Goal: Task Accomplishment & Management: Manage account settings

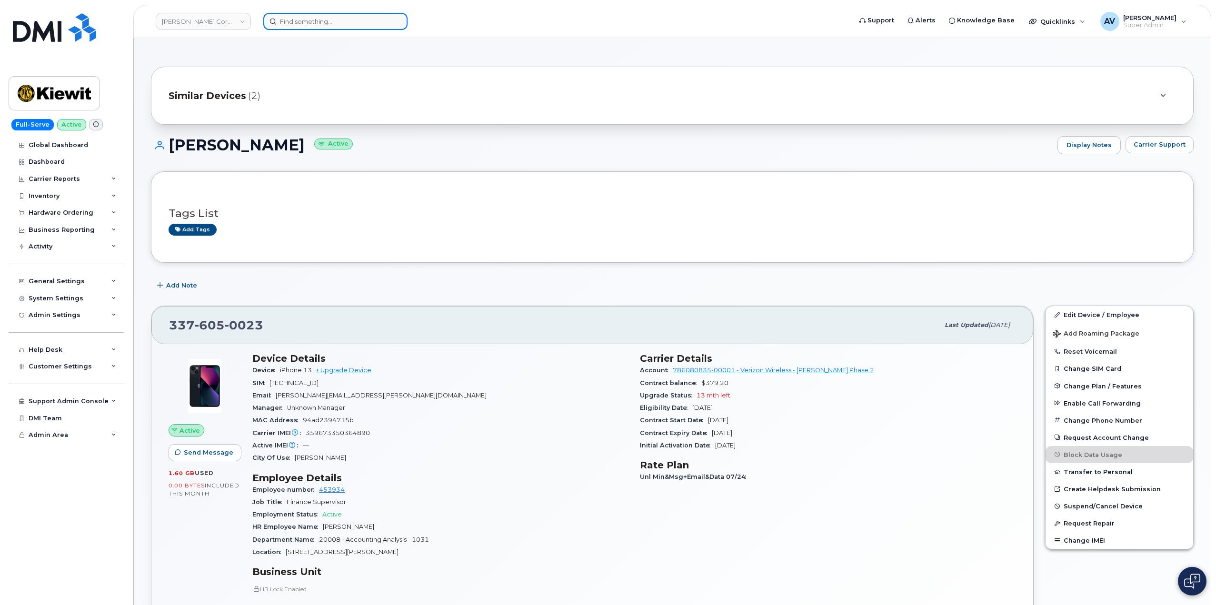
scroll to position [238, 0]
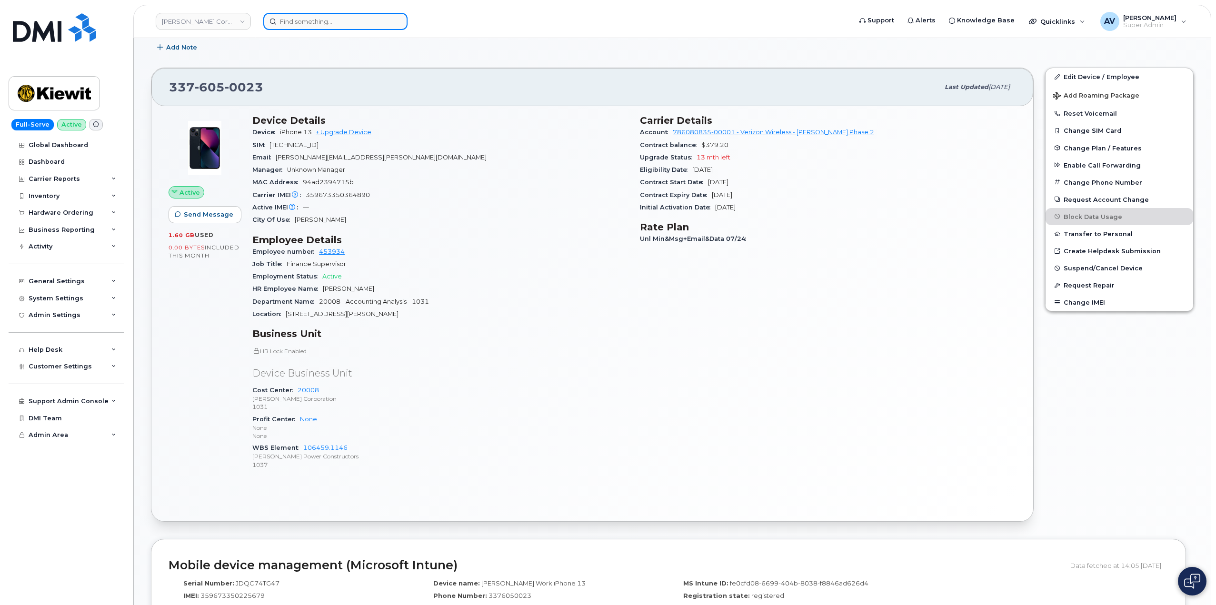
click at [357, 21] on input at bounding box center [335, 21] width 144 height 17
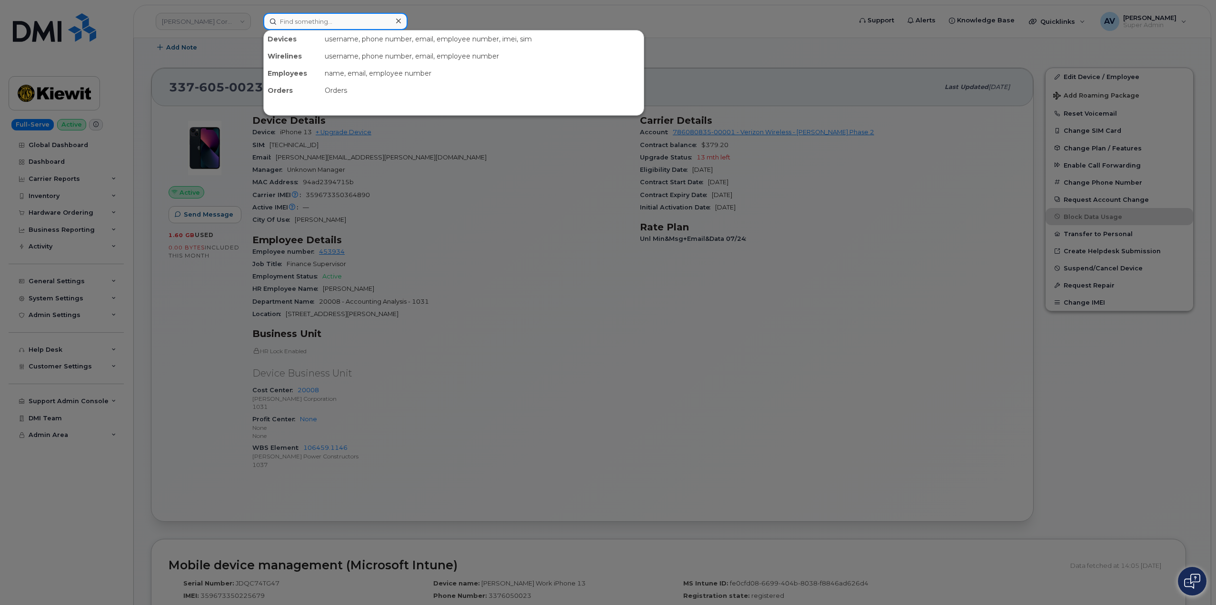
paste input "6138121411"
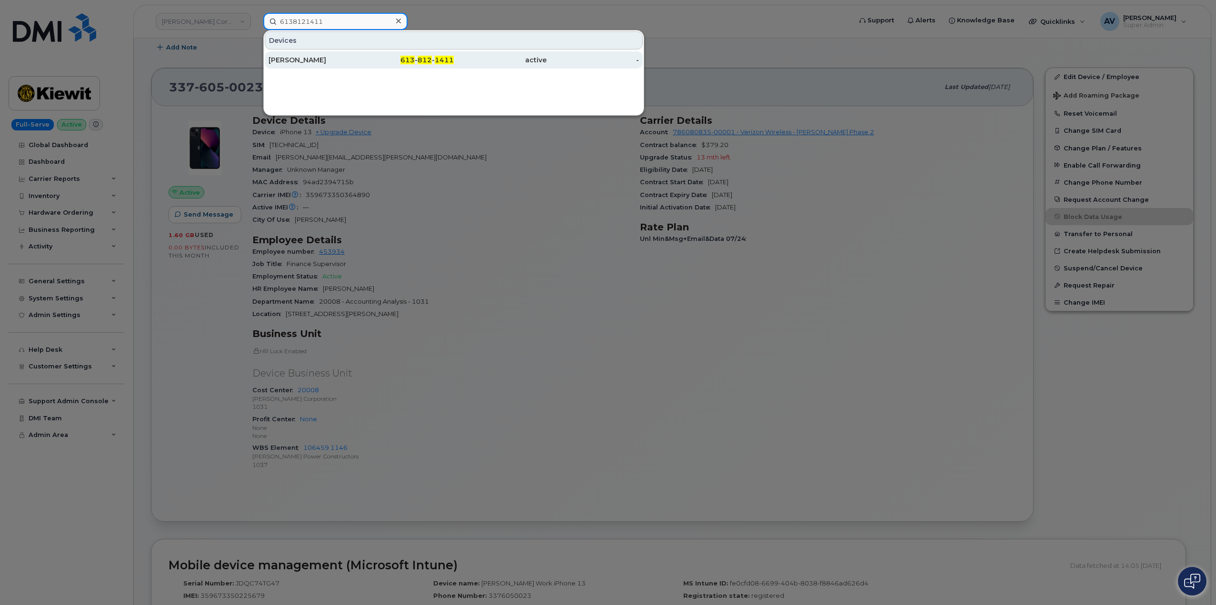
type input "6138121411"
click at [325, 61] on div "Luke Mc Lenaghan" at bounding box center [314, 60] width 93 height 10
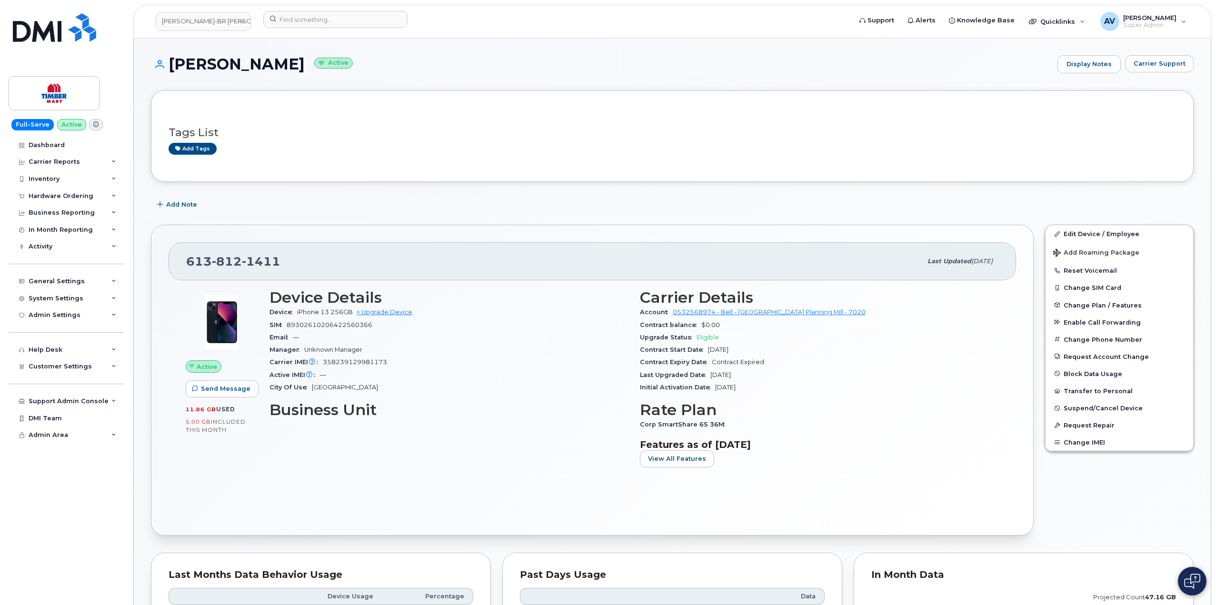
drag, startPoint x: 170, startPoint y: 62, endPoint x: 315, endPoint y: 72, distance: 144.6
click at [315, 72] on h1 "Luke Mc Lenaghan Active" at bounding box center [601, 64] width 901 height 17
copy h1 "Luke Mc Lenaghan"
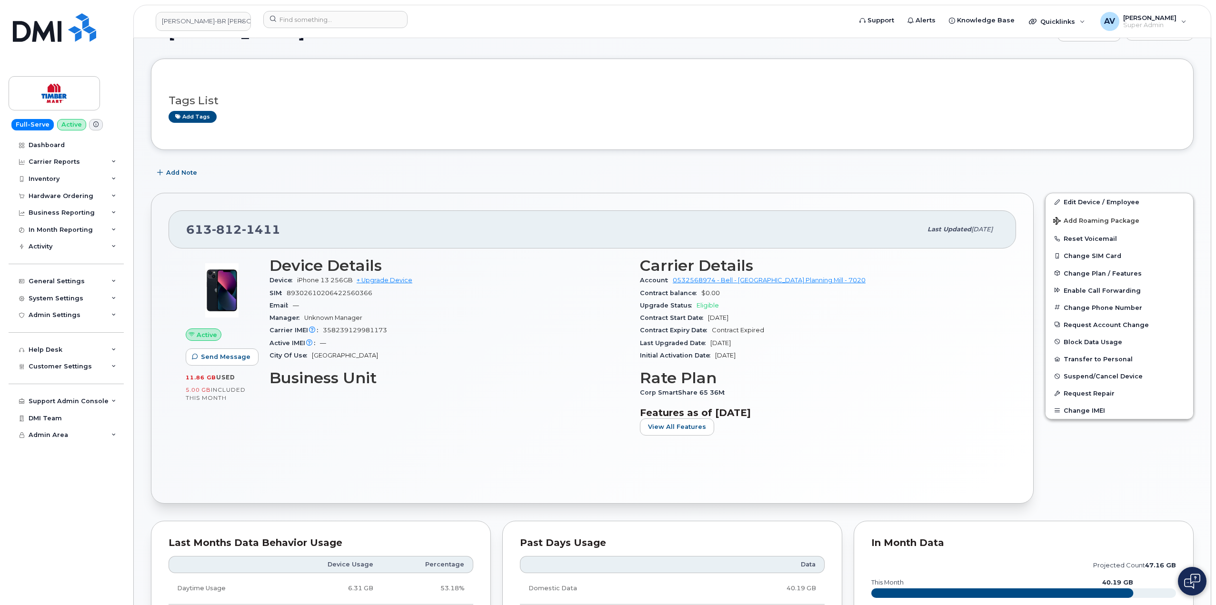
scroll to position [48, 0]
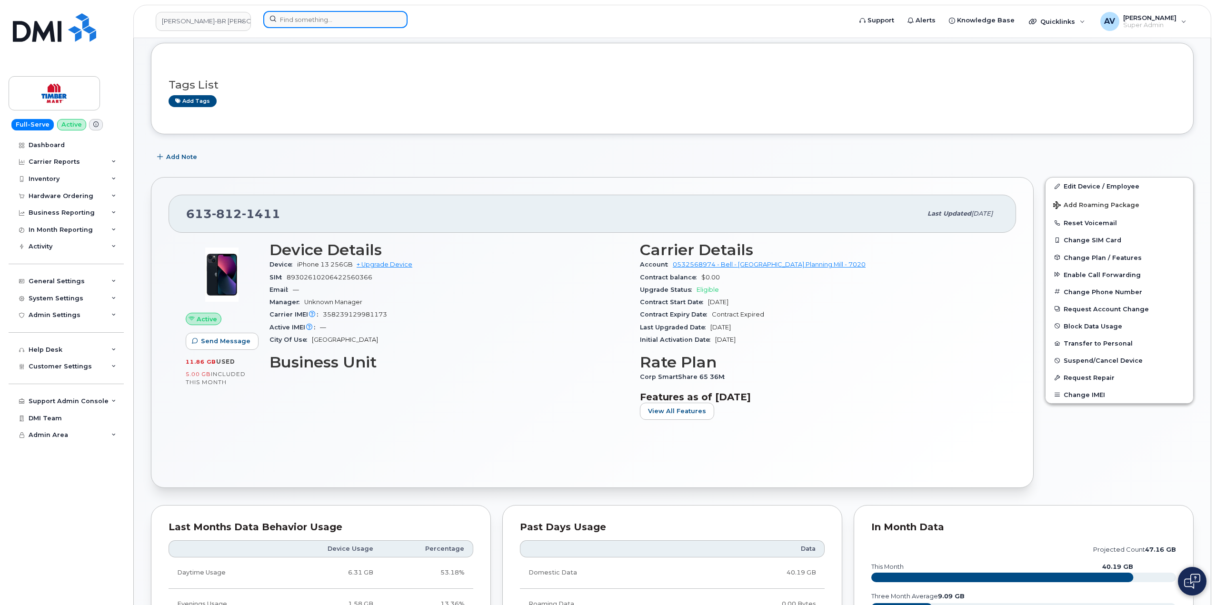
click at [365, 24] on input at bounding box center [335, 19] width 144 height 17
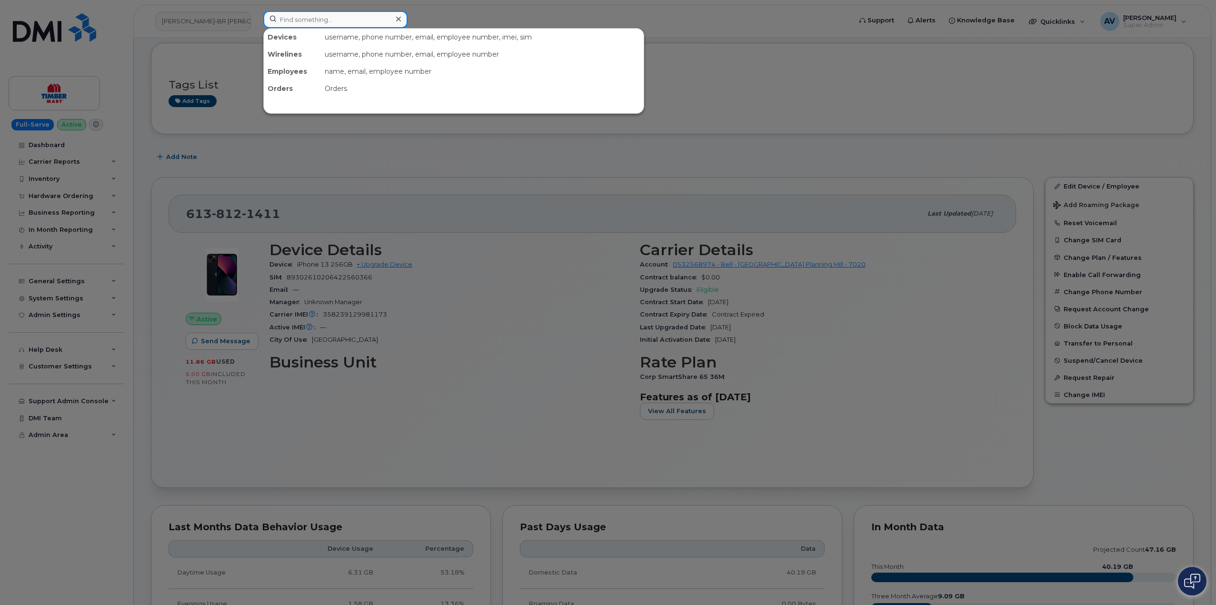
paste input "[PERSON_NAME]"
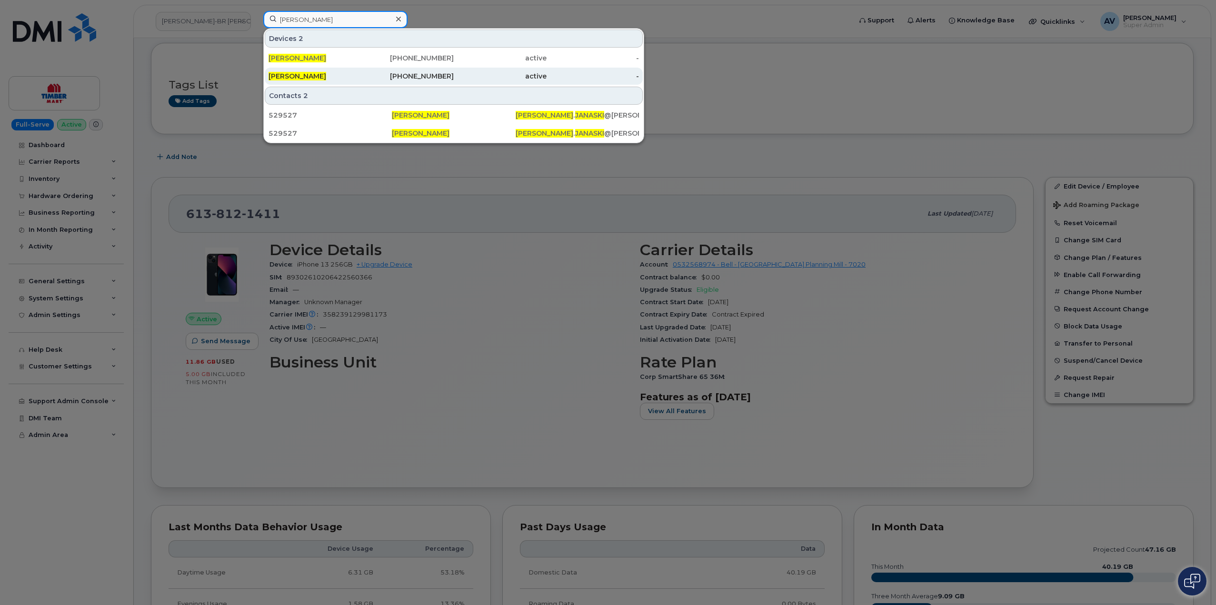
type input "[PERSON_NAME]"
click at [375, 75] on div "562-447-9085" at bounding box center [407, 76] width 93 height 10
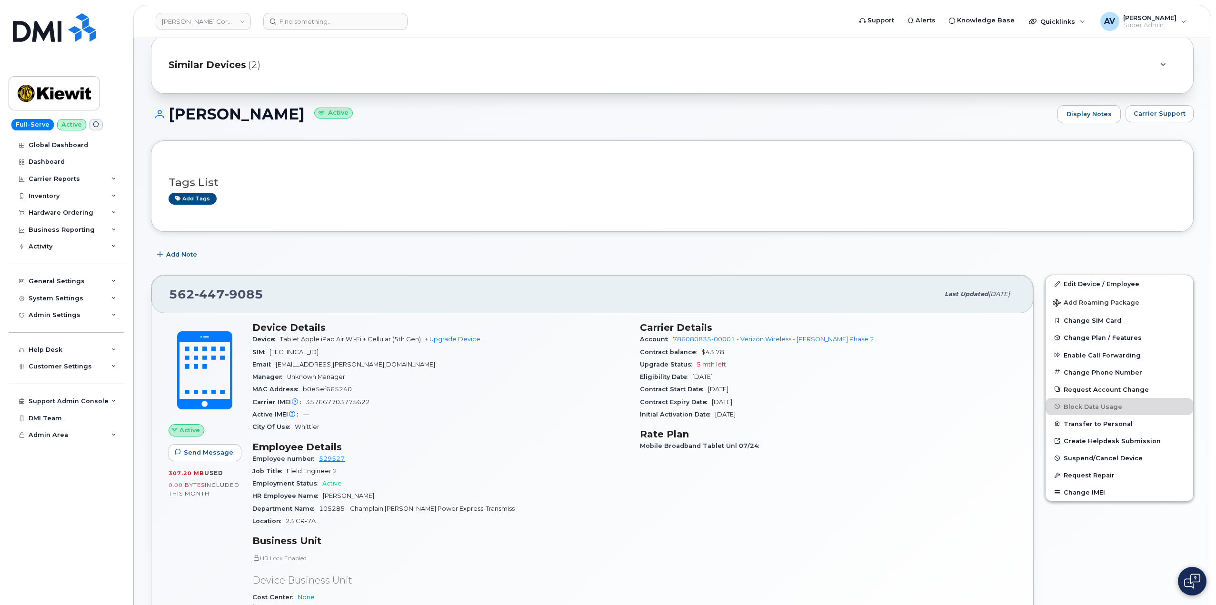
scroll to position [48, 0]
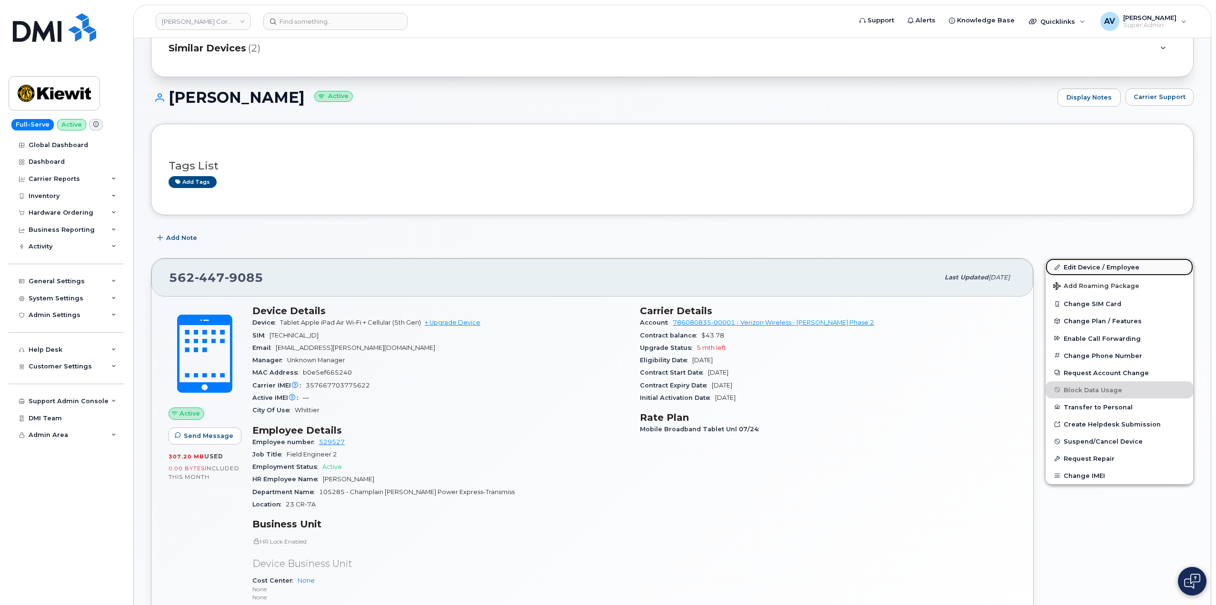
click at [1078, 267] on link "Edit Device / Employee" at bounding box center [1119, 266] width 148 height 17
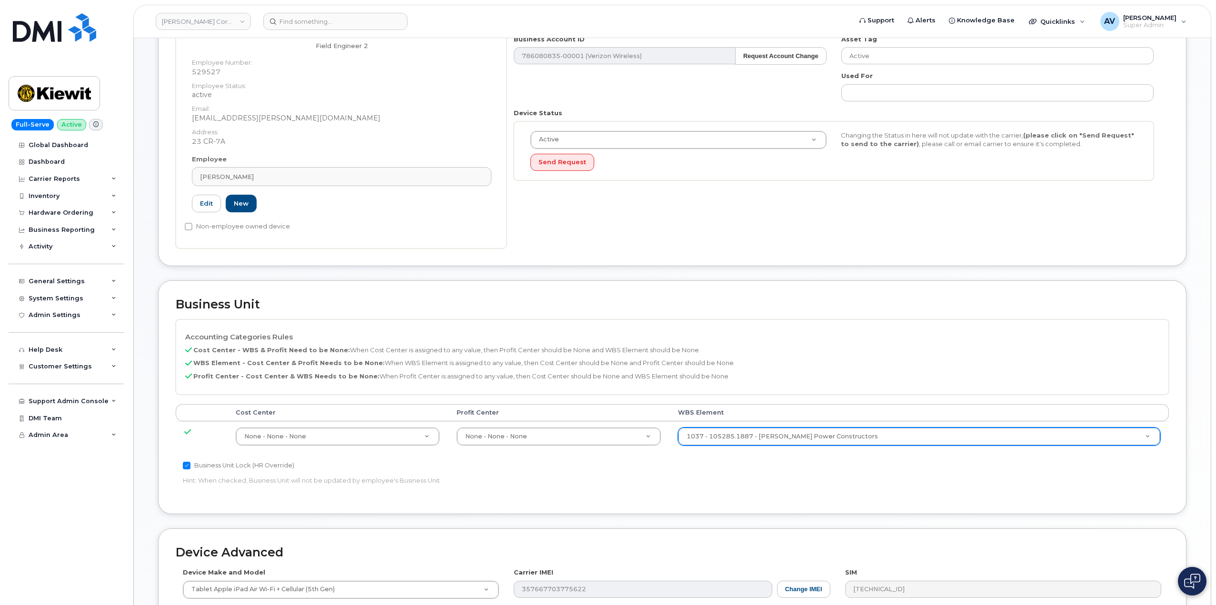
scroll to position [190, 0]
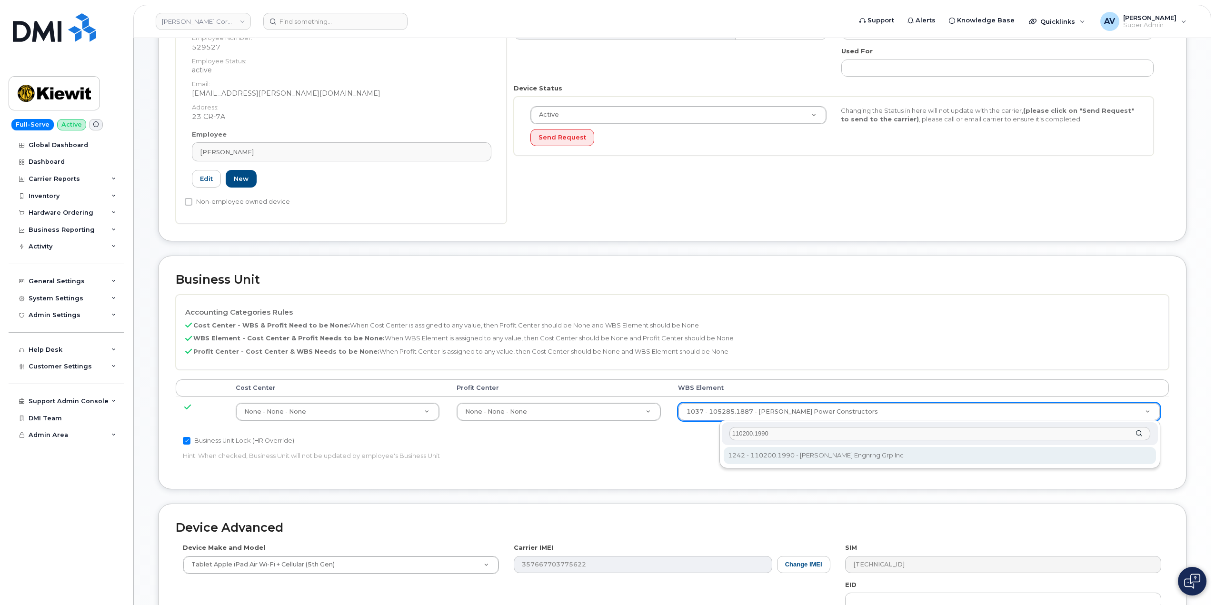
type input "110200.1990"
type input "29990217"
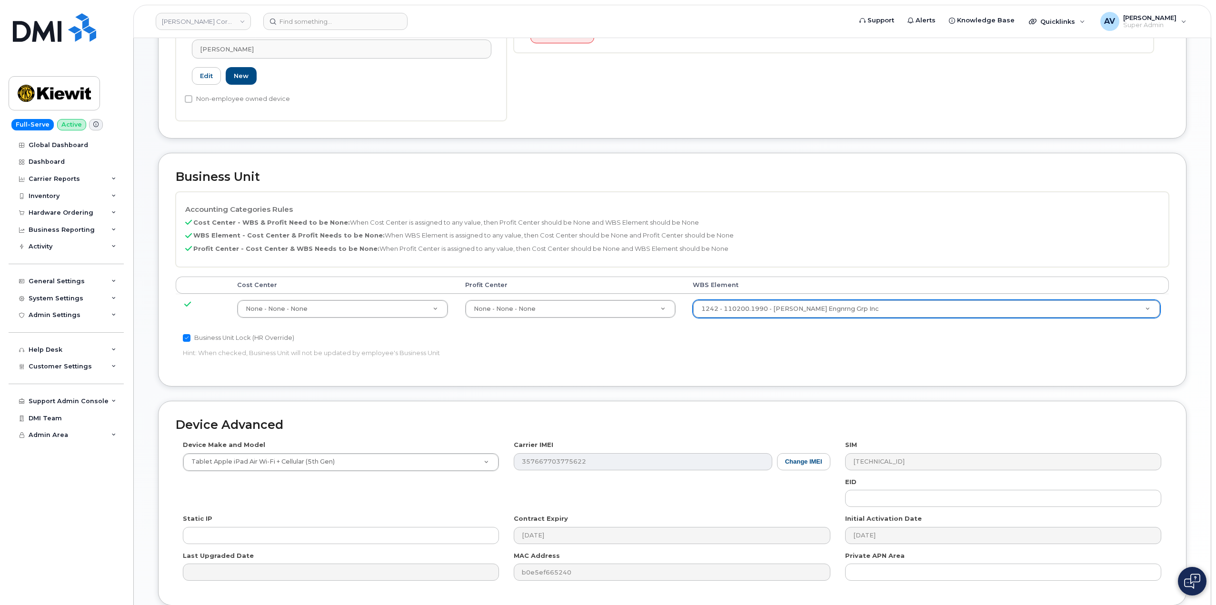
scroll to position [373, 0]
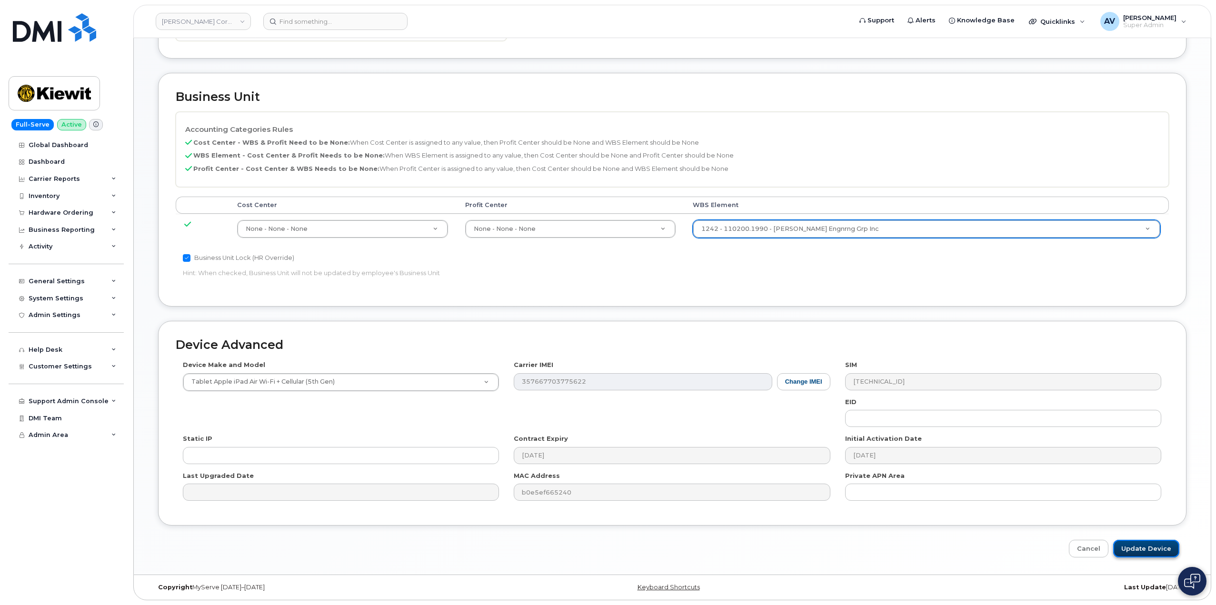
click at [1149, 545] on input "Update Device" at bounding box center [1146, 549] width 66 height 18
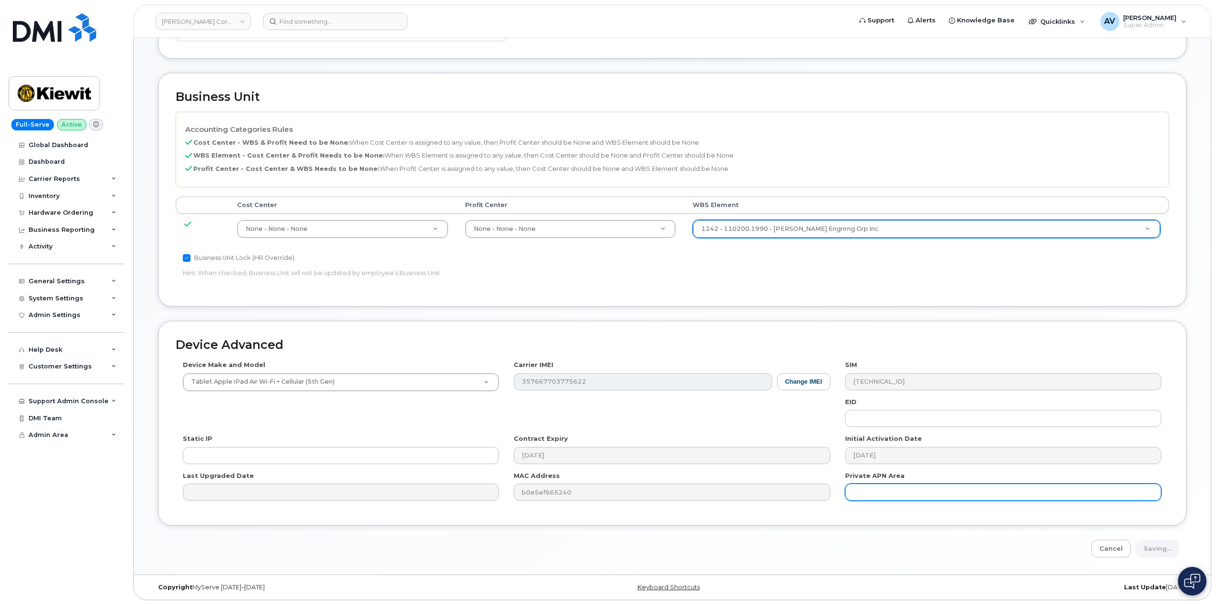
type input "Saving..."
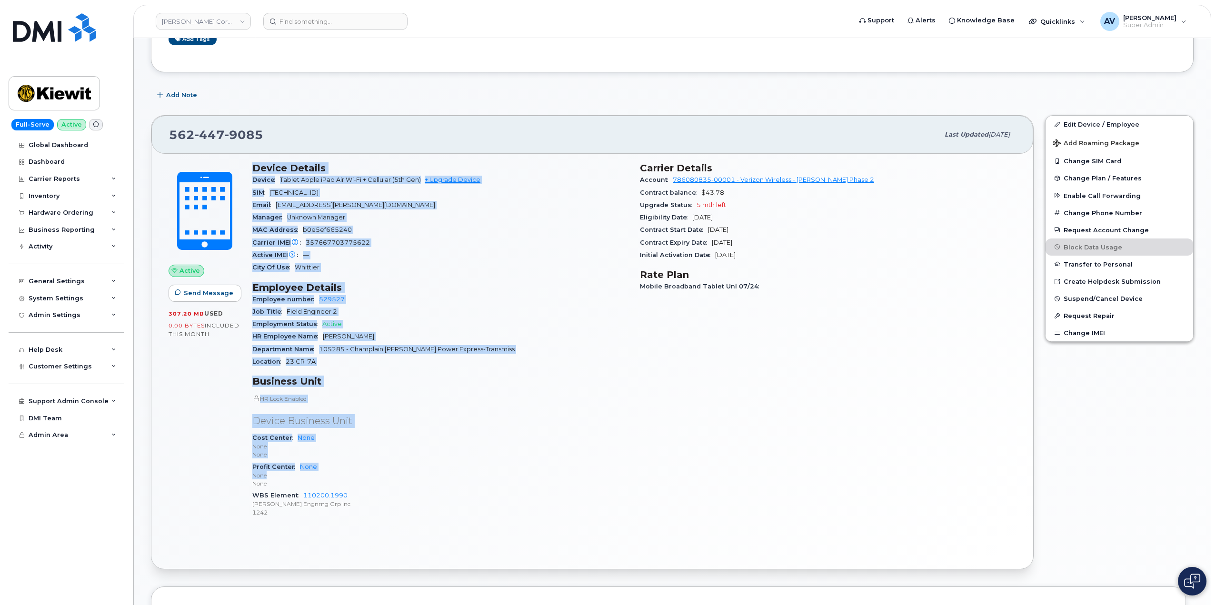
scroll to position [238, 0]
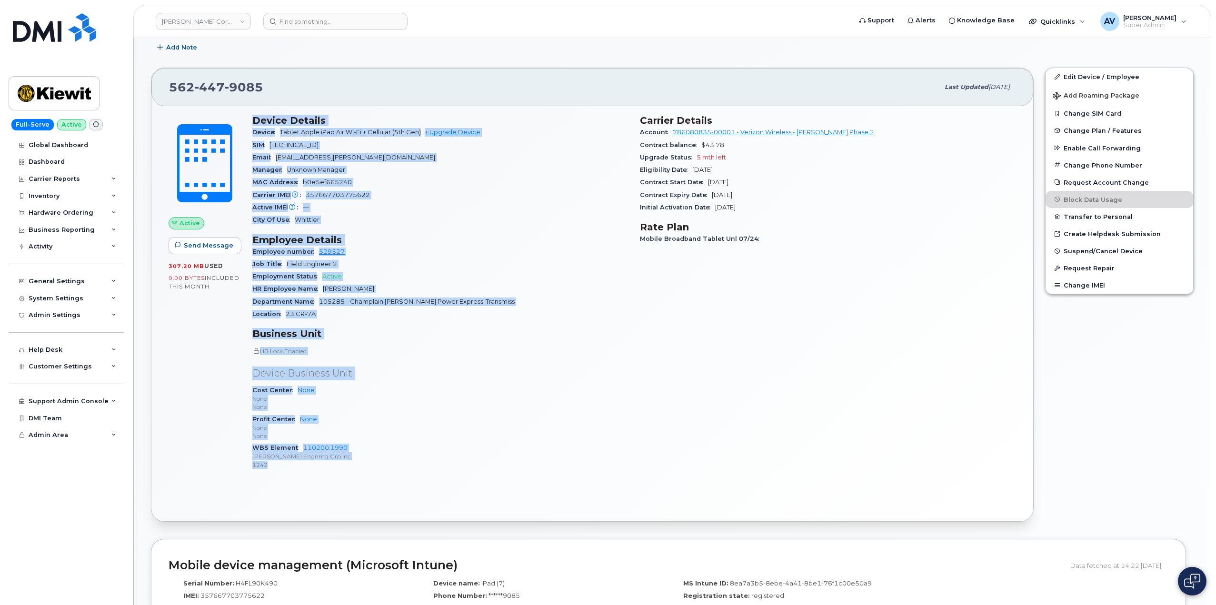
drag, startPoint x: 250, startPoint y: 356, endPoint x: 431, endPoint y: 471, distance: 214.8
click at [431, 471] on div "Device Details Device Tablet Apple iPad Air Wi-Fi + Cellular (5th Gen) + Upgrad…" at bounding box center [440, 296] width 387 height 375
copy div "Device Details Device Tablet Apple iPad Air Wi-Fi + Cellular (5th Gen) + Upgrad…"
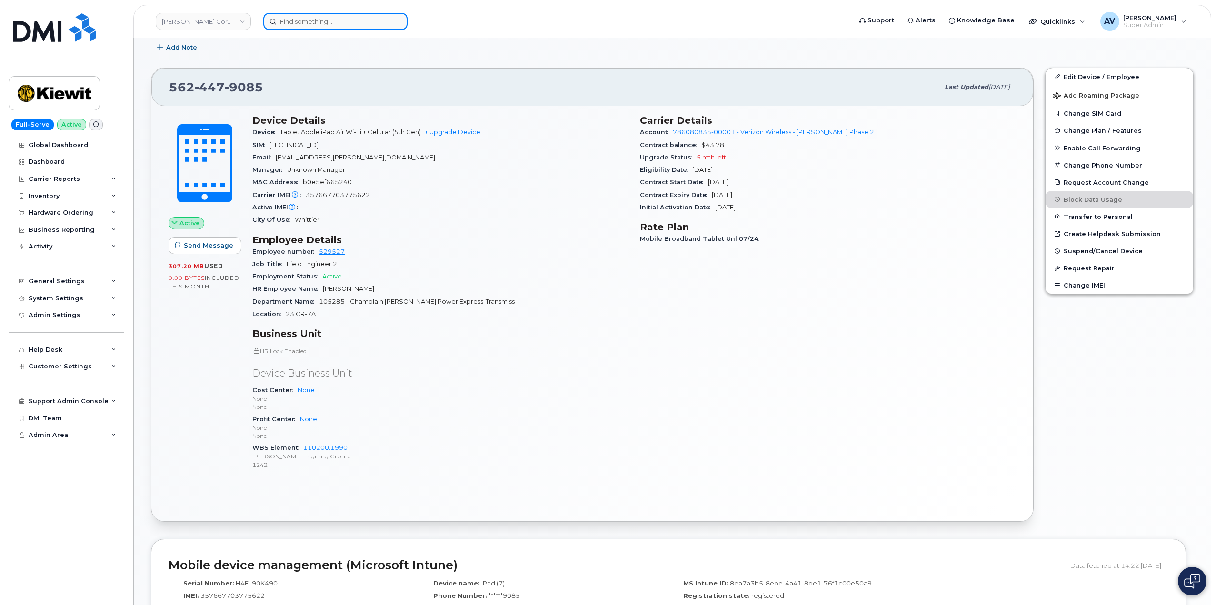
click at [364, 19] on input at bounding box center [335, 21] width 144 height 17
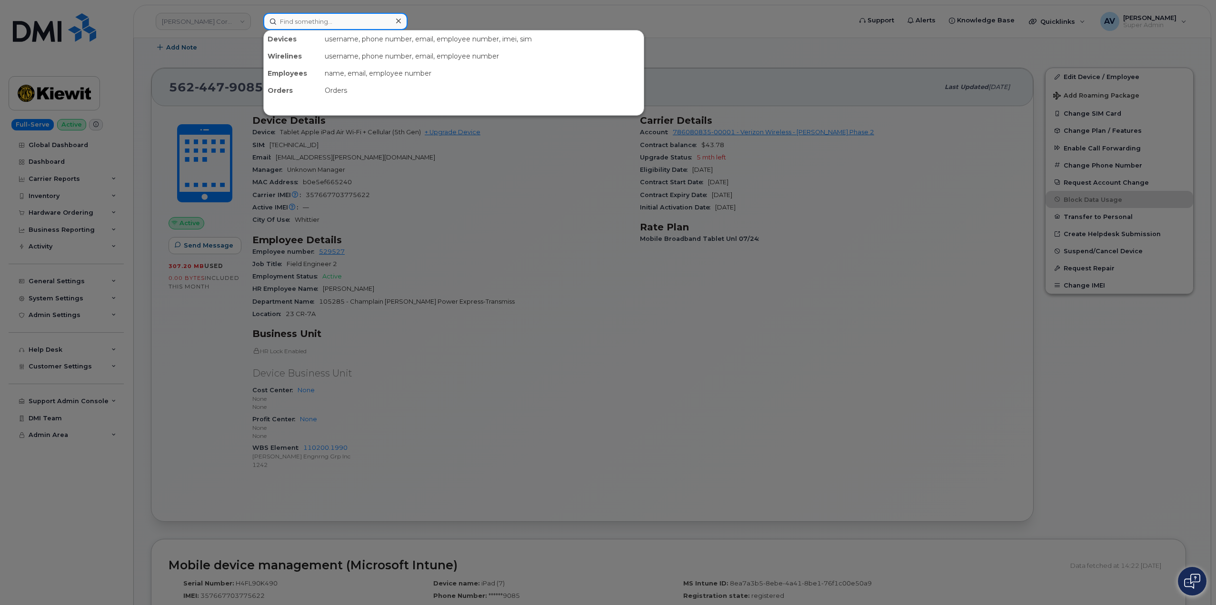
paste input "Kouami Ebizo"
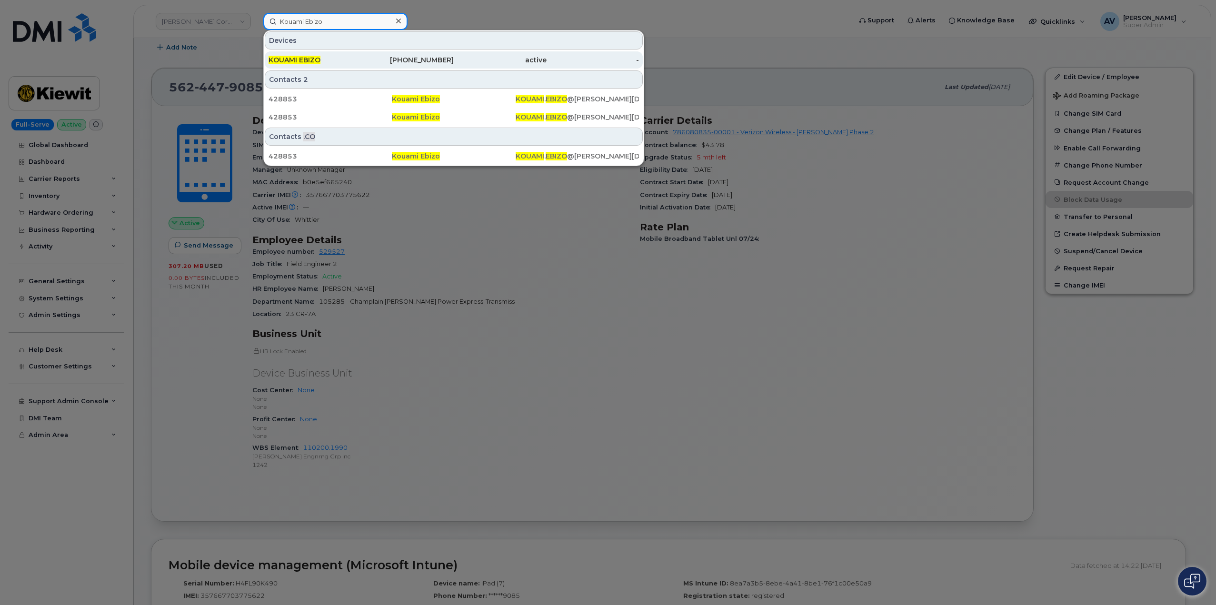
type input "Kouami Ebizo"
click at [368, 59] on div "651-769-3994" at bounding box center [407, 60] width 93 height 10
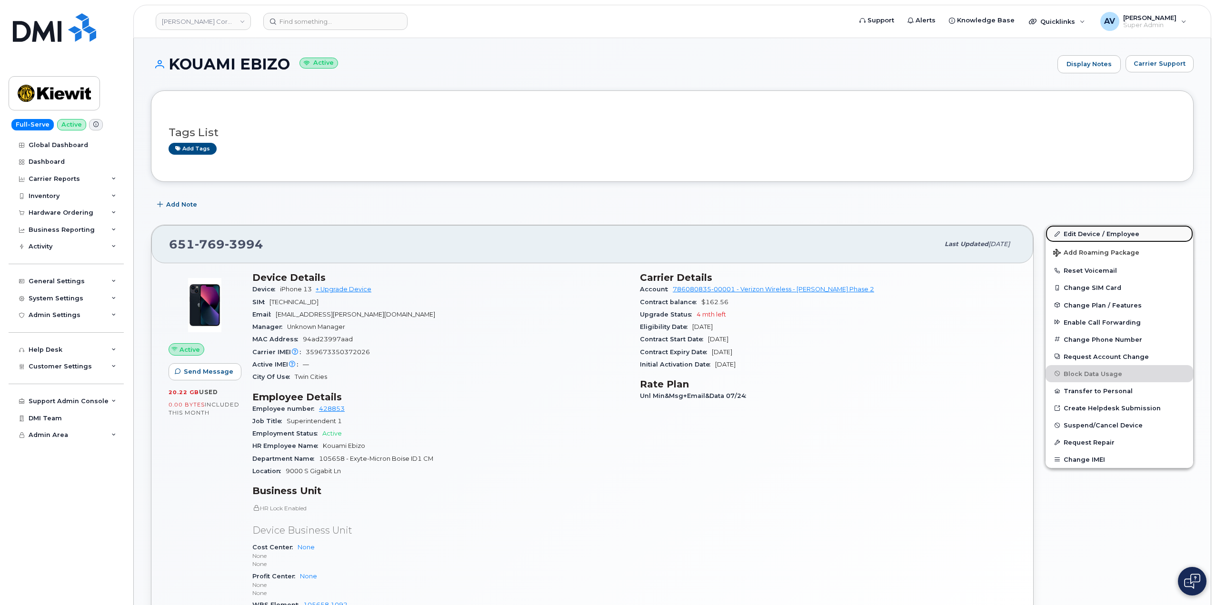
click at [1076, 234] on link "Edit Device / Employee" at bounding box center [1119, 233] width 148 height 17
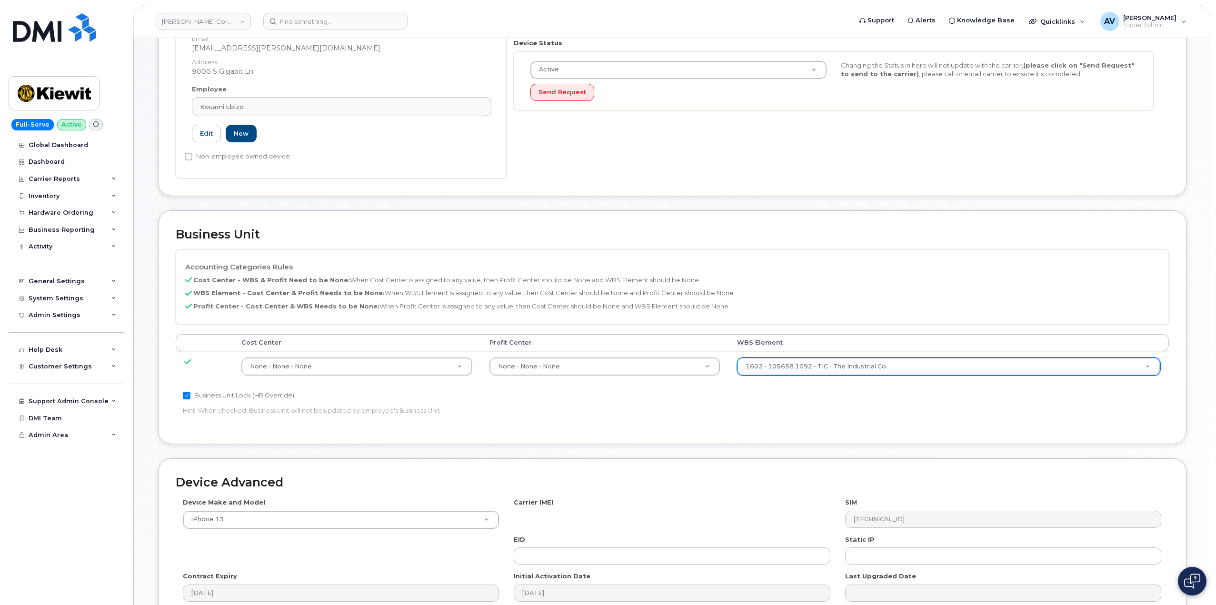
scroll to position [238, 0]
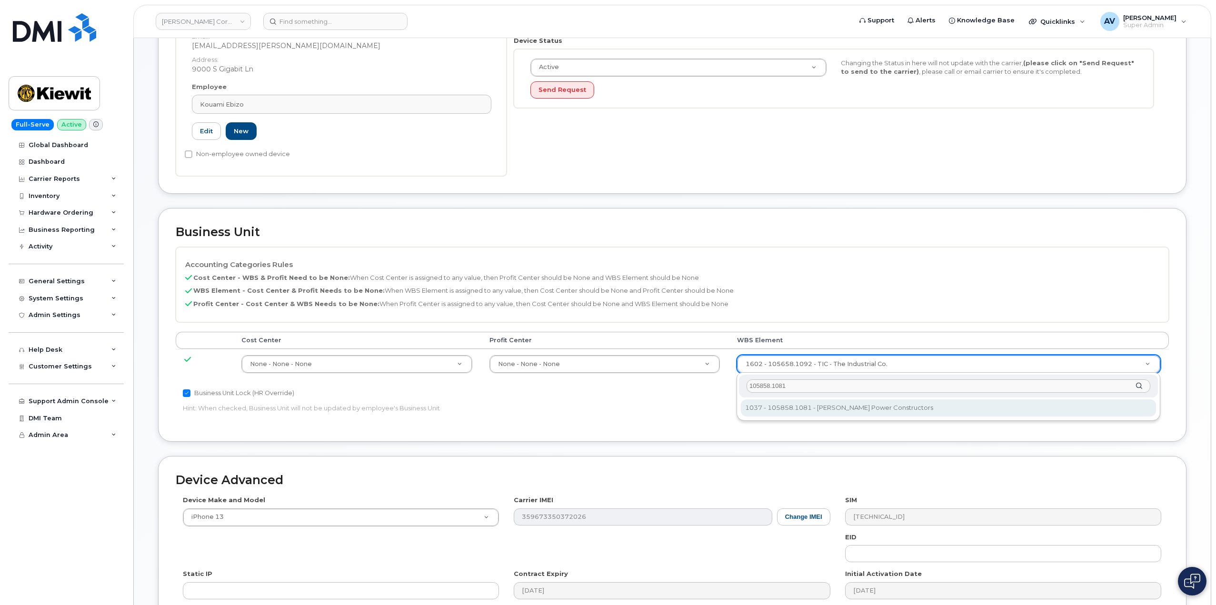
type input "105858.1081"
type input "29967637"
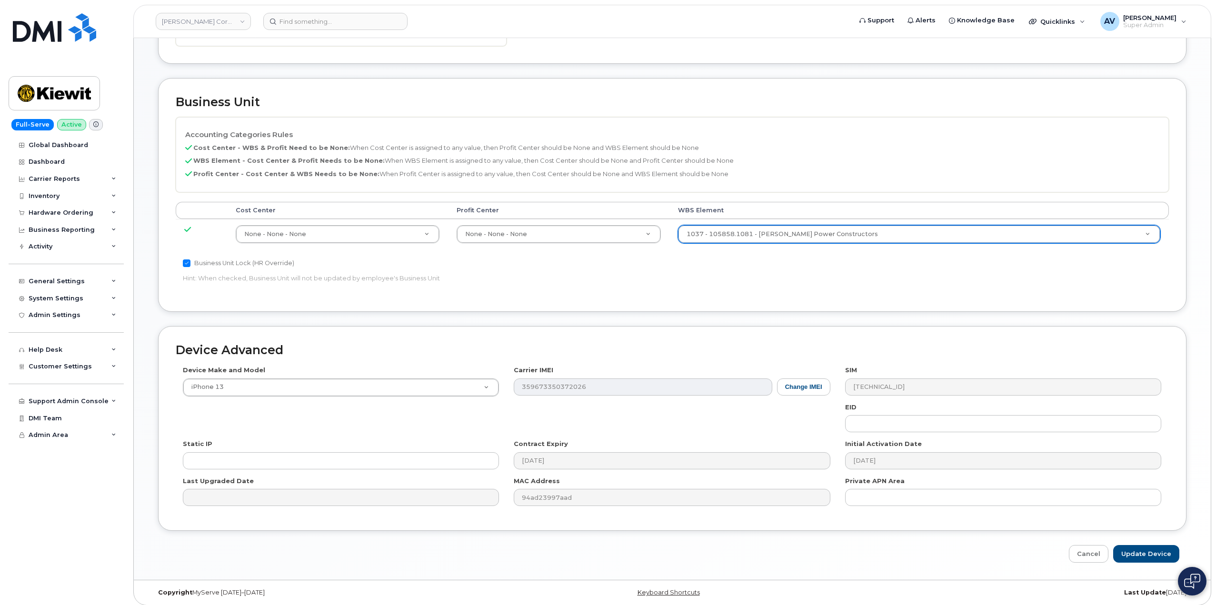
scroll to position [373, 0]
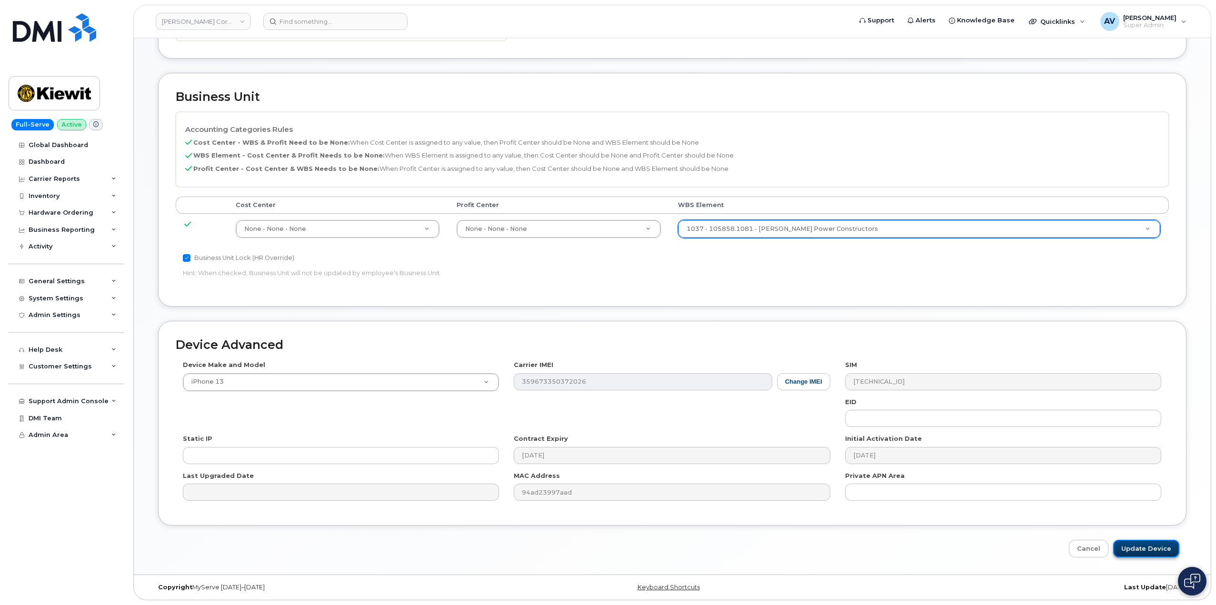
click at [1147, 545] on input "Update Device" at bounding box center [1146, 549] width 66 height 18
type input "Saving..."
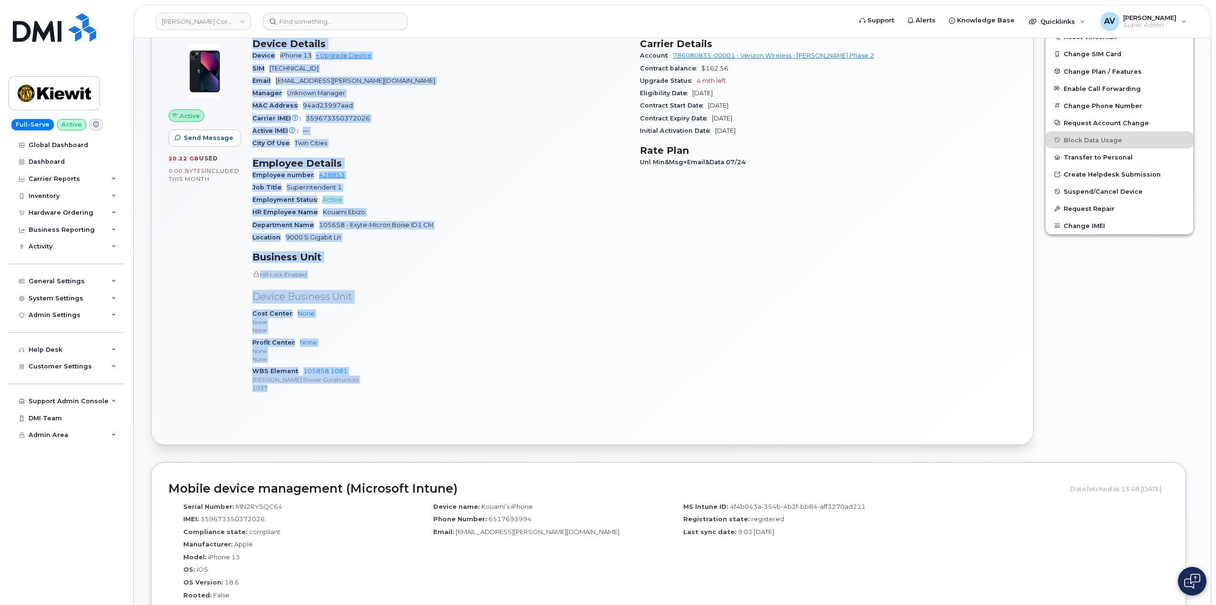
scroll to position [238, 0]
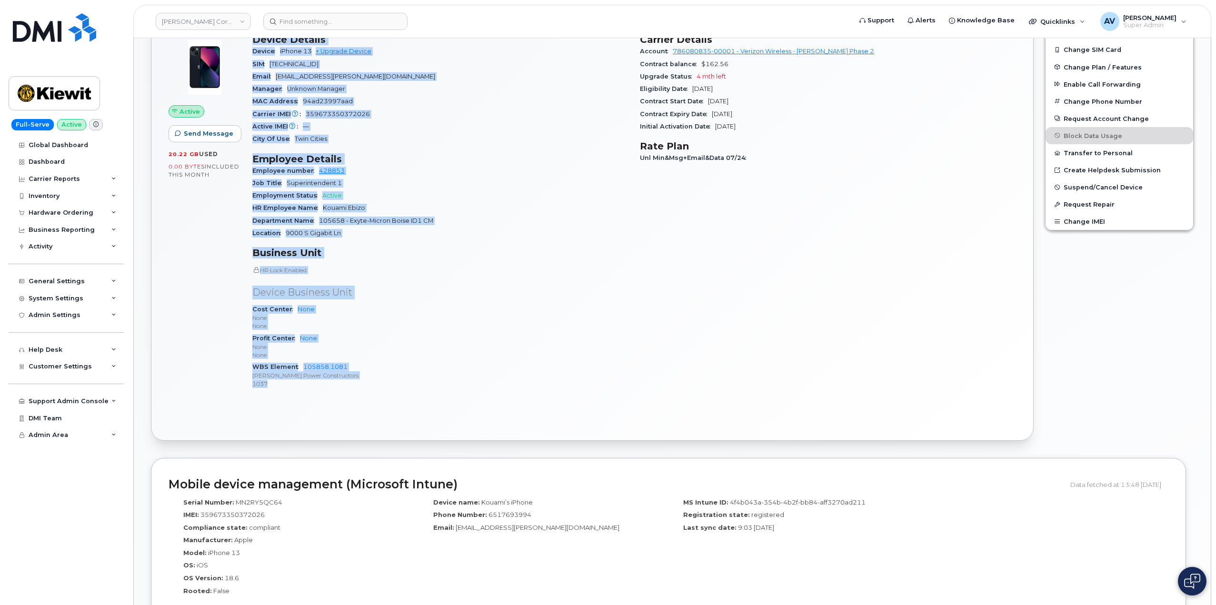
drag, startPoint x: 255, startPoint y: 277, endPoint x: 422, endPoint y: 391, distance: 202.5
click at [422, 391] on div "Device Details Device iPhone 13 + Upgrade Device SIM 89148000008888138462 Email…" at bounding box center [440, 215] width 387 height 375
copy div "Device Details Device iPhone 13 + Upgrade Device SIM 89148000008888138462 Email…"
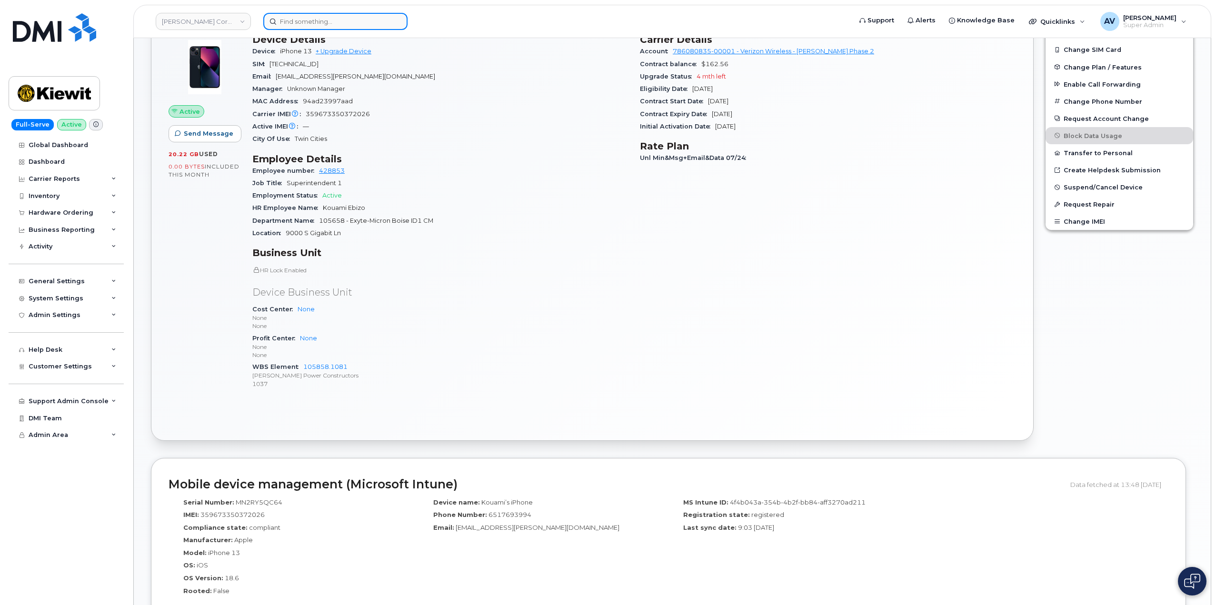
click at [344, 20] on input at bounding box center [335, 21] width 144 height 17
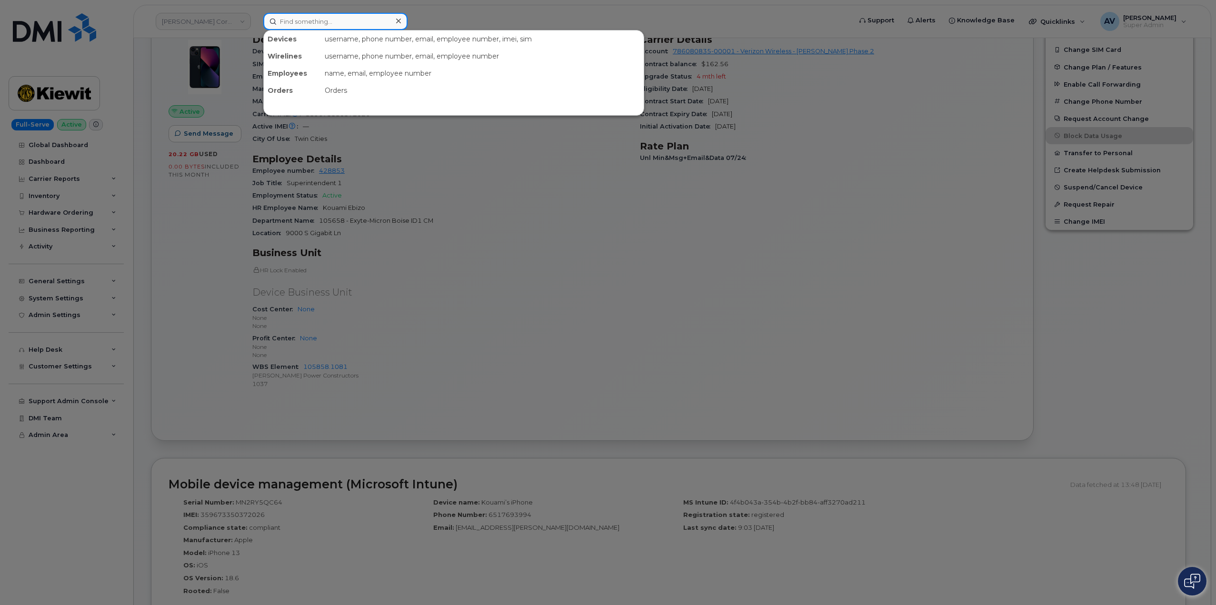
paste input "[PERSON_NAME]"
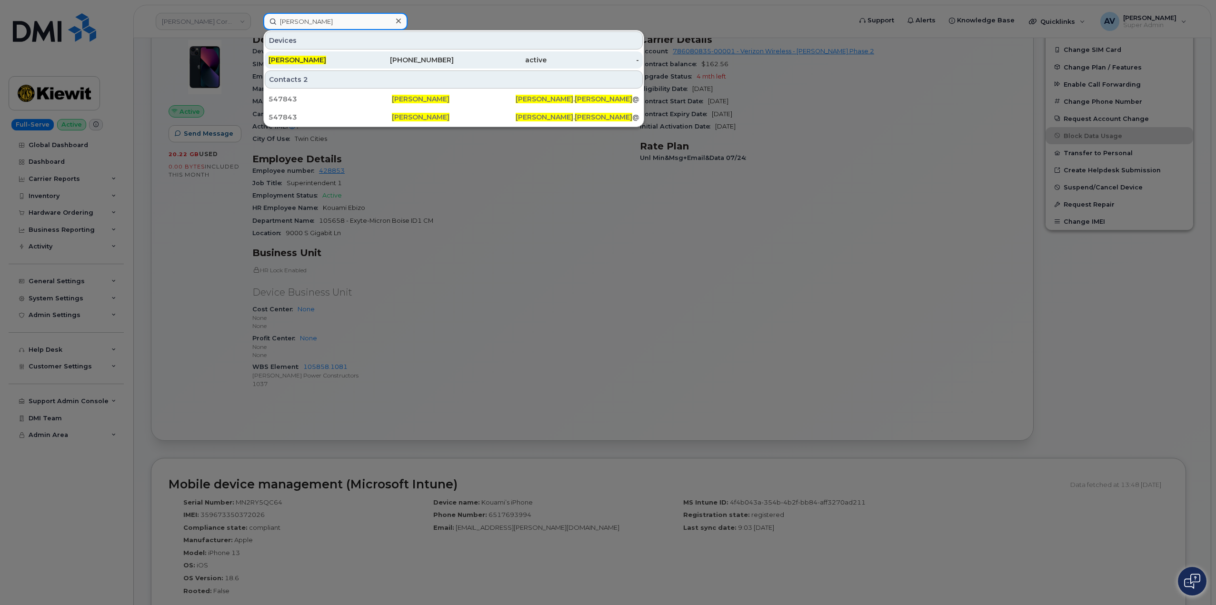
type input "[PERSON_NAME]"
click at [361, 58] on link "AARON CHESTER 912-784-0020 active -" at bounding box center [454, 59] width 378 height 17
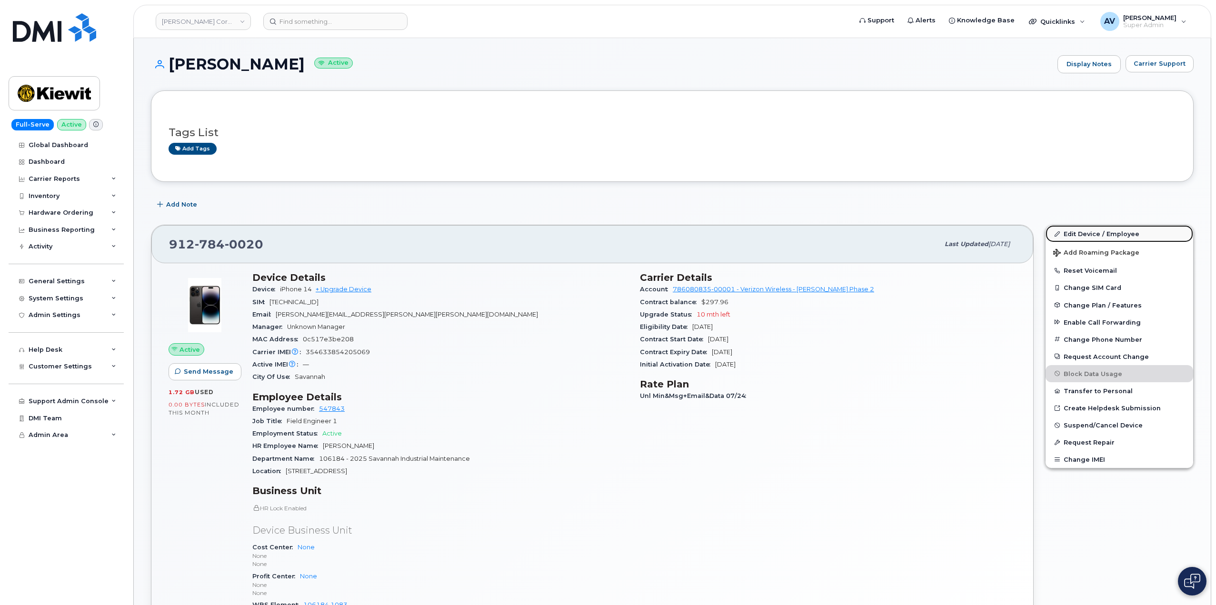
click at [1081, 233] on link "Edit Device / Employee" at bounding box center [1119, 233] width 148 height 17
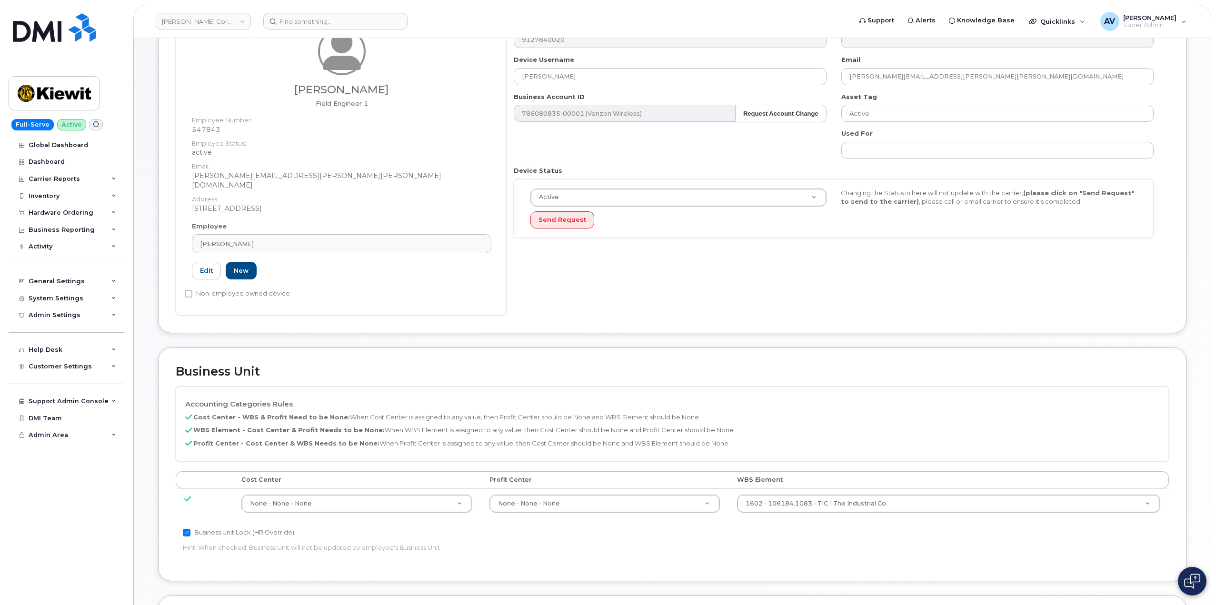
scroll to position [143, 0]
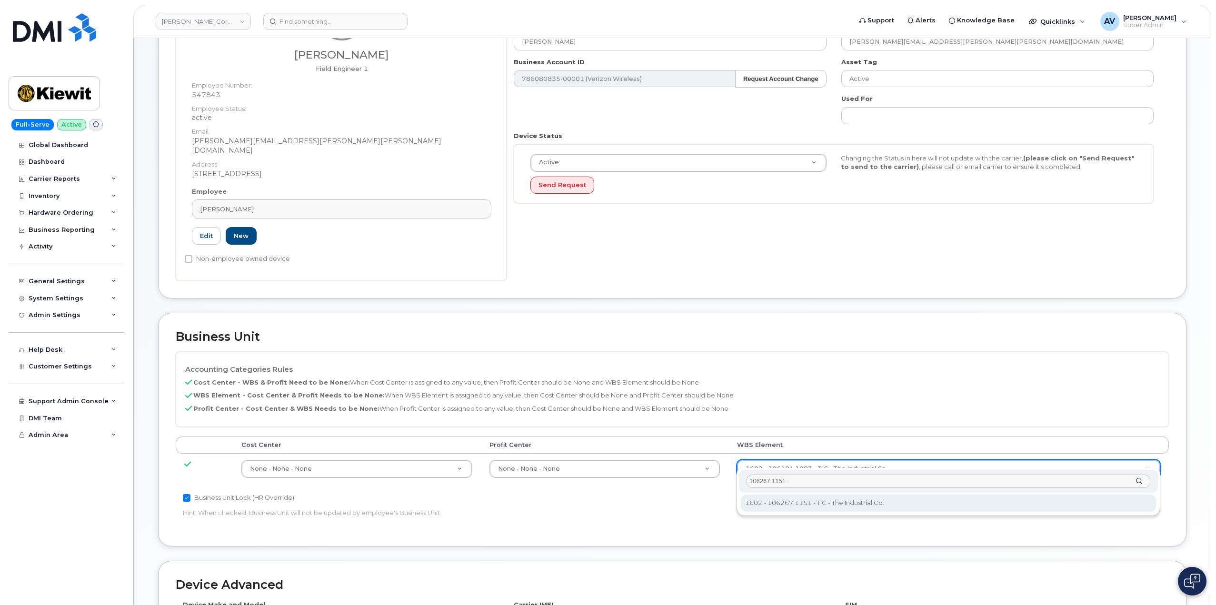
type input "106267.1151"
type input "33915661"
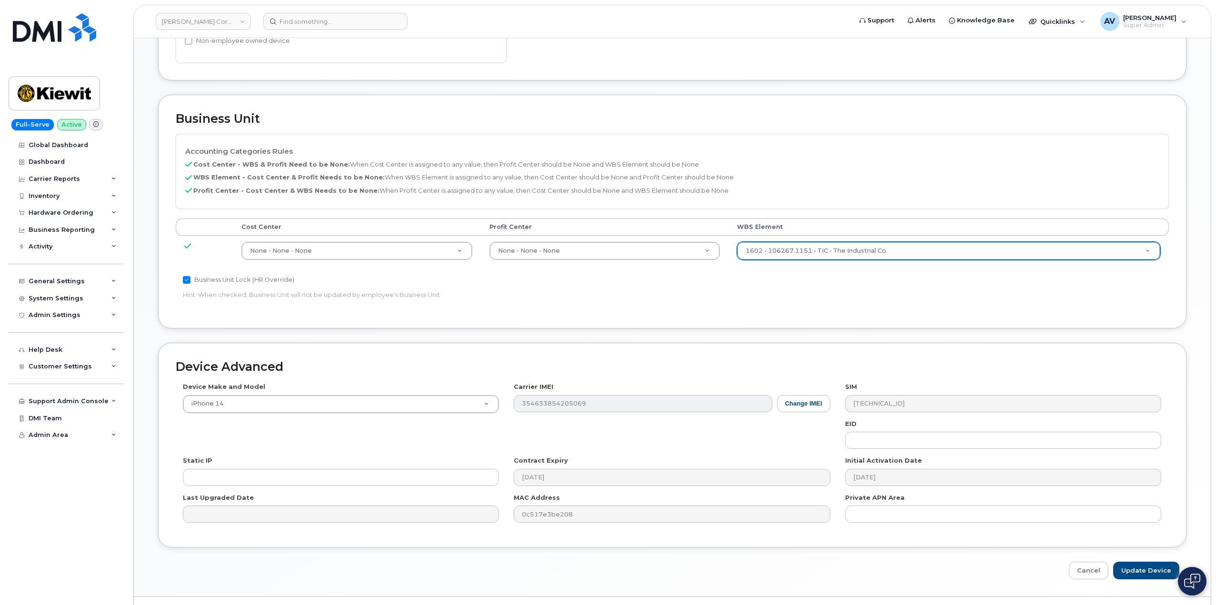
scroll to position [373, 0]
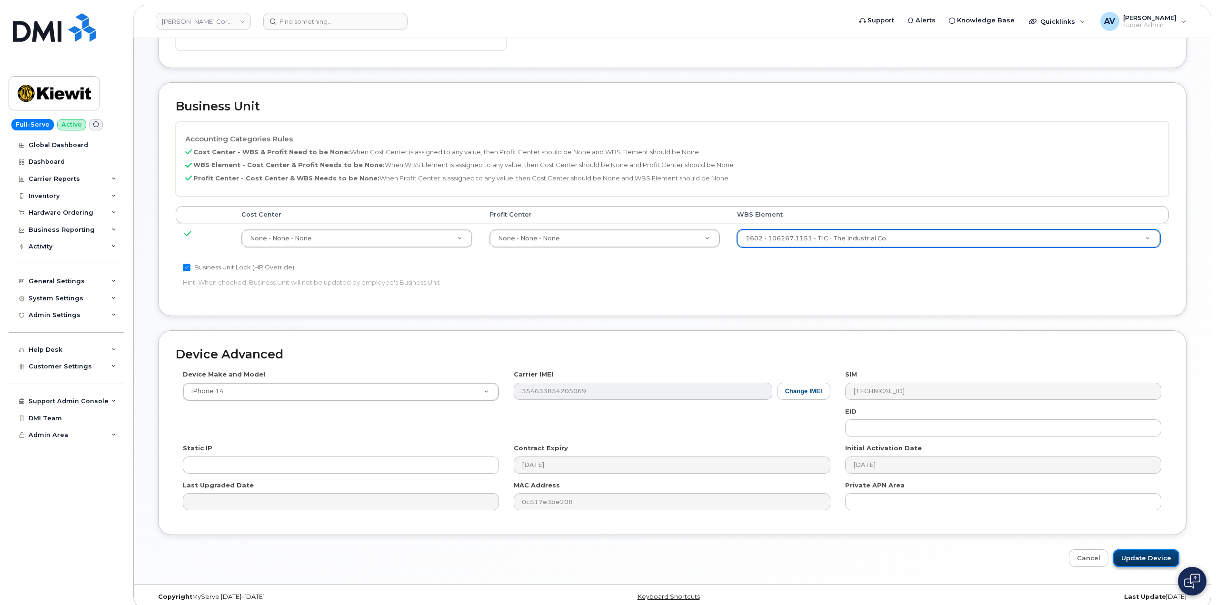
click at [1153, 549] on input "Update Device" at bounding box center [1146, 558] width 66 height 18
type input "Saving..."
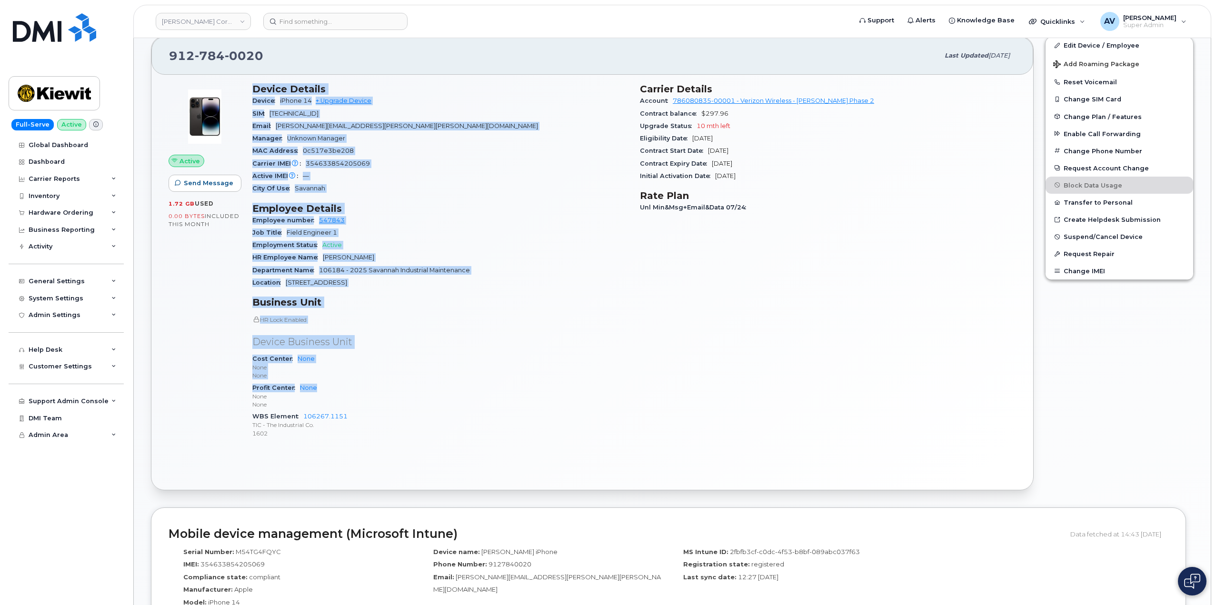
scroll to position [190, 0]
drag, startPoint x: 249, startPoint y: 274, endPoint x: 413, endPoint y: 427, distance: 224.6
click at [413, 427] on div "Device Details Device iPhone 14 + Upgrade Device SIM [TECHNICAL_ID] Email [PERS…" at bounding box center [440, 263] width 387 height 375
copy div "Device Details Device iPhone 14 + Upgrade Device SIM [TECHNICAL_ID] Email [PERS…"
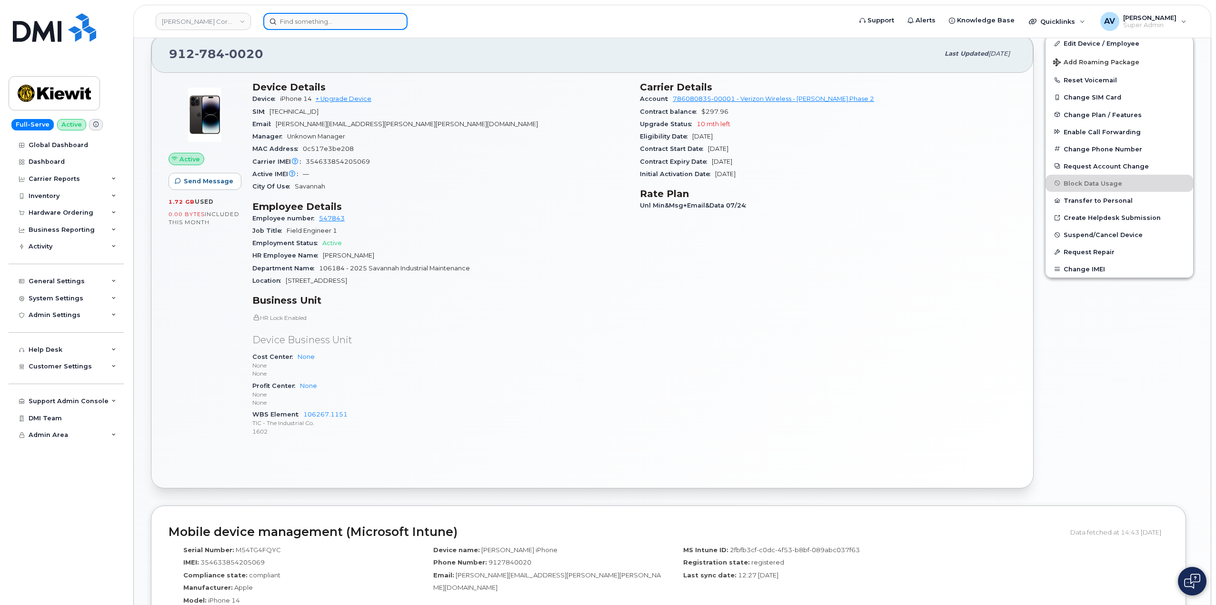
click at [367, 20] on input at bounding box center [335, 21] width 144 height 17
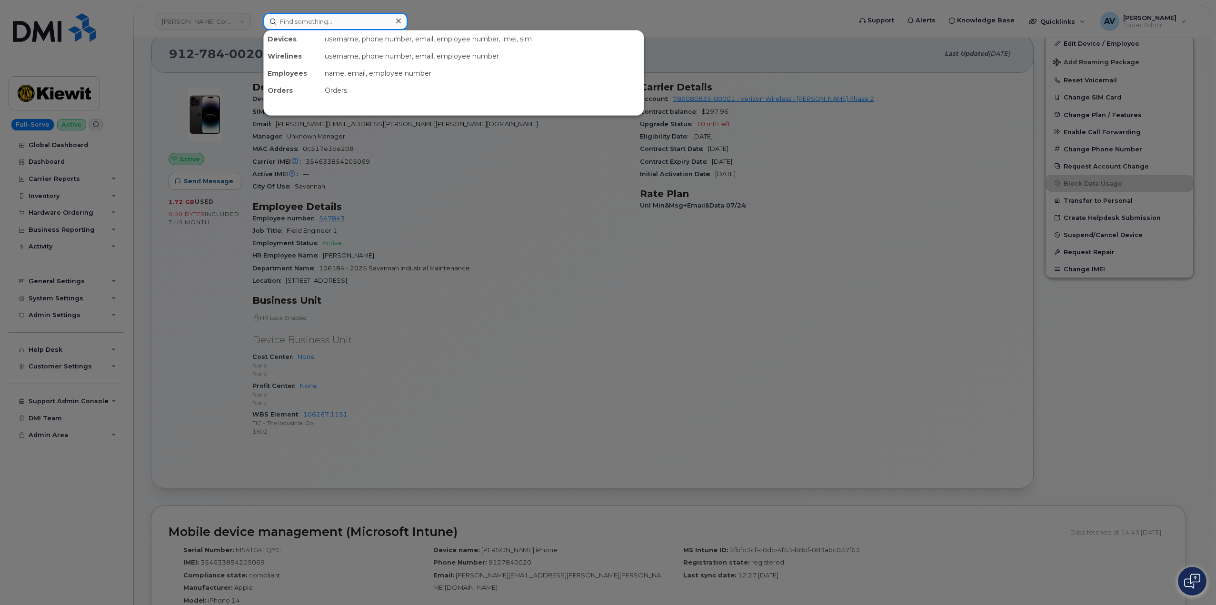
paste input "[PERSON_NAME]"
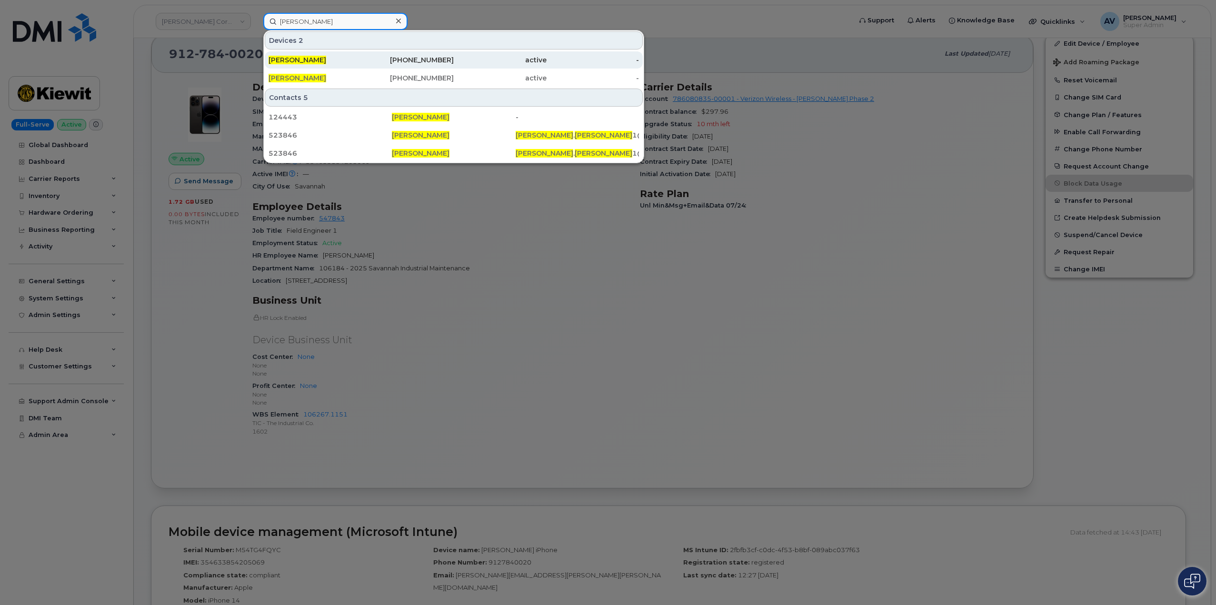
type input "[PERSON_NAME]"
click at [361, 58] on div "303-909-2520" at bounding box center [407, 60] width 93 height 10
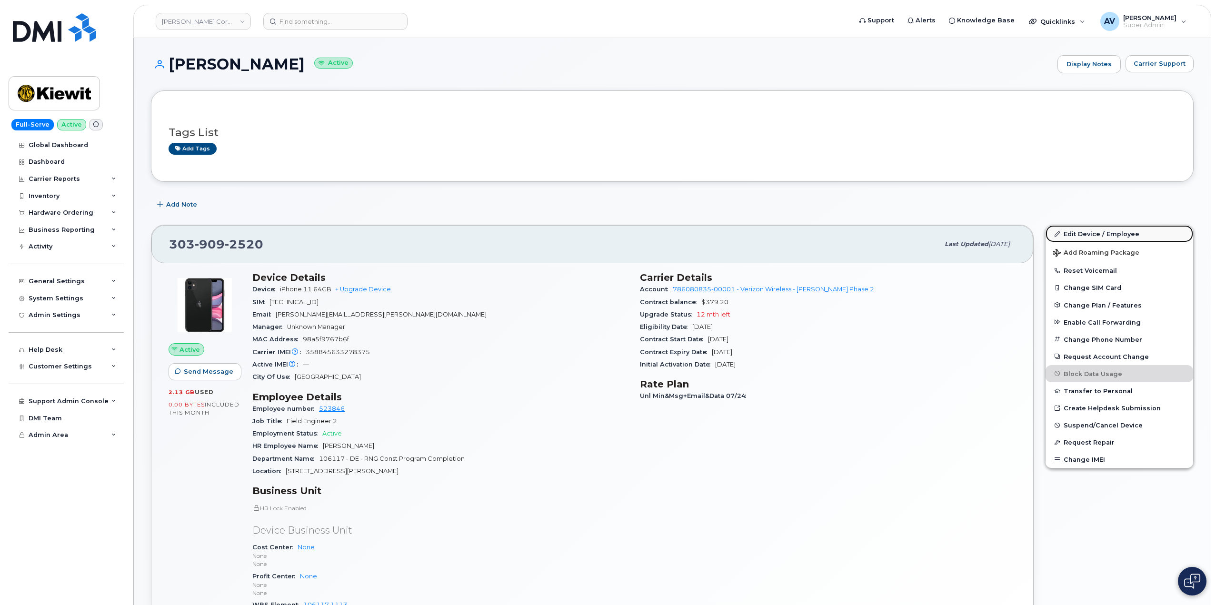
click at [1079, 231] on link "Edit Device / Employee" at bounding box center [1119, 233] width 148 height 17
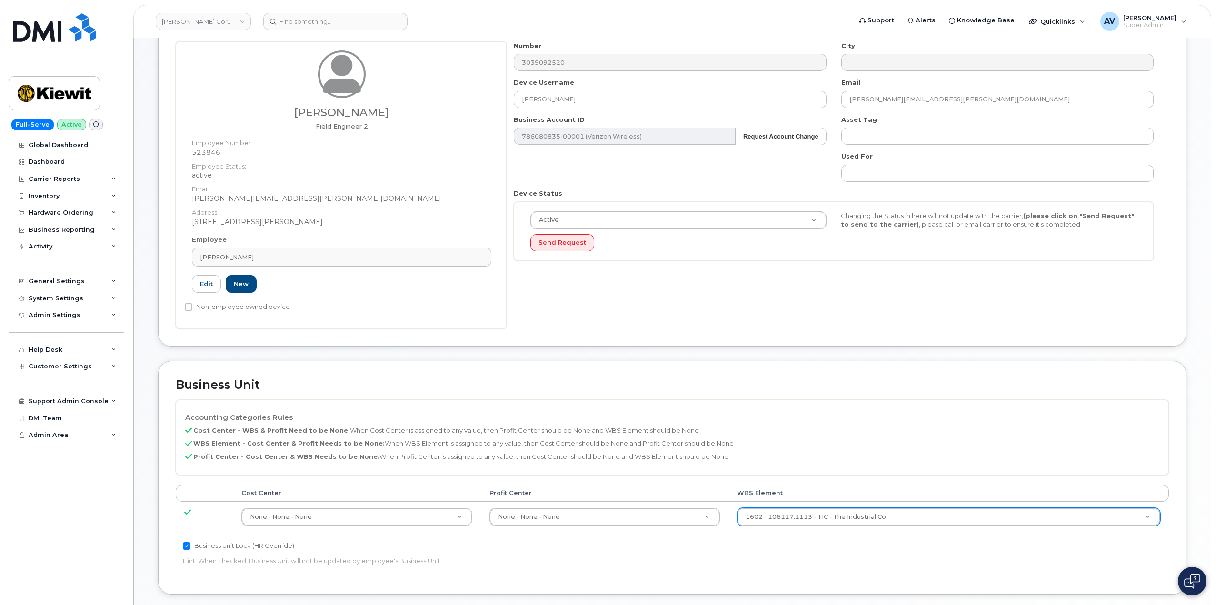
scroll to position [238, 0]
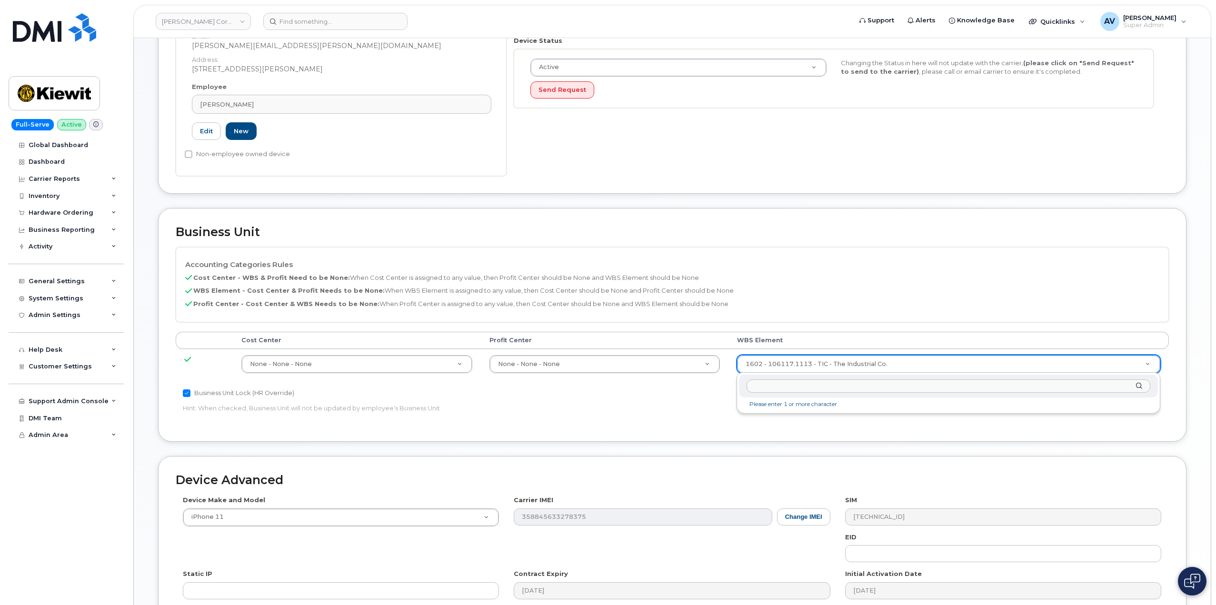
click at [852, 389] on input "text" at bounding box center [948, 386] width 404 height 14
type input "105116.1109"
type input "30257282"
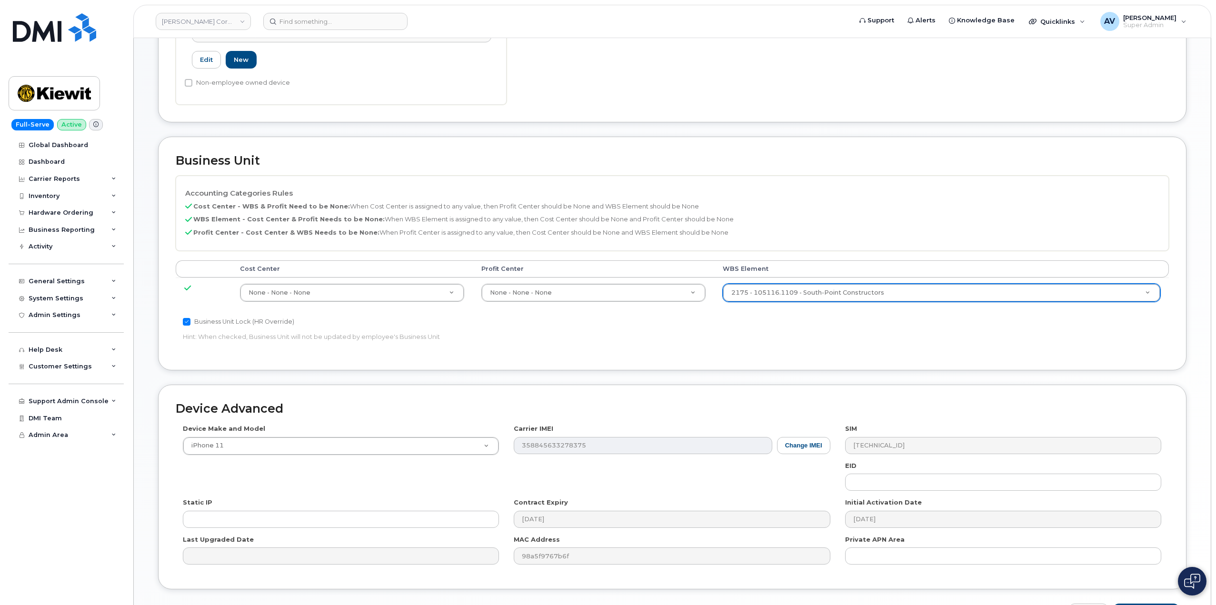
scroll to position [373, 0]
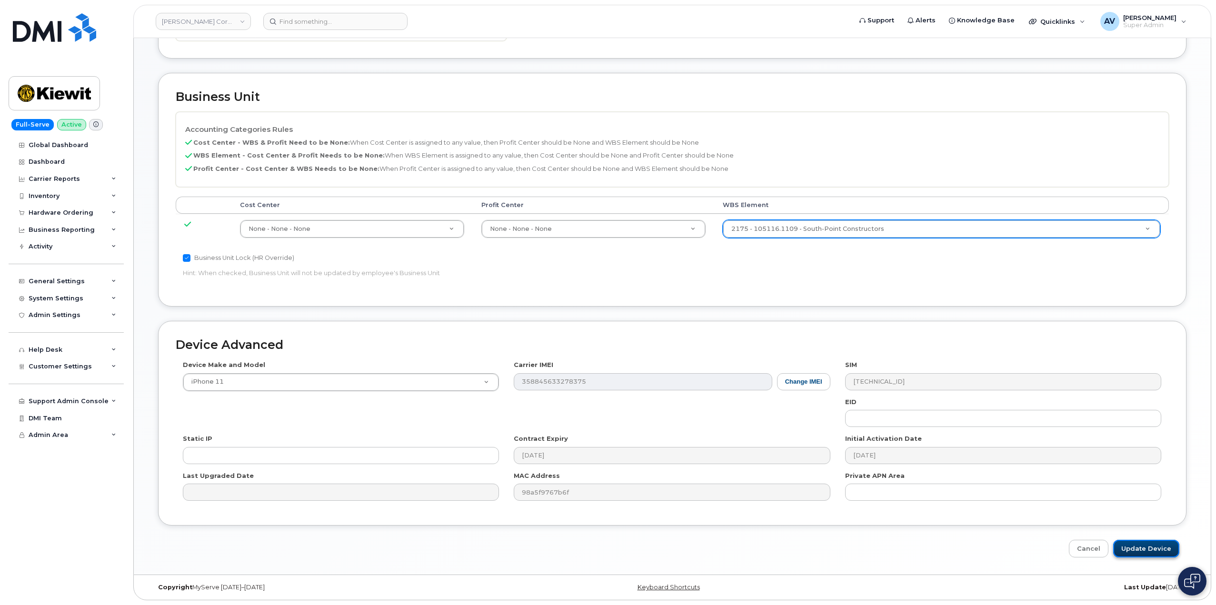
click at [1153, 544] on input "Update Device" at bounding box center [1146, 549] width 66 height 18
type input "Saving..."
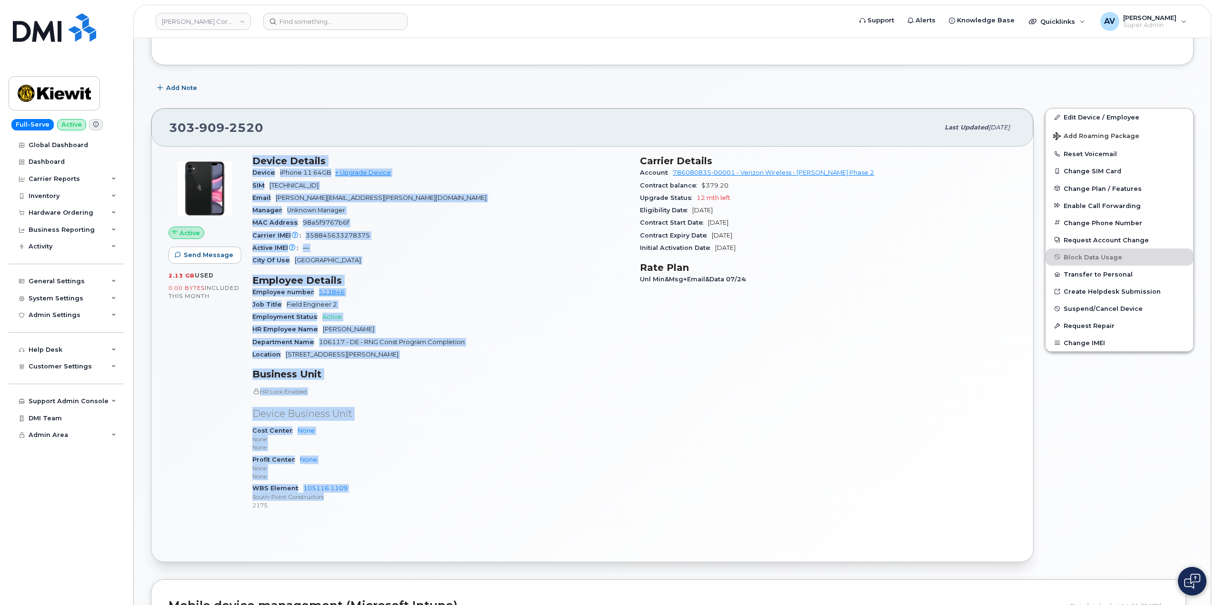
scroll to position [143, 0]
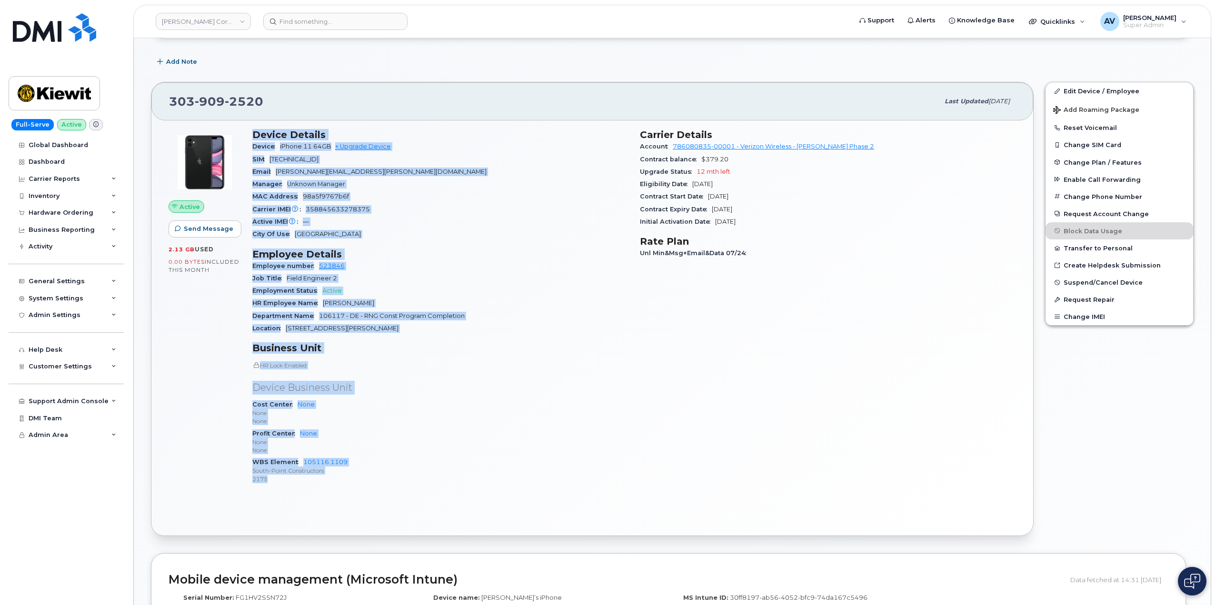
drag, startPoint x: 252, startPoint y: 276, endPoint x: 390, endPoint y: 485, distance: 250.7
click at [390, 485] on div "Device Details Device iPhone 11 64GB + Upgrade Device SIM [TECHNICAL_ID] Email …" at bounding box center [440, 310] width 387 height 375
copy div "Device Details Device iPhone 11 64GB + Upgrade Device SIM [TECHNICAL_ID] Email …"
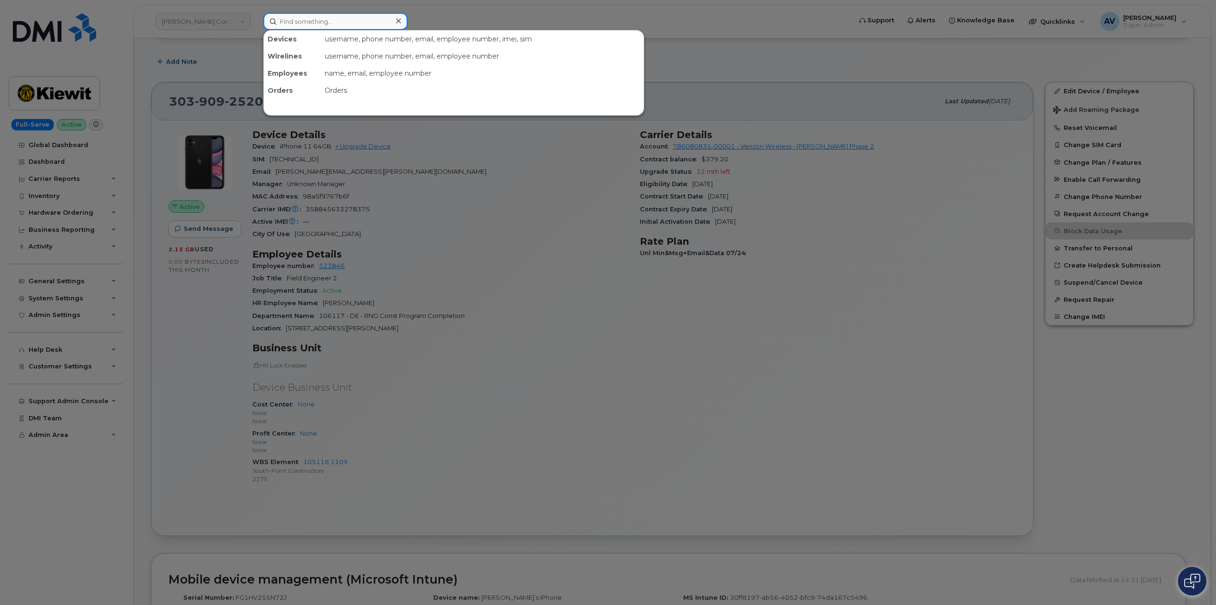
click at [360, 22] on input at bounding box center [335, 21] width 144 height 17
paste input "Device Details Device iPhone 11 64GB + Upgrade Device SIM [TECHNICAL_ID] Email …"
drag, startPoint x: 356, startPoint y: 22, endPoint x: 213, endPoint y: 15, distance: 143.0
click at [256, 15] on div "Device Details Device iPhone 11 64GB + Upgrade Device SIM [TECHNICAL_ID] Email …" at bounding box center [554, 21] width 597 height 17
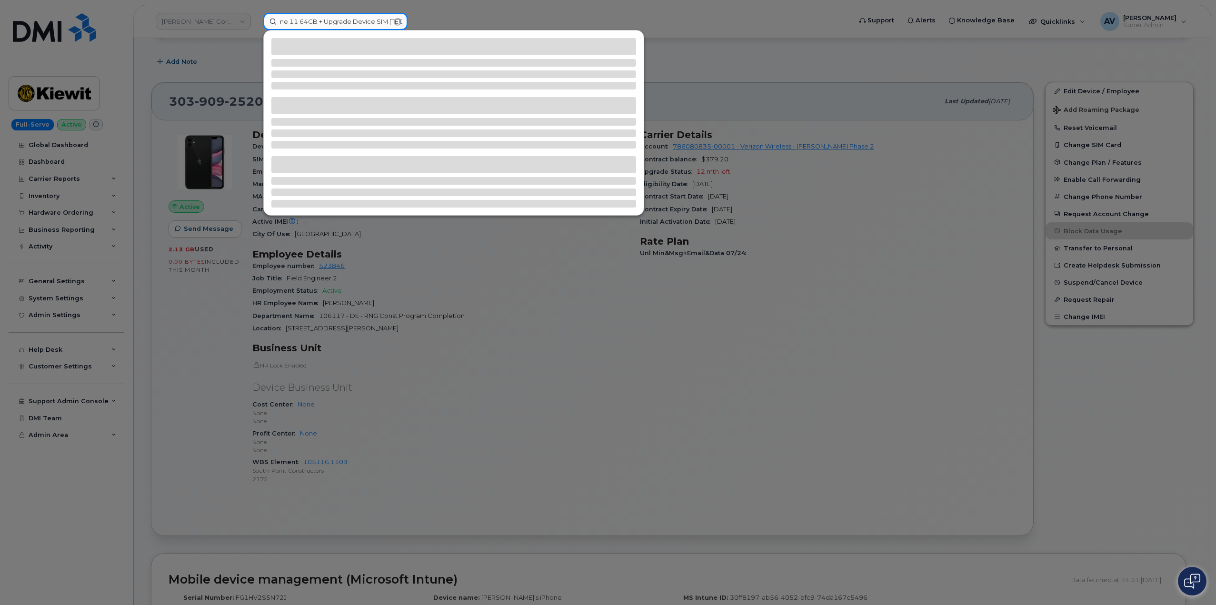
click at [399, 22] on input "ne 11 64GB + Upgrade Device SIM [TECHNICAL_ID] Email [PERSON_NAME][EMAIL_ADDRES…" at bounding box center [335, 21] width 144 height 17
click at [398, 19] on input "ne 11 64GB + Upgrade Device SIM [TECHNICAL_ID] Email [PERSON_NAME][EMAIL_ADDRES…" at bounding box center [335, 21] width 144 height 17
click at [394, 19] on input "ne 11 64GB + Upgrade Device SIM [TECHNICAL_ID] Email [PERSON_NAME][EMAIL_ADDRES…" at bounding box center [335, 21] width 144 height 17
click at [396, 20] on input "ne 11 64GB + Upgrade Device SIM [TECHNICAL_ID] Email [PERSON_NAME][EMAIL_ADDRES…" at bounding box center [335, 21] width 144 height 17
click at [400, 19] on input "ne 11 64GB + Upgrade Device SIM [TECHNICAL_ID] Email [PERSON_NAME][EMAIL_ADDRES…" at bounding box center [335, 21] width 144 height 17
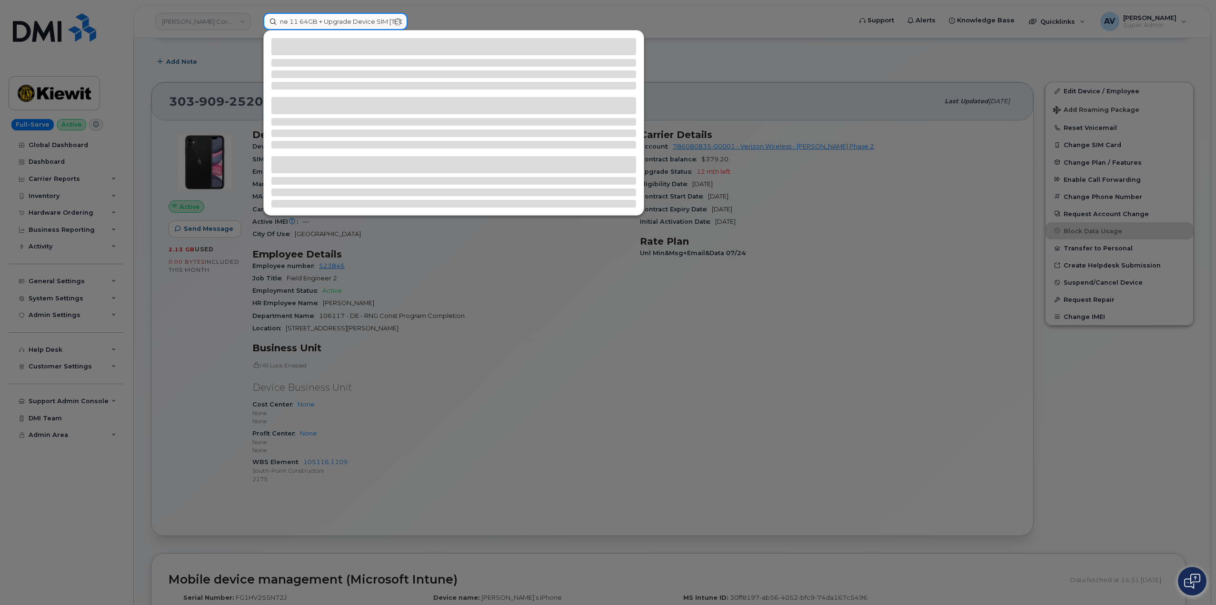
click at [396, 19] on input "ne 11 64GB + Upgrade Device SIM [TECHNICAL_ID] Email [PERSON_NAME][EMAIL_ADDRES…" at bounding box center [335, 21] width 144 height 17
drag, startPoint x: 384, startPoint y: 21, endPoint x: 232, endPoint y: 22, distance: 151.8
click at [256, 22] on div "ne 11 64GB + Upgrade Device SIM [TECHNICAL_ID] Email [PERSON_NAME][EMAIL_ADDRES…" at bounding box center [554, 21] width 597 height 17
drag, startPoint x: 362, startPoint y: 20, endPoint x: 193, endPoint y: 14, distance: 169.1
click at [256, 16] on div "M [TECHNICAL_ID] Email [PERSON_NAME][EMAIL_ADDRESS][PERSON_NAME][DOMAIN_NAME] M…" at bounding box center [554, 21] width 597 height 17
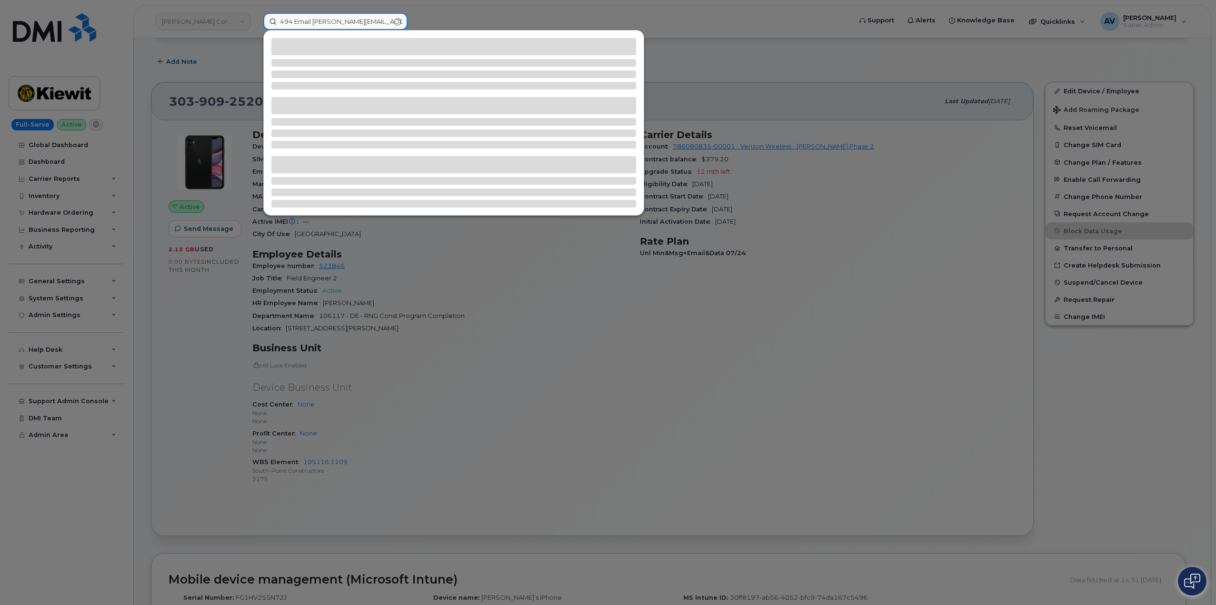
drag, startPoint x: 376, startPoint y: 19, endPoint x: 180, endPoint y: 20, distance: 195.6
click at [256, 20] on div "494 Email STEPHANIE.MARTINEZ1@KIEWIT.COM Manager Unknown Manager MAC Address 98…" at bounding box center [554, 21] width 597 height 17
drag, startPoint x: 374, startPoint y: 20, endPoint x: 197, endPoint y: 20, distance: 177.5
click at [256, 20] on div "EZ1@KIEWIT.COM Manager Unknown Manager MAC Address 98a5f9767b6f Carrier IMEI 35…" at bounding box center [554, 21] width 597 height 17
drag, startPoint x: 376, startPoint y: 22, endPoint x: 126, endPoint y: 36, distance: 250.3
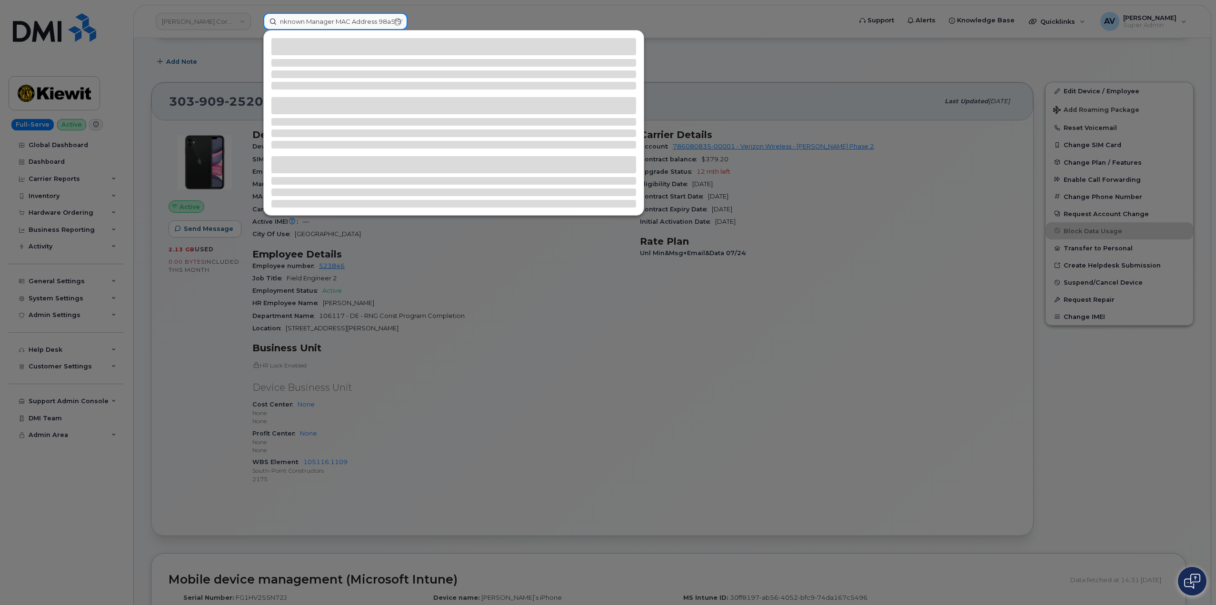
click at [256, 30] on div "nknown Manager MAC Address 98a5f9767b6f Carrier IMEI 358845633278375 Active IME…" at bounding box center [554, 21] width 597 height 17
drag, startPoint x: 381, startPoint y: 17, endPoint x: 182, endPoint y: 20, distance: 199.0
click at [256, 20] on div "98a5f9767b6f Carrier IMEI 358845633278375 Active IMEI — City Of Use Denver Empl…" at bounding box center [554, 21] width 597 height 17
drag, startPoint x: 374, startPoint y: 20, endPoint x: 164, endPoint y: 20, distance: 209.9
click at [256, 20] on div "845633278375 Active IMEI — City Of Use Denver Employee Details Employee number …" at bounding box center [554, 21] width 597 height 17
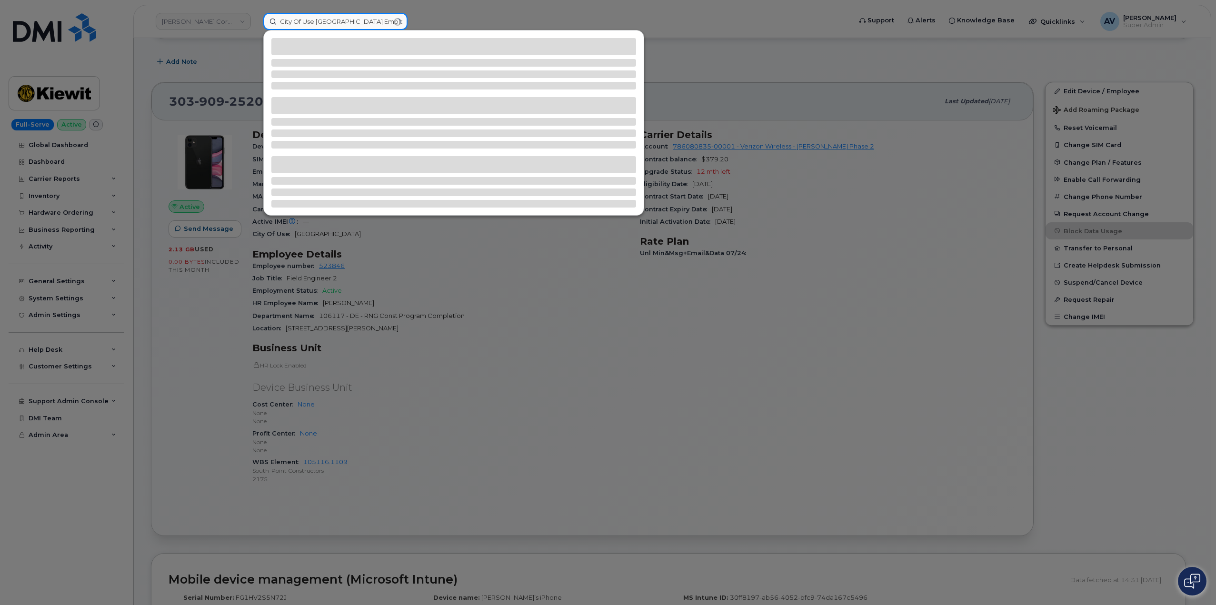
drag, startPoint x: 378, startPoint y: 20, endPoint x: 160, endPoint y: 16, distance: 218.5
click at [256, 16] on div "City Of Use Denver Employee Details Employee number 523846 Job Title Field Engi…" at bounding box center [554, 21] width 597 height 17
drag, startPoint x: 382, startPoint y: 23, endPoint x: 165, endPoint y: 17, distance: 217.1
click at [256, 18] on div "etails Employee number 523846 Job Title Field Engineer 2 Employment Status Acti…" at bounding box center [554, 21] width 597 height 17
drag, startPoint x: 376, startPoint y: 21, endPoint x: 173, endPoint y: 17, distance: 203.8
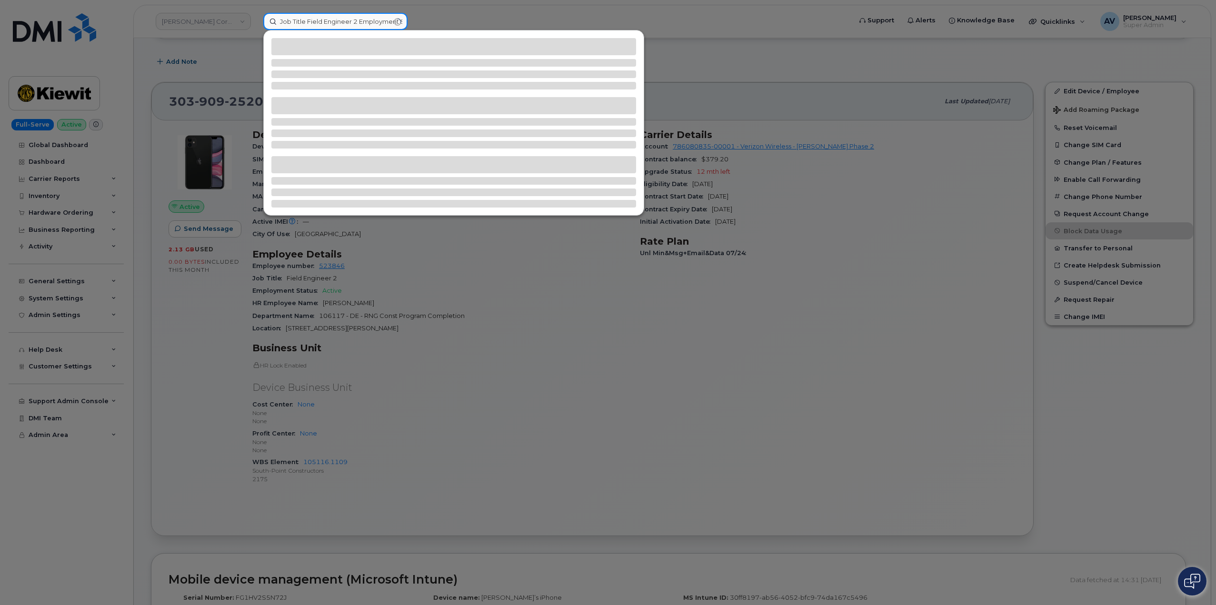
click at [256, 17] on div "Job Title Field Engineer 2 Employment Status Active HR Employee Name Stephanie …" at bounding box center [554, 21] width 597 height 17
drag, startPoint x: 377, startPoint y: 20, endPoint x: 68, endPoint y: 20, distance: 309.4
click at [256, 20] on div "yment Status Active HR Employee Name Stephanie Martinez Department Name 106117 …" at bounding box center [554, 21] width 597 height 17
drag, startPoint x: 377, startPoint y: 21, endPoint x: 103, endPoint y: 16, distance: 274.2
click at [256, 16] on div "ee Name Stephanie Martinez Department Name 106117 - DE - RNG Const Program Comp…" at bounding box center [554, 21] width 597 height 17
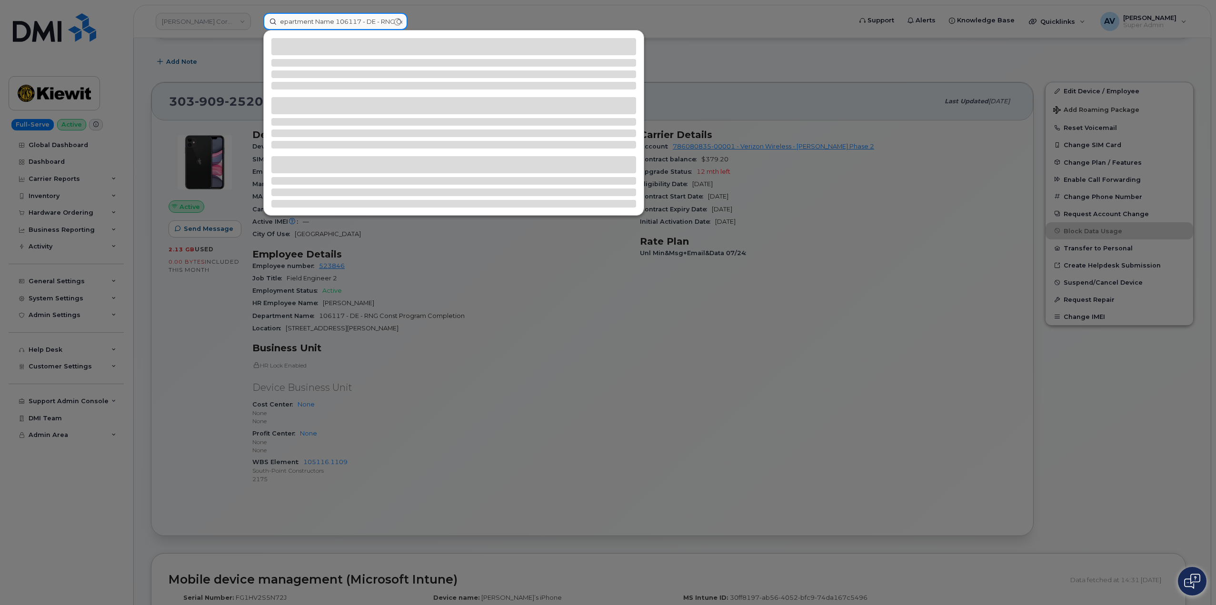
drag, startPoint x: 334, startPoint y: 22, endPoint x: 30, endPoint y: 24, distance: 303.7
click at [256, 24] on div "epartment Name 106117 - DE - RNG Const Program Completion Location 350 Campbell…" at bounding box center [554, 21] width 597 height 17
drag, startPoint x: 384, startPoint y: 21, endPoint x: 88, endPoint y: 21, distance: 295.6
click at [256, 21] on div "E - RNG Const Program Completion Location 350 Campbell Lane Business Unit HR Lo…" at bounding box center [554, 21] width 597 height 17
drag, startPoint x: 386, startPoint y: 20, endPoint x: 105, endPoint y: 28, distance: 281.4
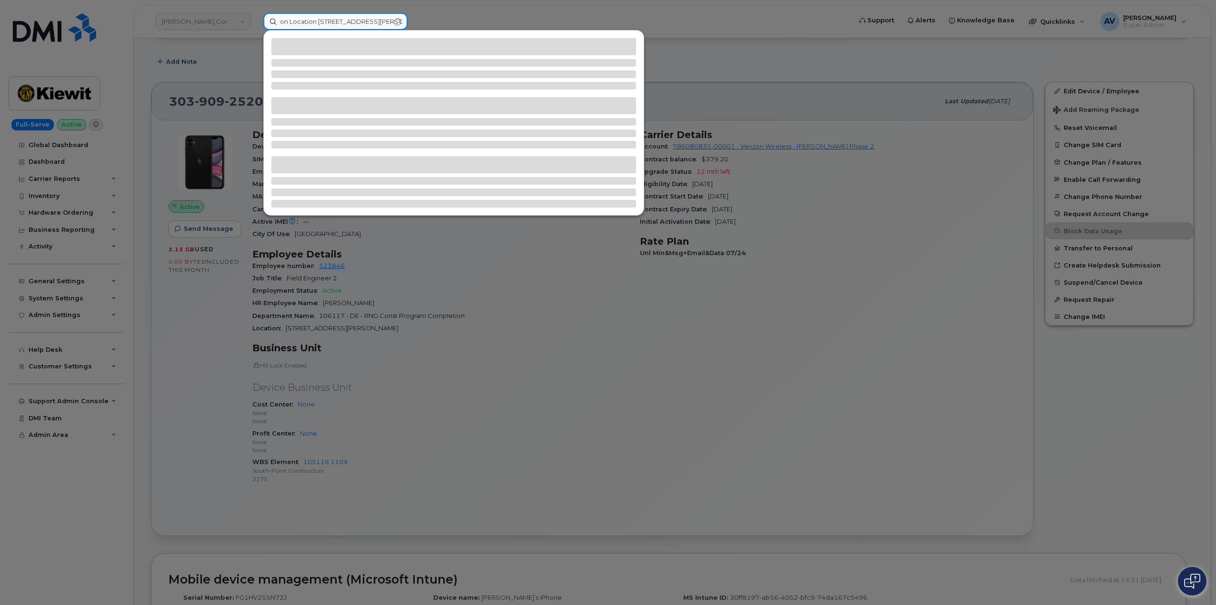
click at [256, 28] on div "on Location 350 Campbell Lane Business Unit HR Lock Enabled Device Business Uni…" at bounding box center [554, 21] width 597 height 17
drag, startPoint x: 381, startPoint y: 23, endPoint x: 64, endPoint y: 33, distance: 317.1
click at [256, 30] on div "usiness Unit HR Lock Enabled Device Business Unit Cost Center None None None Pr…" at bounding box center [554, 21] width 597 height 17
drag, startPoint x: 382, startPoint y: 25, endPoint x: 70, endPoint y: 32, distance: 311.8
click at [256, 30] on div "evice Business Unit Cost Center None None None Profit Center None None None WBS…" at bounding box center [554, 21] width 597 height 17
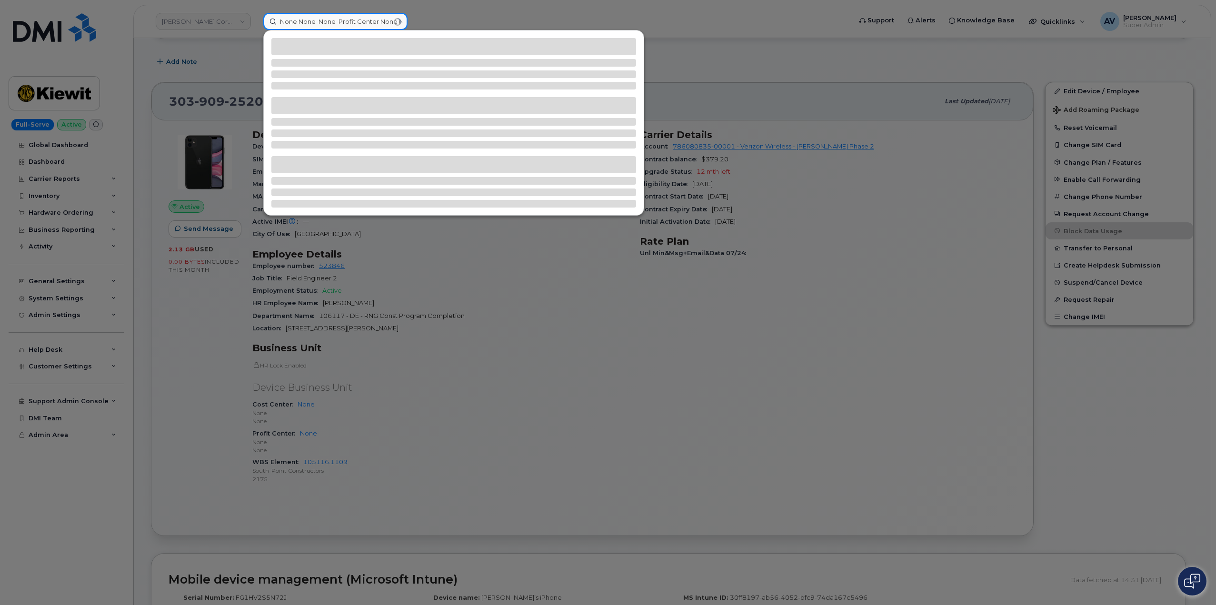
drag, startPoint x: 356, startPoint y: 20, endPoint x: 0, endPoint y: 4, distance: 355.9
click at [256, 13] on div "None None None Profit Center None None None WBS Element 105116.1109 South-Point…" at bounding box center [554, 21] width 597 height 17
drag, startPoint x: 381, startPoint y: 20, endPoint x: 84, endPoint y: 4, distance: 297.4
click at [256, 13] on div "r None None None WBS Element 105116.1109 South-Point Constructors 2175" at bounding box center [554, 21] width 597 height 17
drag, startPoint x: 382, startPoint y: 19, endPoint x: 92, endPoint y: 15, distance: 290.4
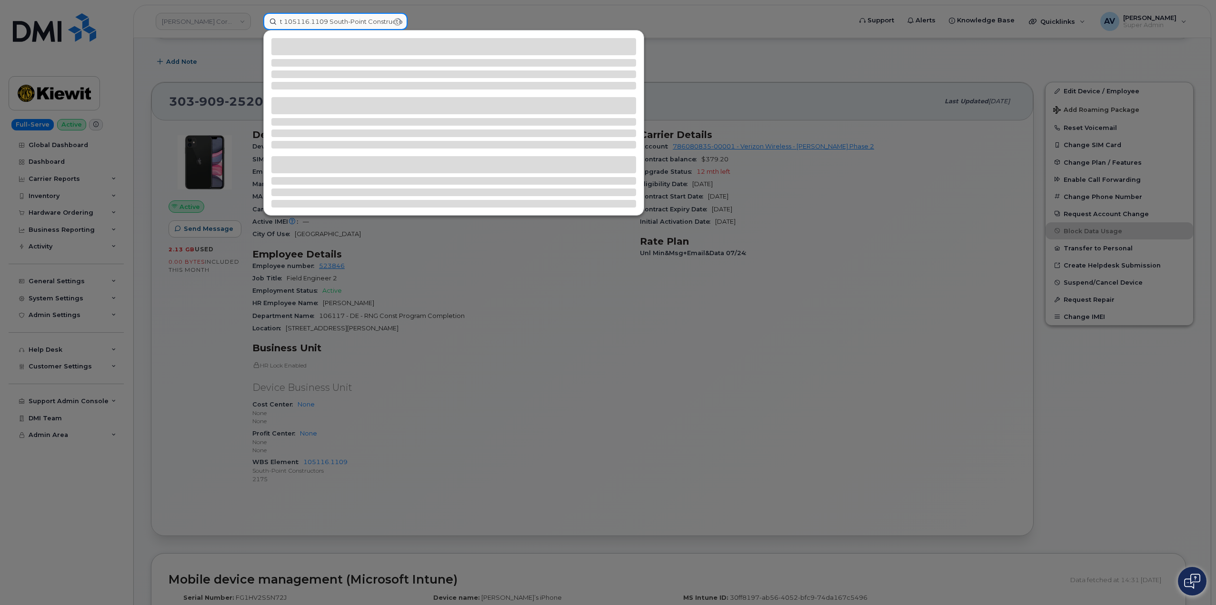
click at [256, 15] on div "t 105116.1109 South-Point Constructors 2175" at bounding box center [554, 21] width 597 height 17
type input "structors 2175"
drag, startPoint x: 333, startPoint y: 18, endPoint x: 127, endPoint y: 1, distance: 207.2
click at [256, 13] on div "structors 2175" at bounding box center [554, 21] width 597 height 17
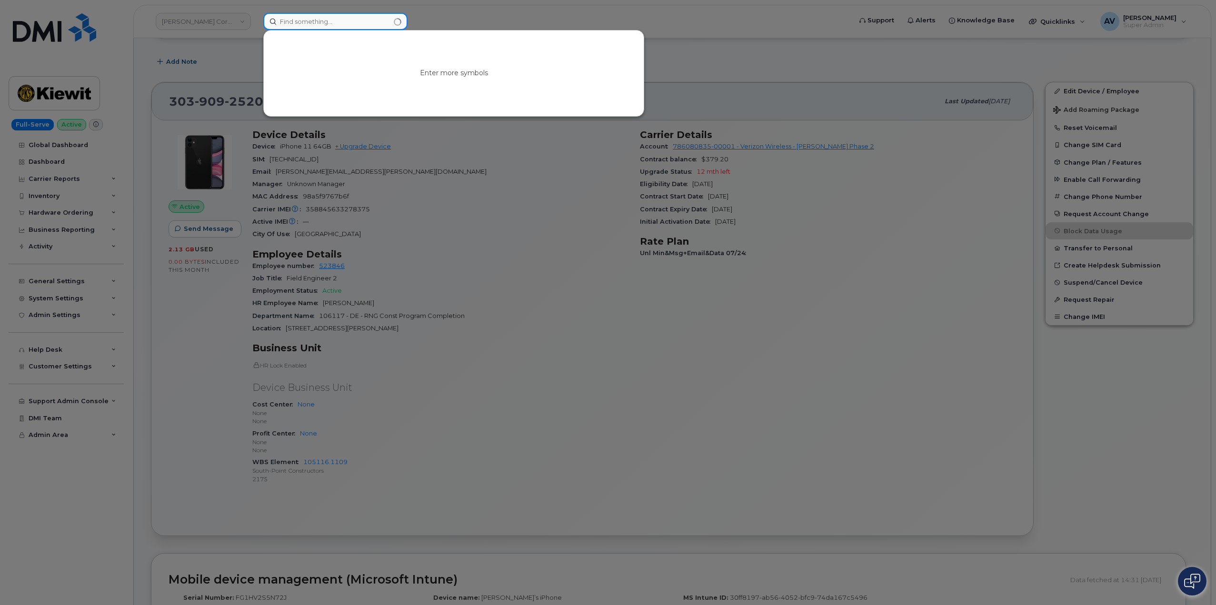
paste input "[PERSON_NAME]"
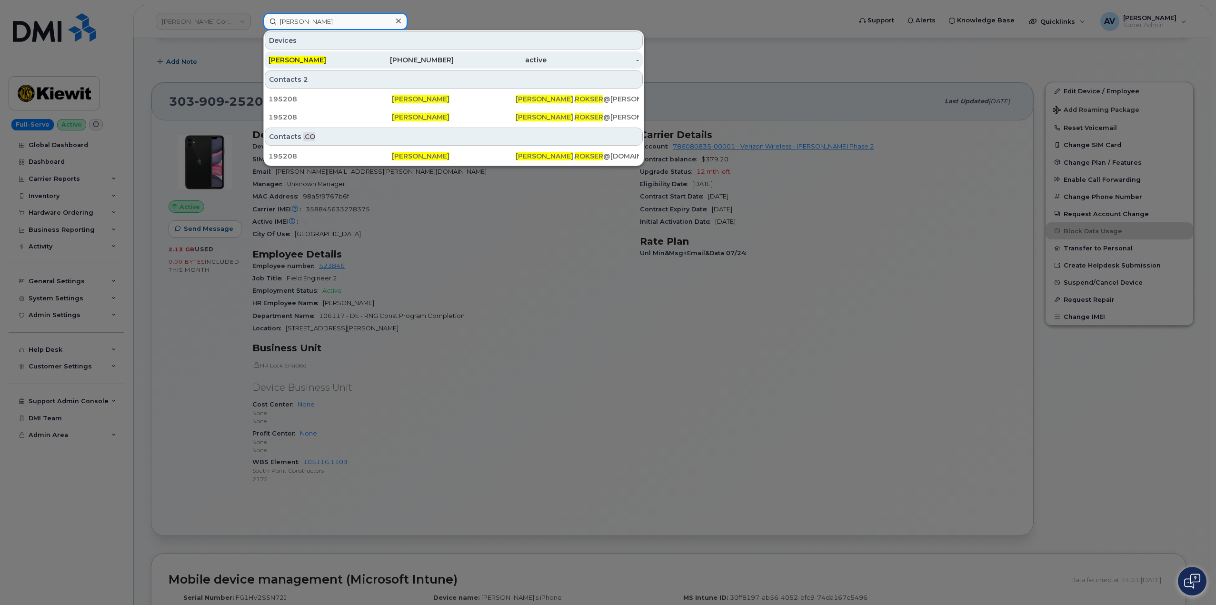
type input "[PERSON_NAME]"
click at [334, 59] on div "[PERSON_NAME]" at bounding box center [314, 60] width 93 height 10
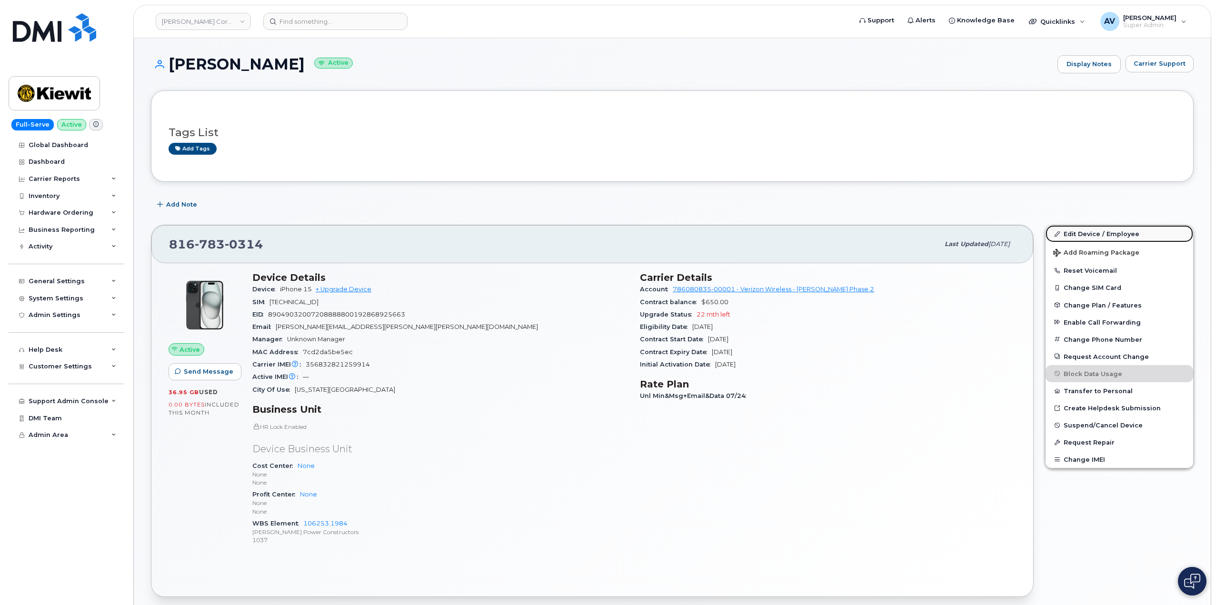
click at [1083, 232] on link "Edit Device / Employee" at bounding box center [1119, 233] width 148 height 17
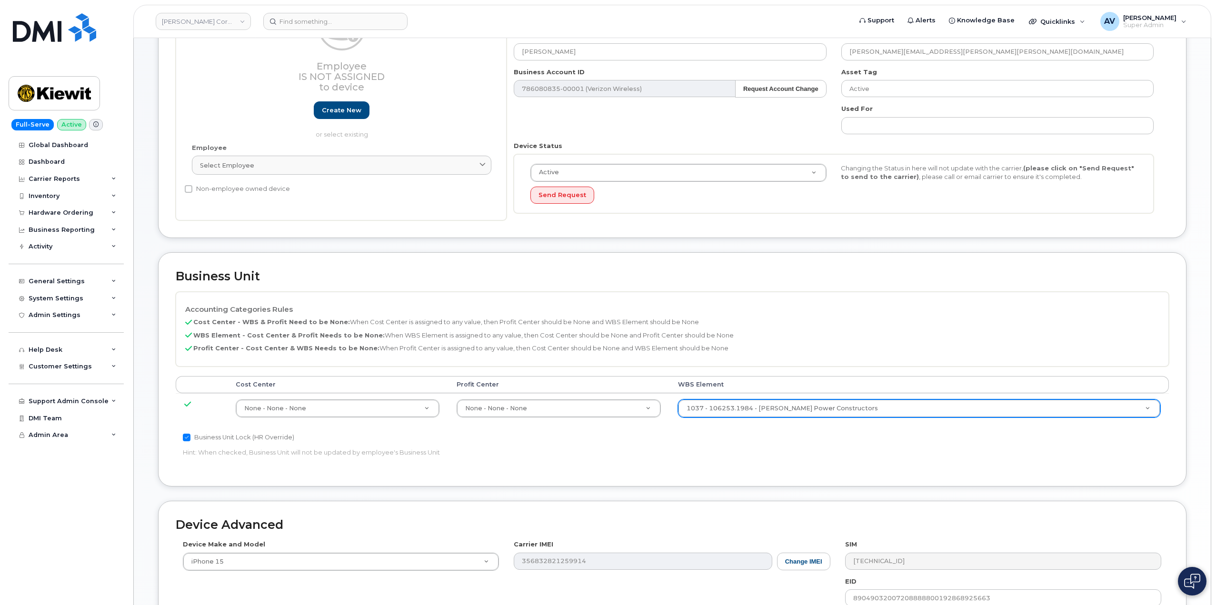
scroll to position [143, 0]
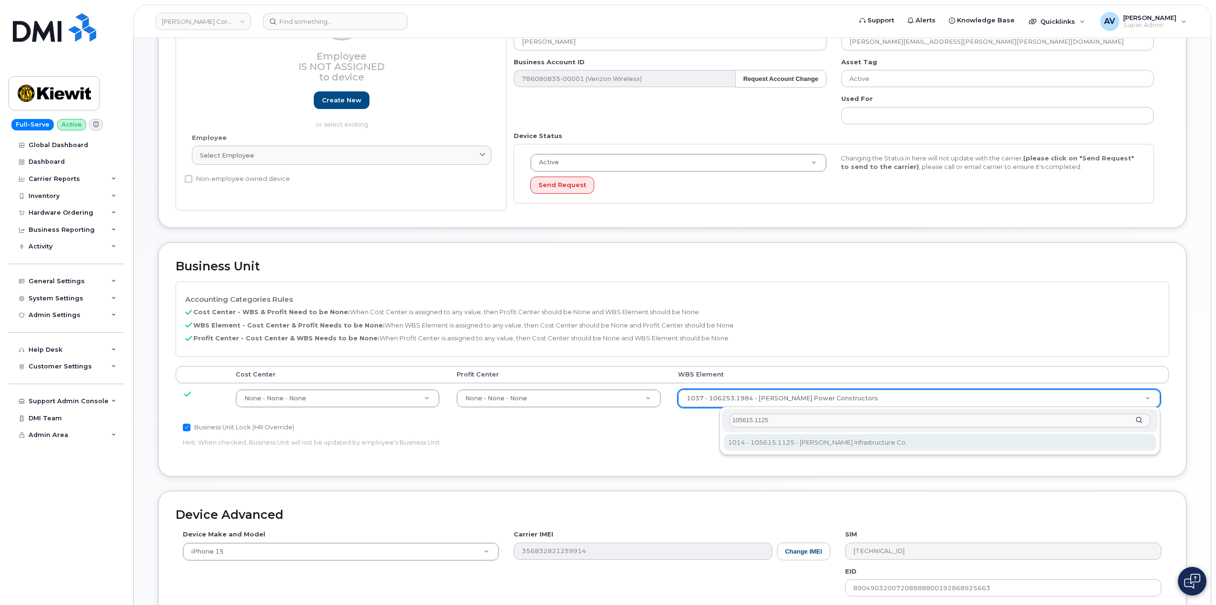
type input "105615.1125"
type input "29761577"
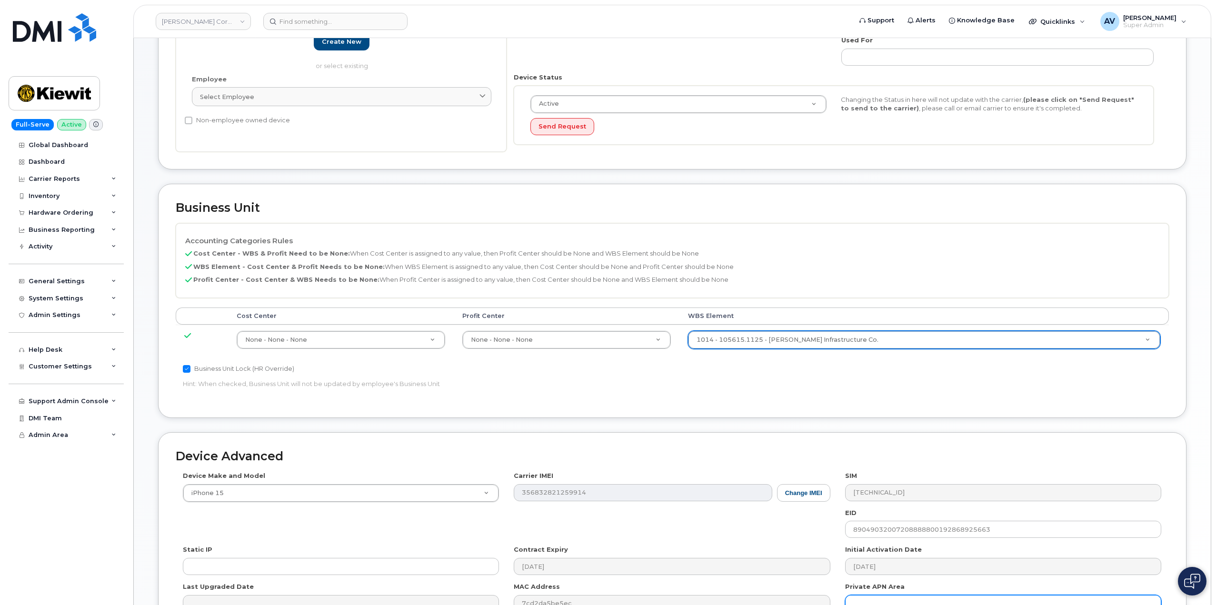
scroll to position [312, 0]
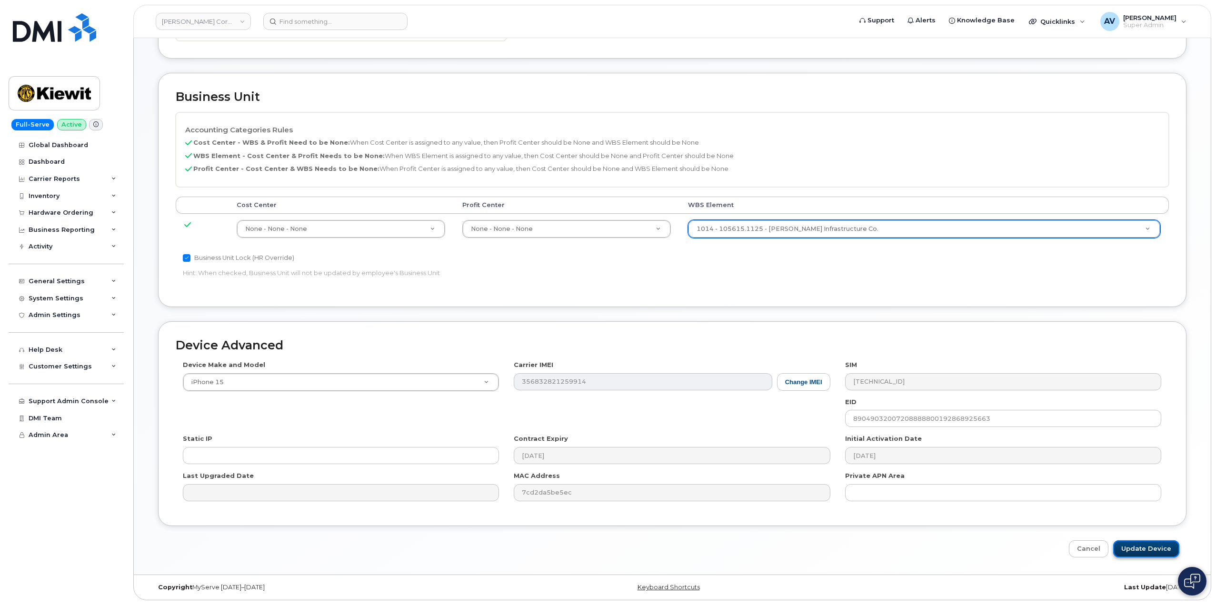
click at [1142, 545] on input "Update Device" at bounding box center [1146, 549] width 66 height 18
type input "Saving..."
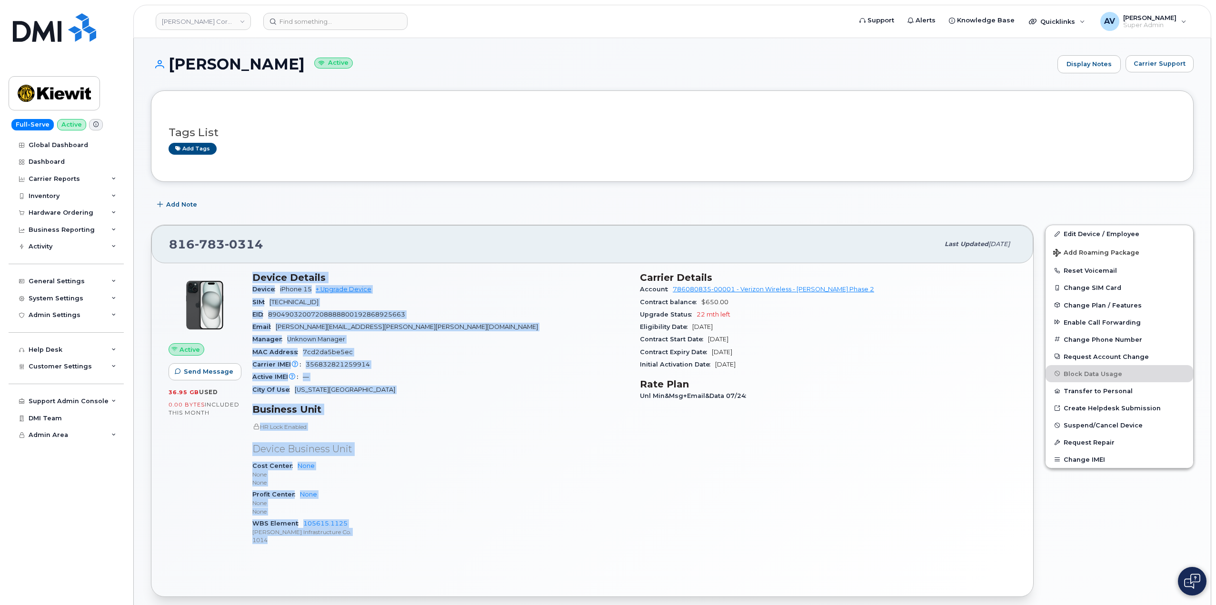
drag, startPoint x: 249, startPoint y: 274, endPoint x: 391, endPoint y: 541, distance: 302.1
click at [391, 541] on div "Device Details Device iPhone 15 + Upgrade Device SIM 89148000011985575560 EID 8…" at bounding box center [440, 412] width 387 height 293
copy div "Device Details Device iPhone 15 + Upgrade Device SIM 89148000011985575560 EID 8…"
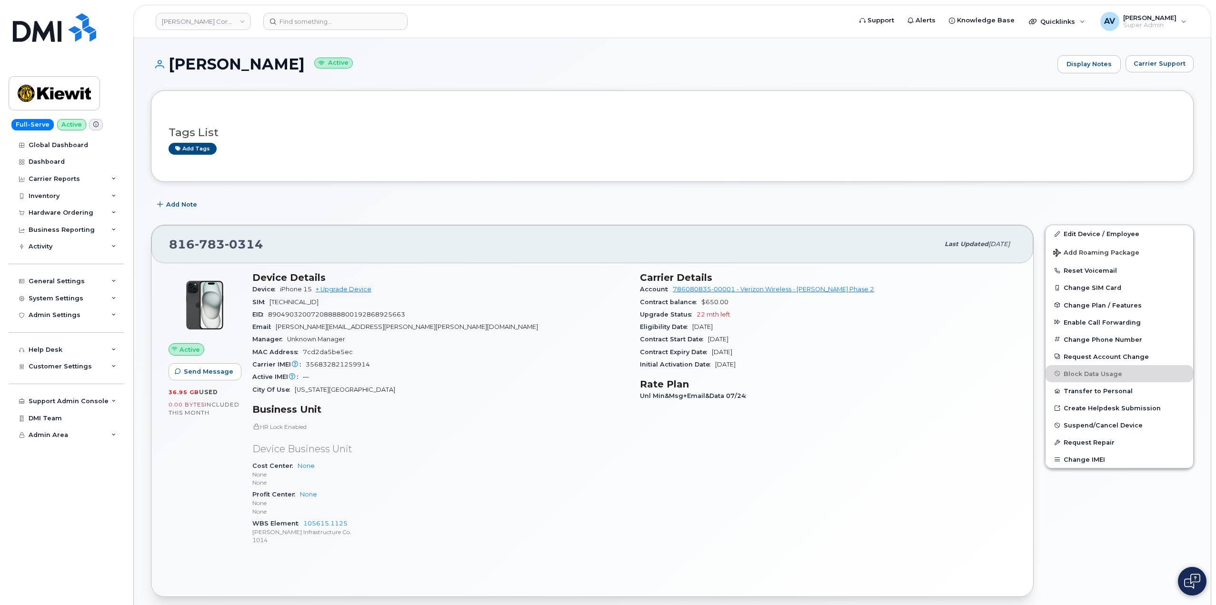
click at [362, 10] on header "Kiewit Corporation Support Alerts Knowledge Base Quicklinks Suspend / Cancel De…" at bounding box center [672, 21] width 1078 height 33
click at [365, 15] on input at bounding box center [335, 21] width 144 height 17
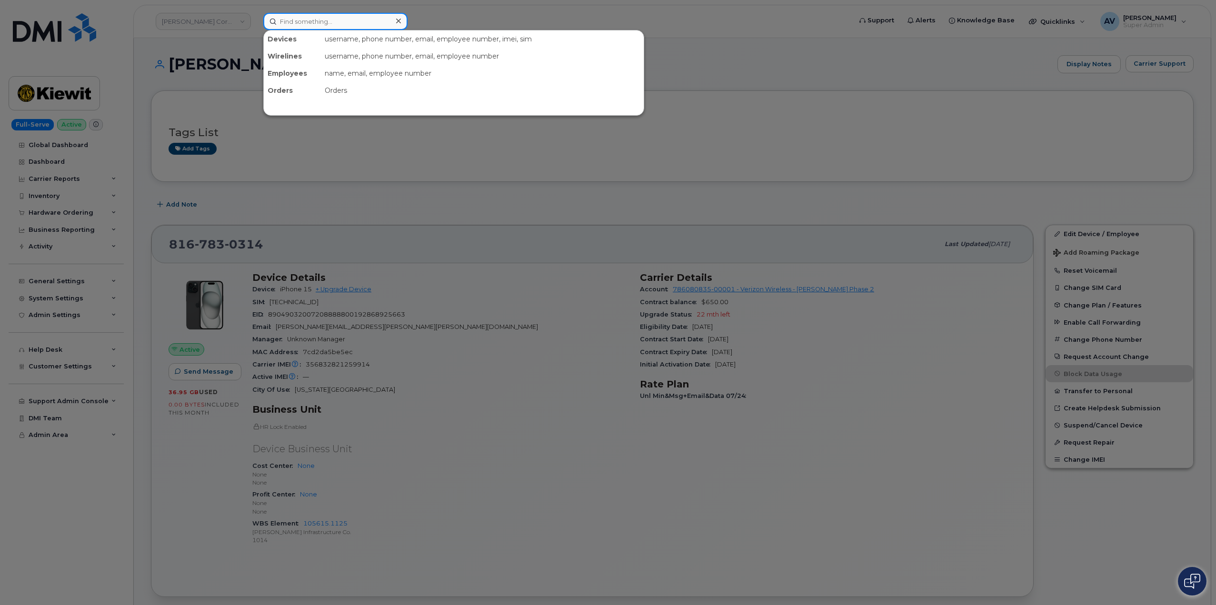
paste input "Lorena Chavez Soto"
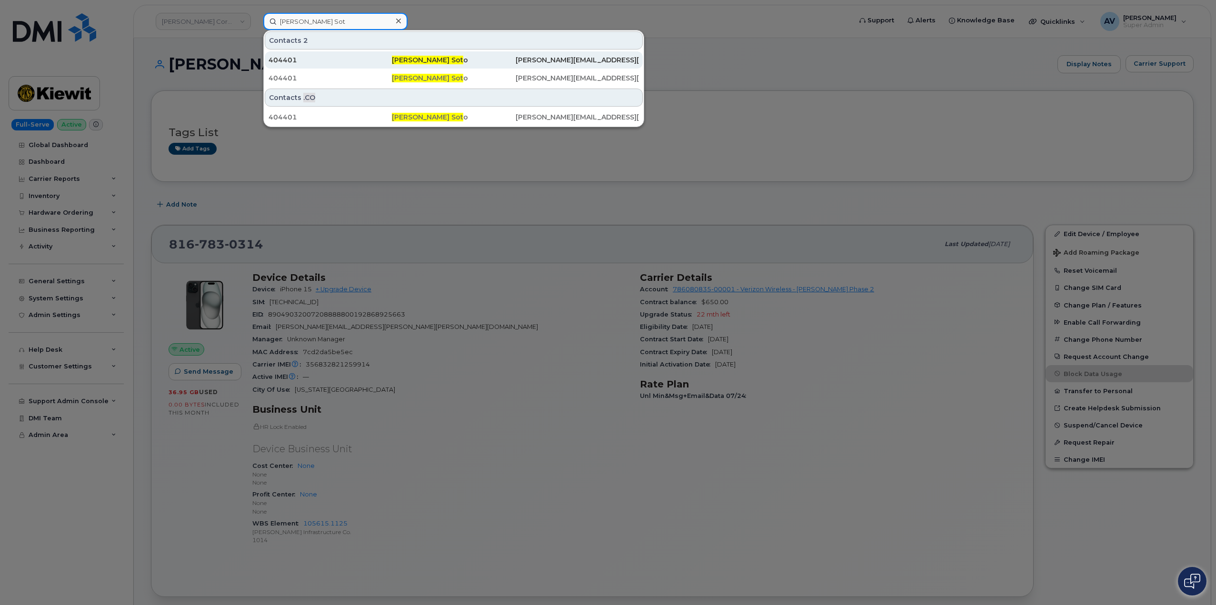
type input "Lorena Chavez Sot"
click at [367, 59] on div "404401" at bounding box center [329, 60] width 123 height 10
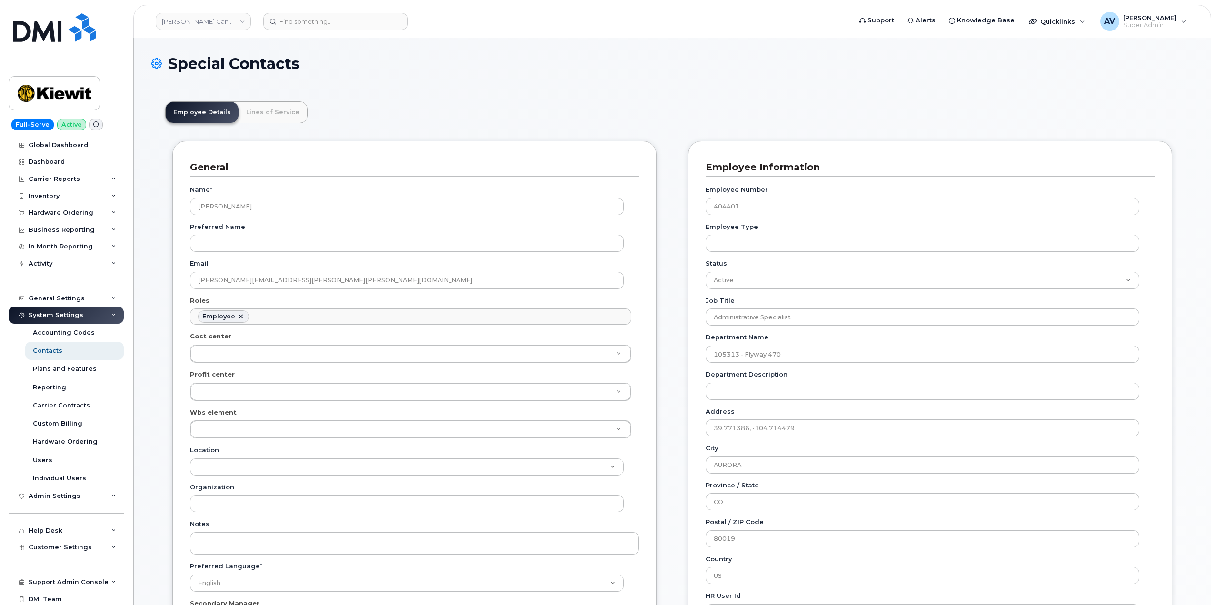
scroll to position [28, 0]
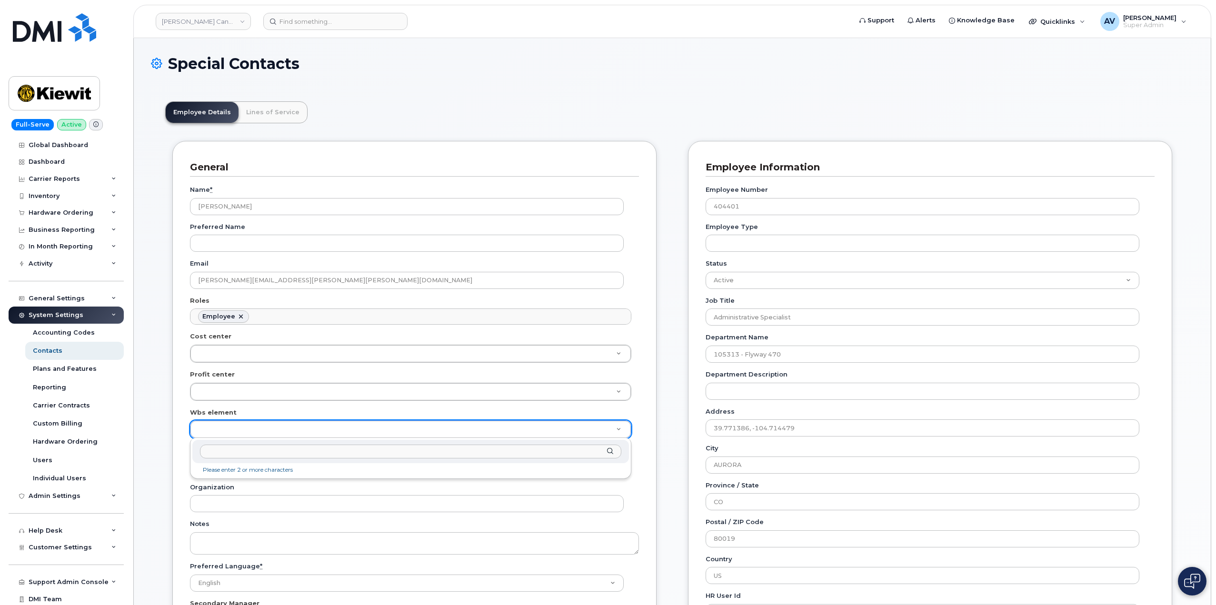
paste input "106092.1194"
type input "106092.1194"
type input "31930333"
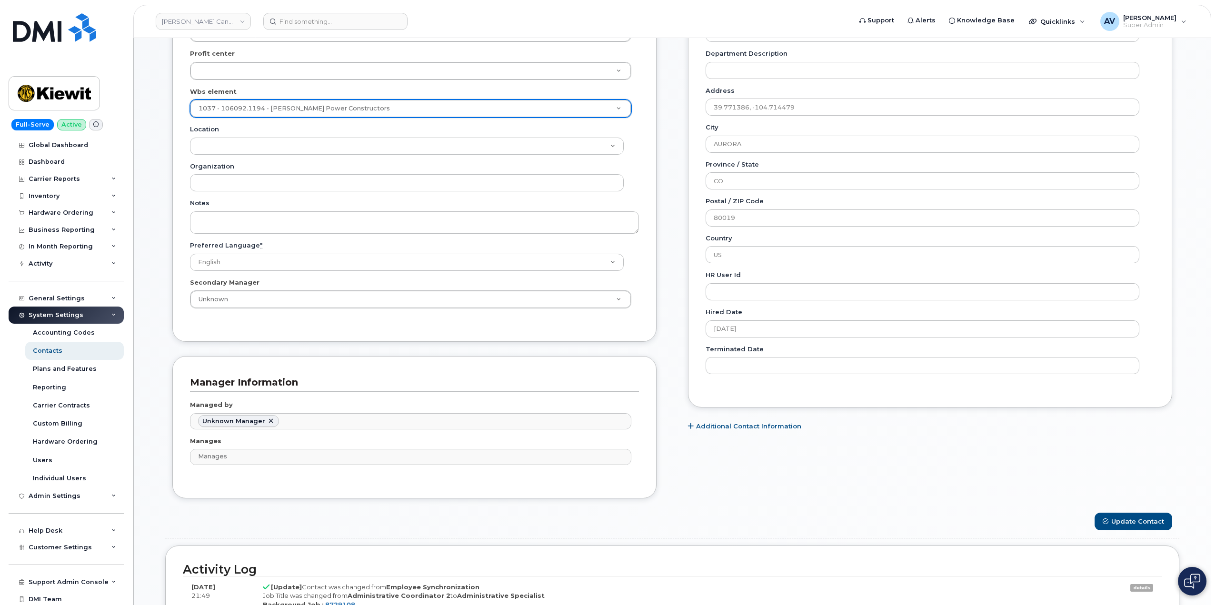
scroll to position [476, 0]
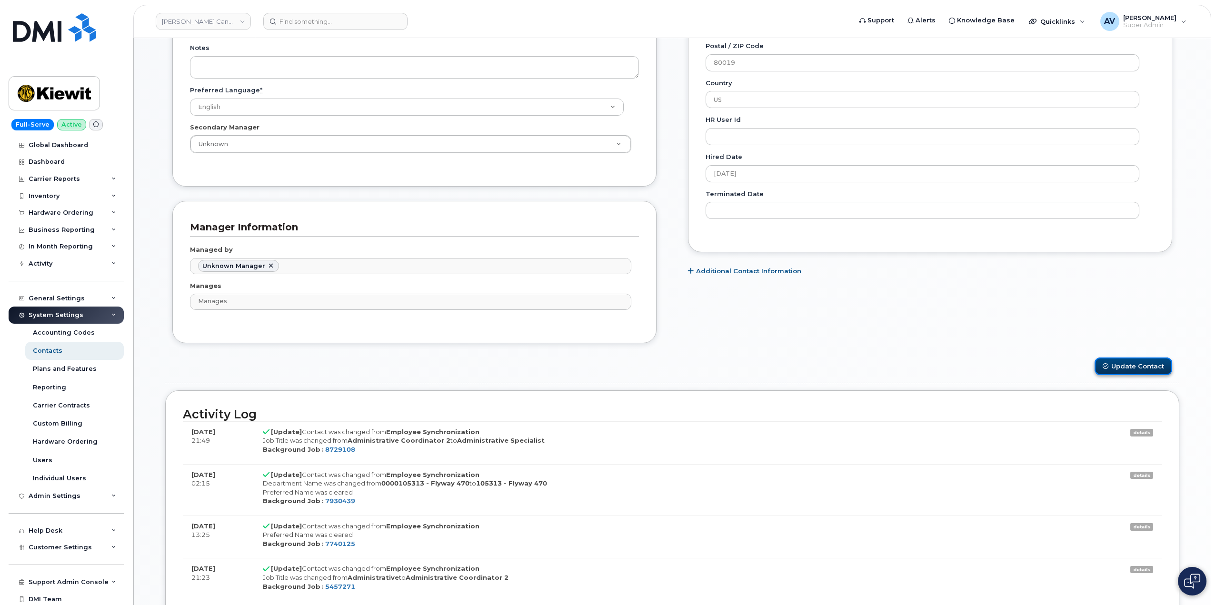
click at [1124, 365] on button "Update Contact" at bounding box center [1133, 366] width 78 height 18
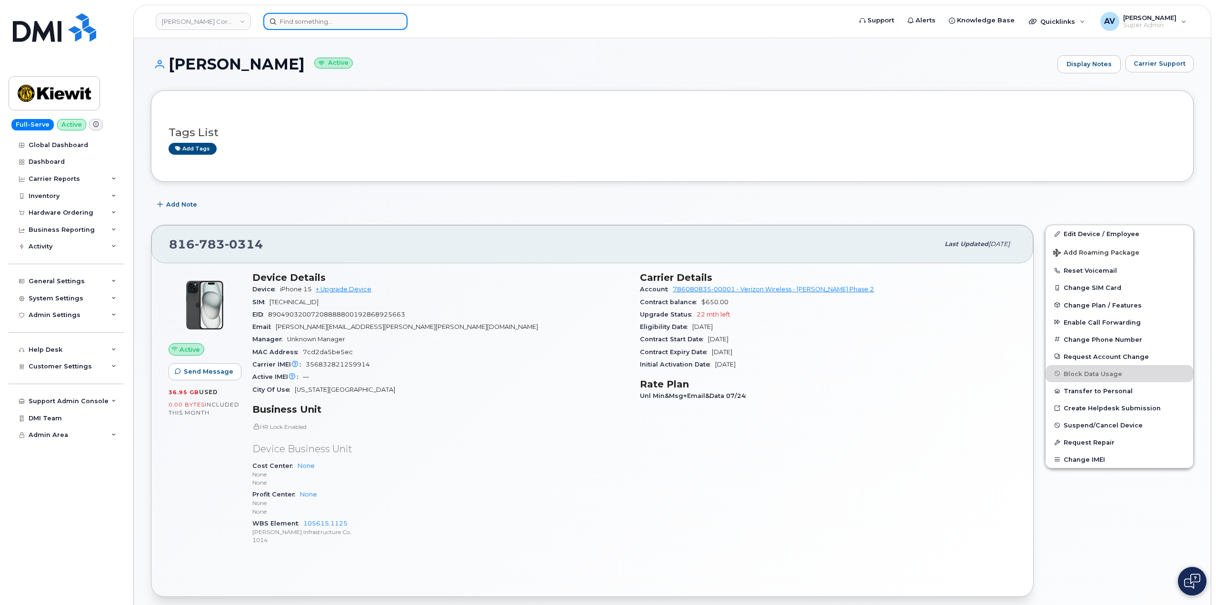
click at [330, 19] on input at bounding box center [335, 21] width 144 height 17
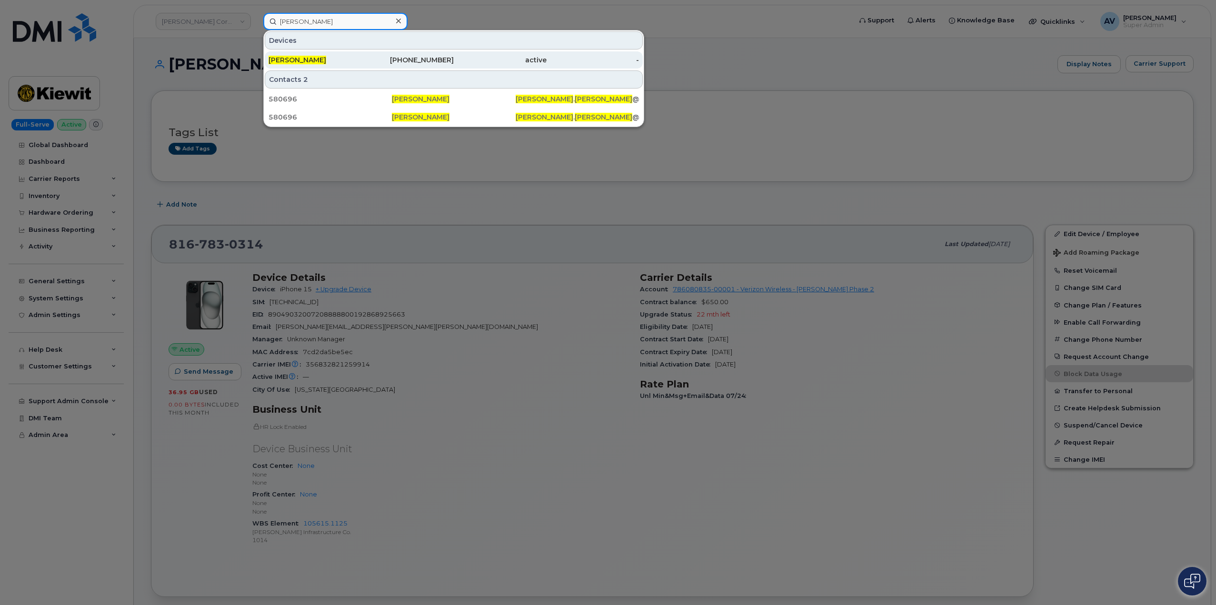
type input "[PERSON_NAME]"
click at [338, 56] on div "[PERSON_NAME]" at bounding box center [314, 60] width 93 height 10
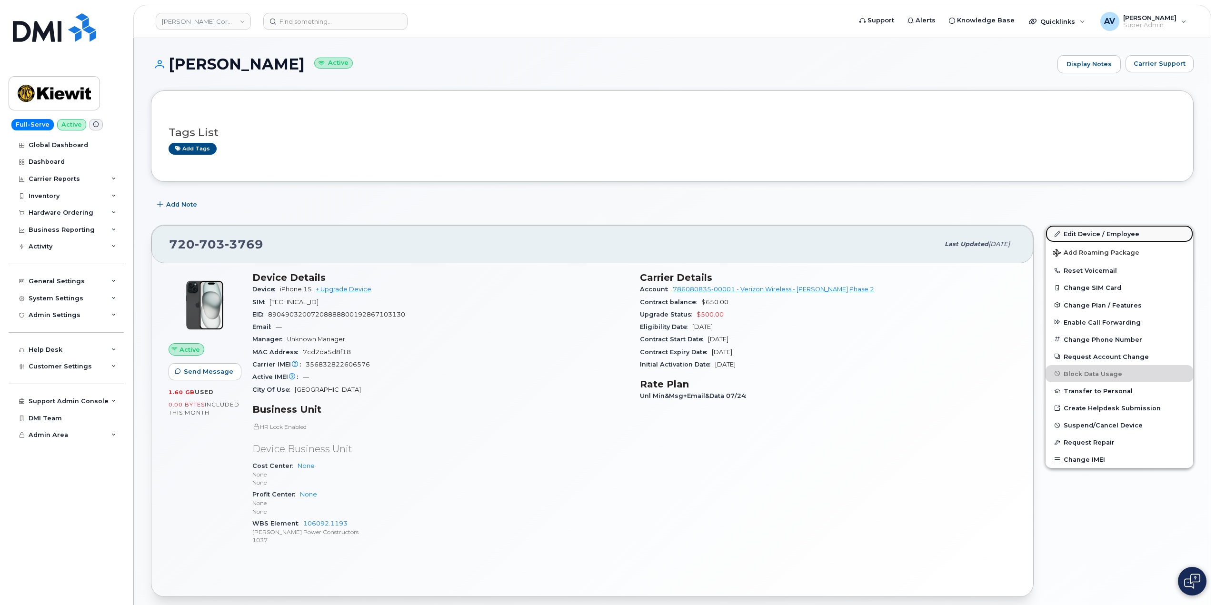
click at [1079, 235] on link "Edit Device / Employee" at bounding box center [1119, 233] width 148 height 17
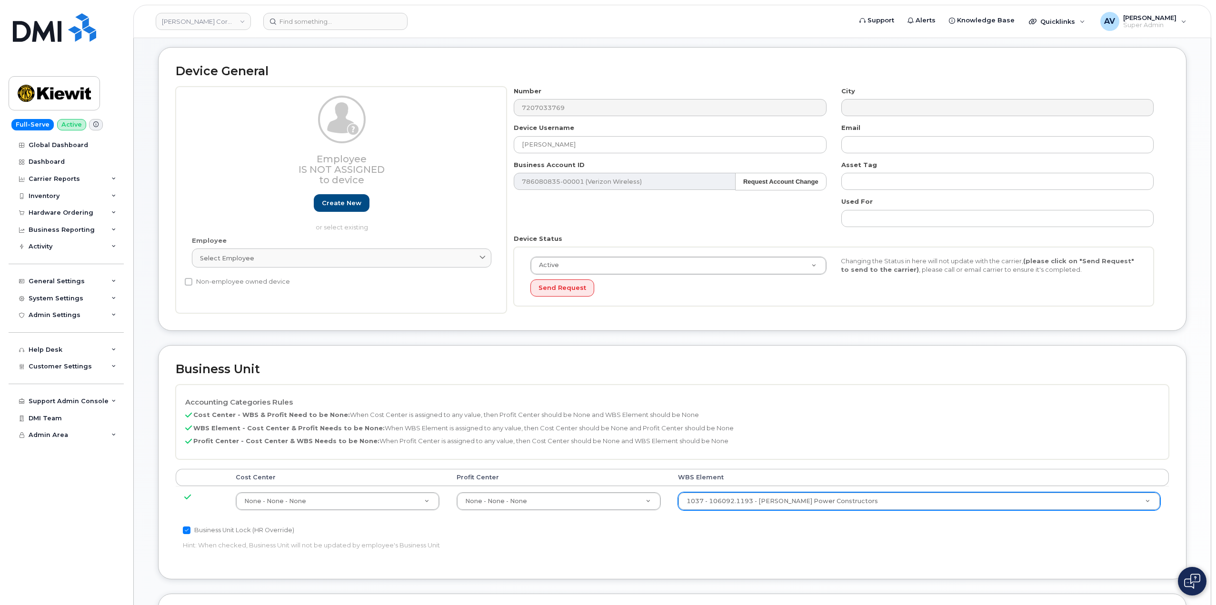
scroll to position [95, 0]
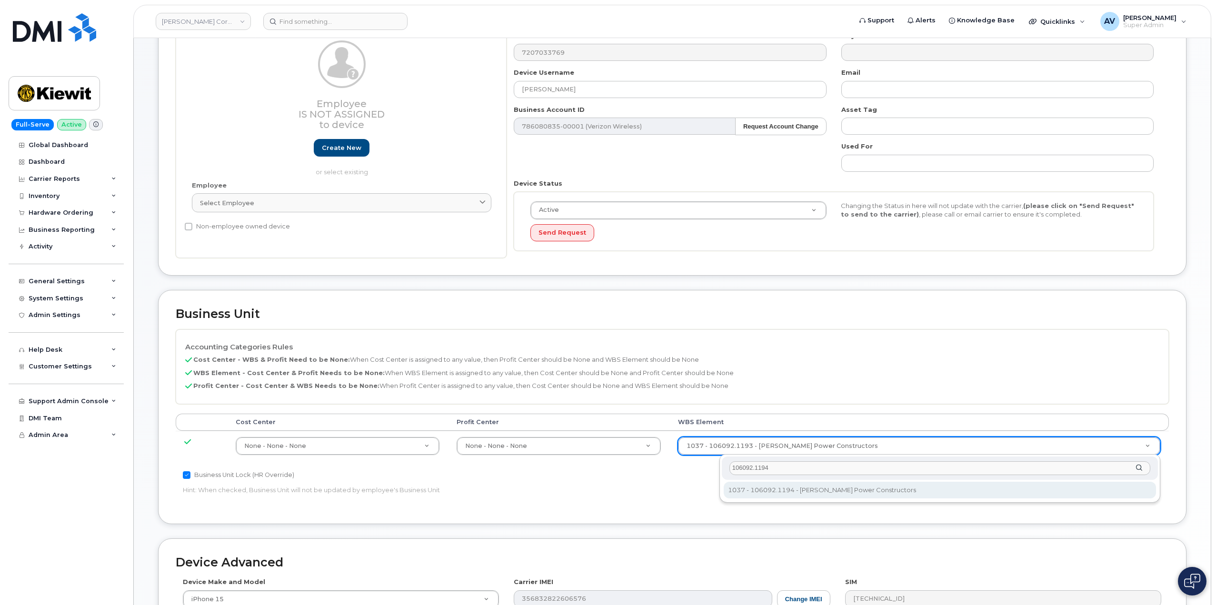
type input "106092.1194"
type input "33375768"
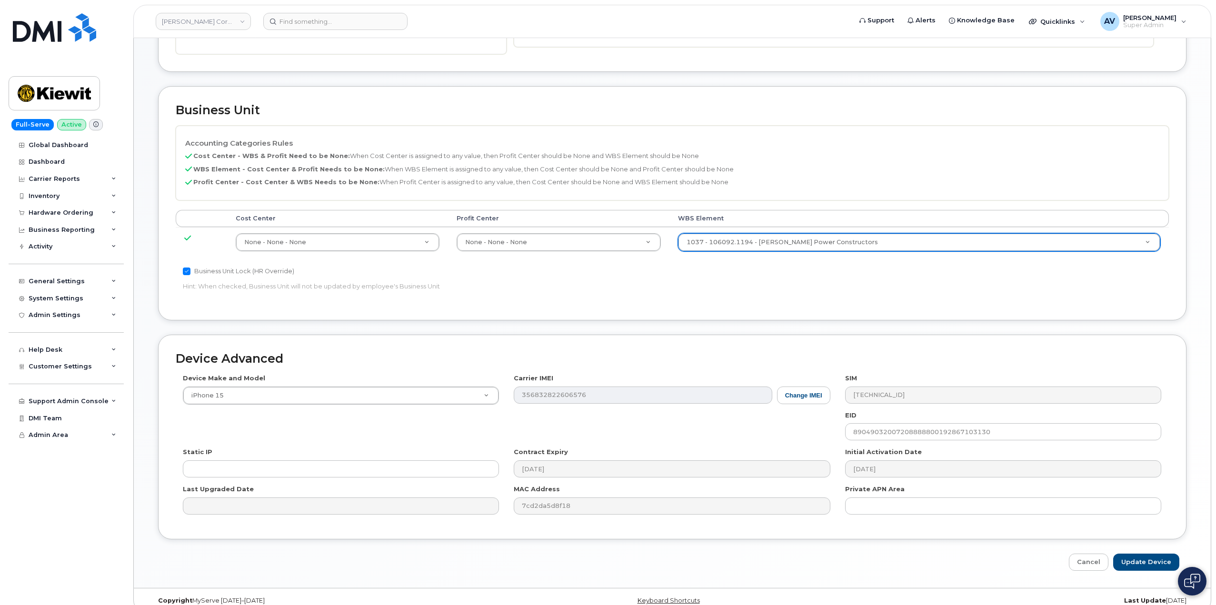
scroll to position [312, 0]
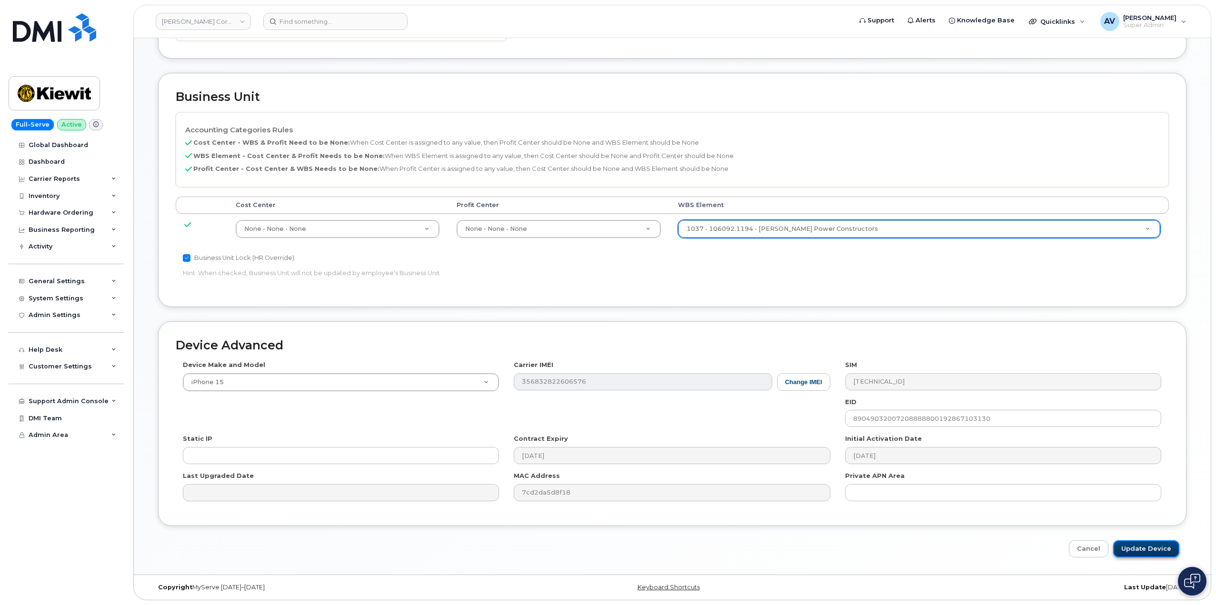
click at [1146, 545] on input "Update Device" at bounding box center [1146, 549] width 66 height 18
type input "Saving..."
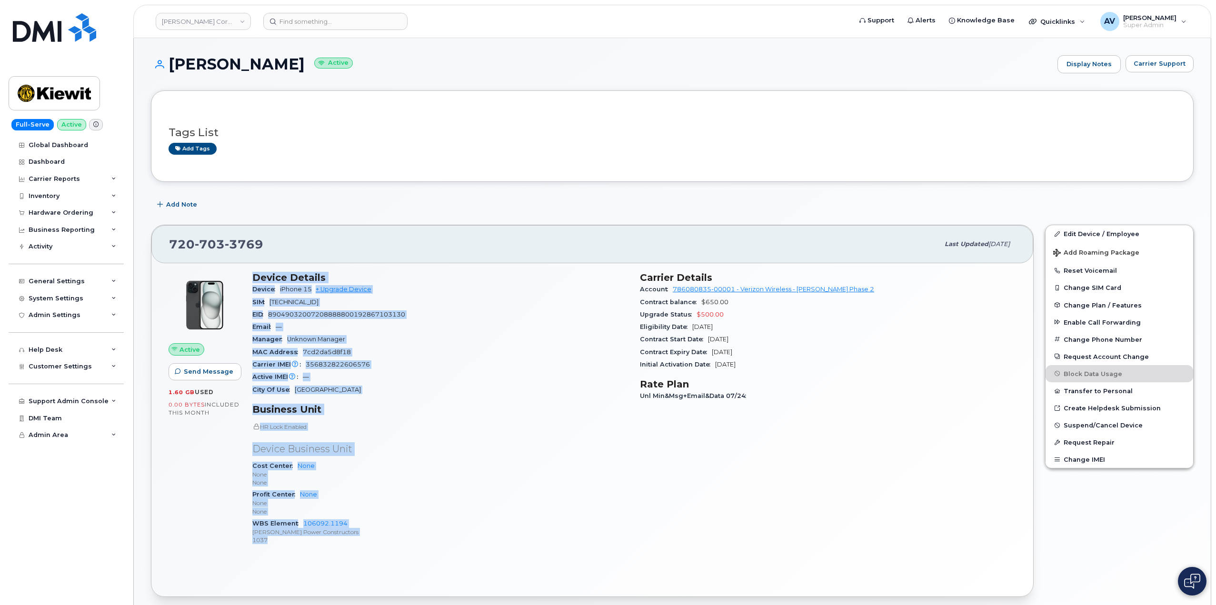
drag, startPoint x: 255, startPoint y: 273, endPoint x: 404, endPoint y: 541, distance: 306.8
click at [404, 541] on div "Device Details Device iPhone 15 + Upgrade Device SIM 89148000011016798546 EID 8…" at bounding box center [440, 412] width 387 height 293
copy div "Device Details Device iPhone 15 + Upgrade Device SIM 89148000011016798546 EID 8…"
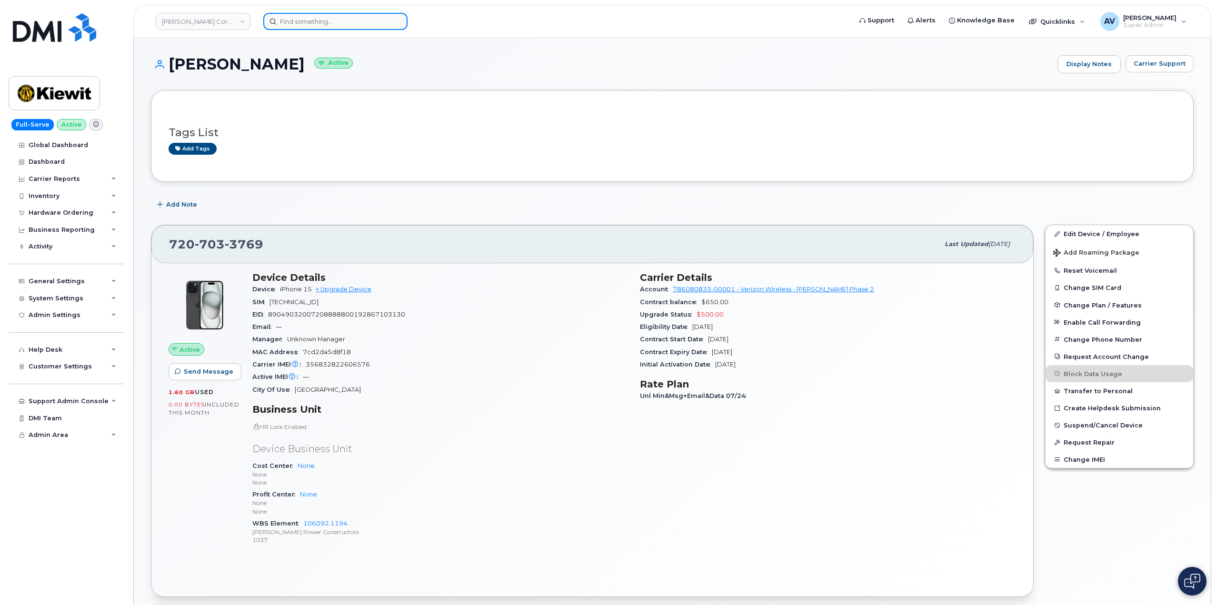
click at [340, 20] on input at bounding box center [335, 21] width 144 height 17
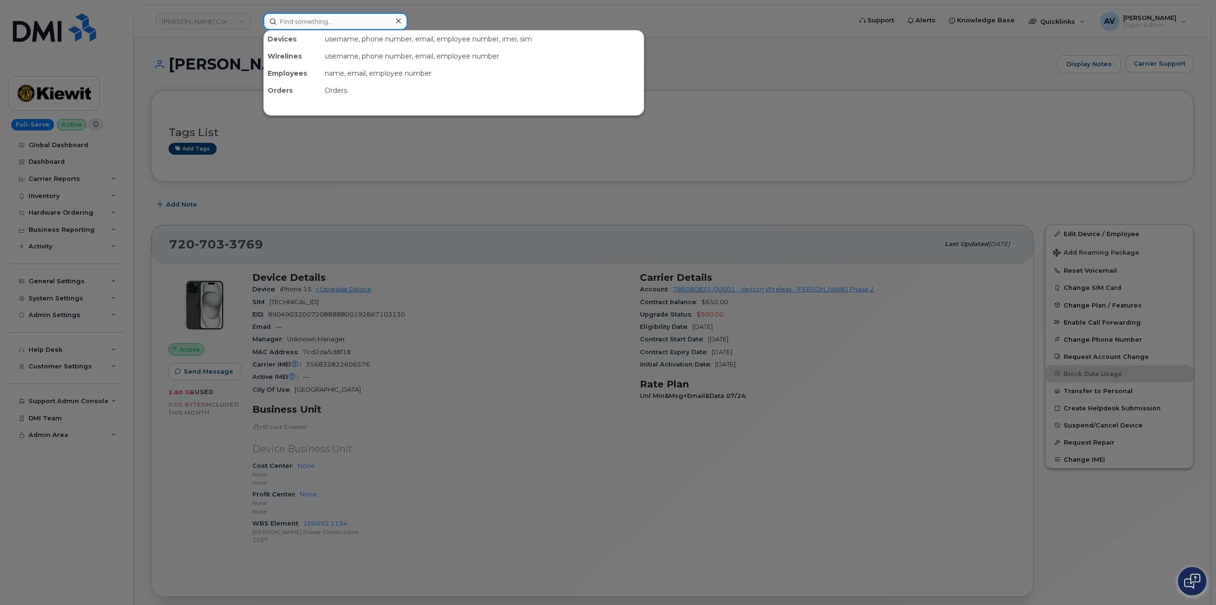
paste input "[PERSON_NAME]"
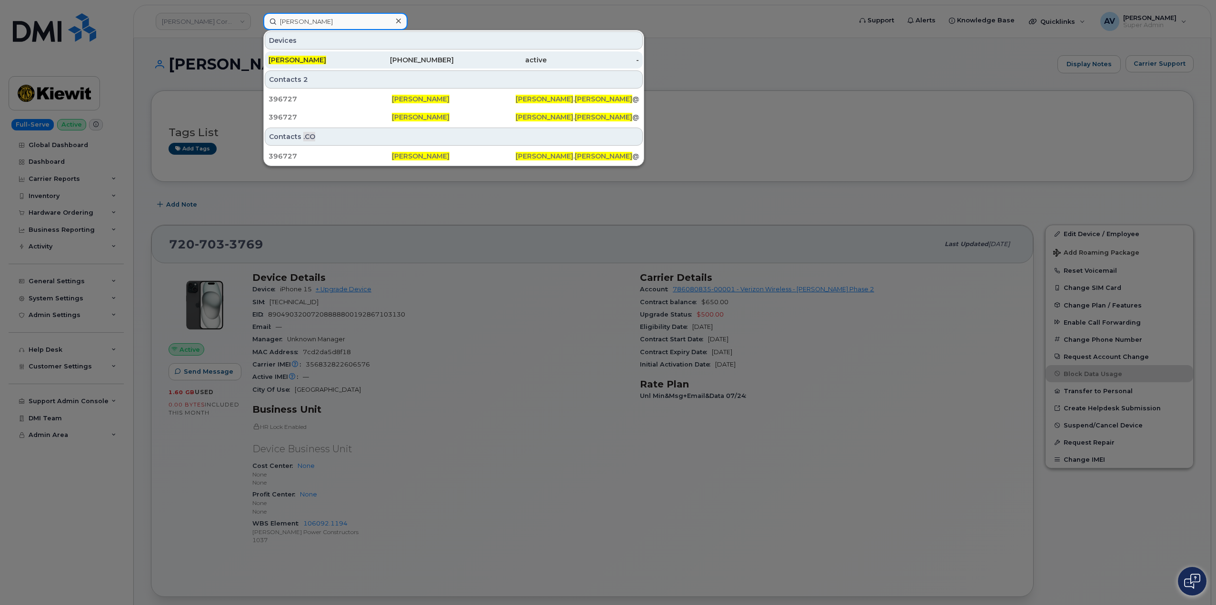
type input "[PERSON_NAME]"
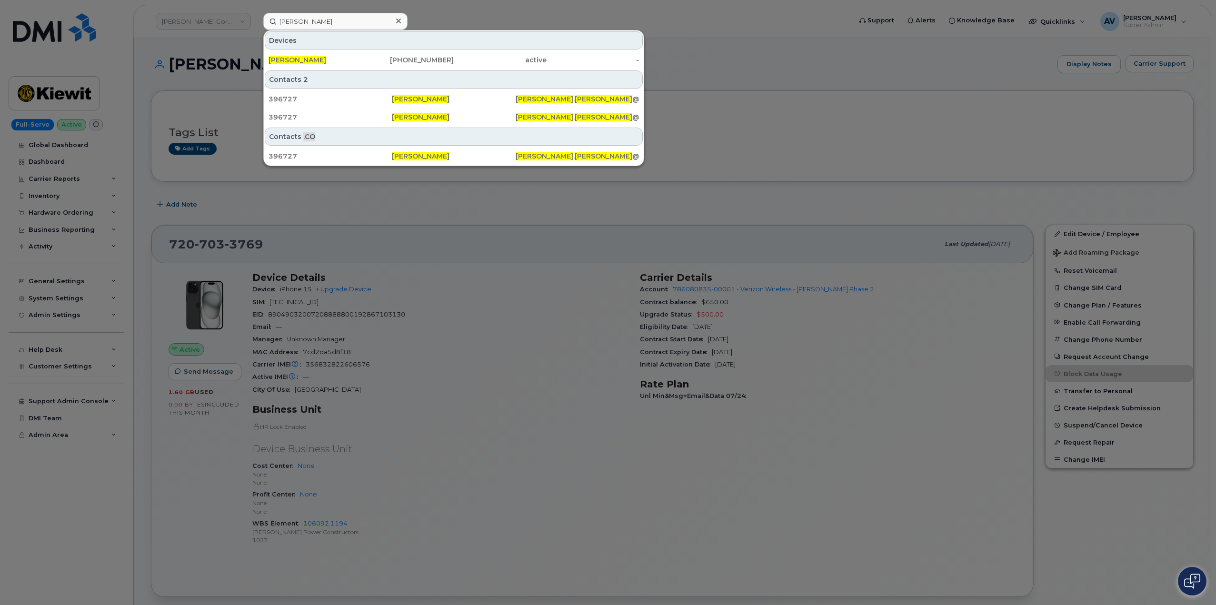
drag, startPoint x: 387, startPoint y: 59, endPoint x: 525, endPoint y: 13, distance: 145.8
click at [386, 59] on div "909-453-9338" at bounding box center [407, 60] width 93 height 10
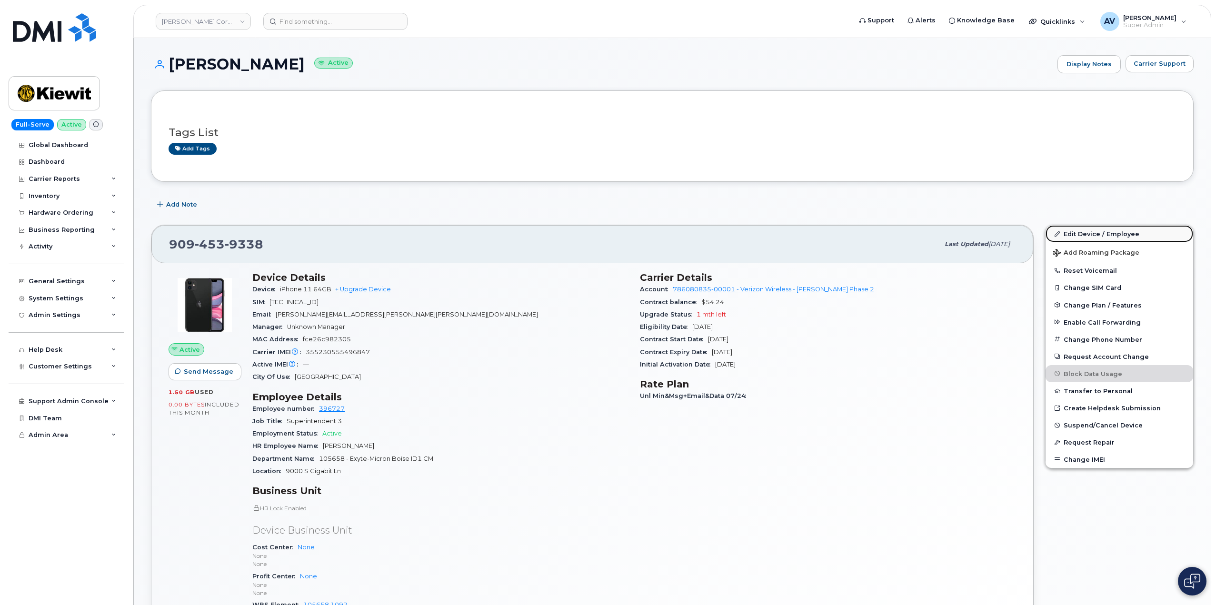
click at [1074, 233] on link "Edit Device / Employee" at bounding box center [1119, 233] width 148 height 17
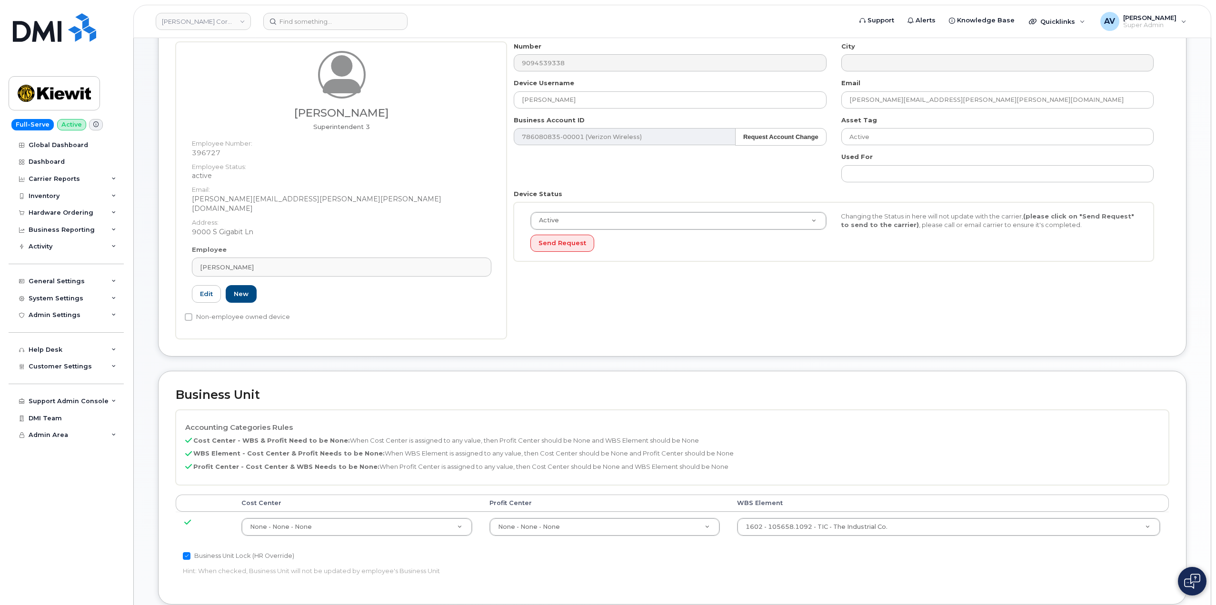
scroll to position [95, 0]
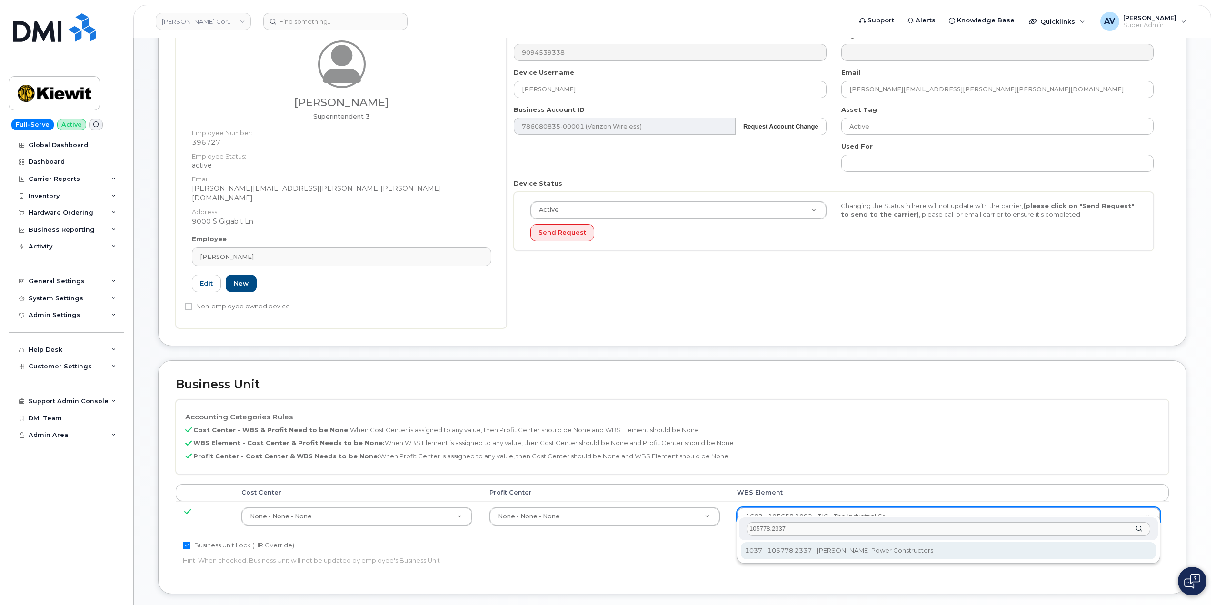
type input "105778.2337"
type input "29937948"
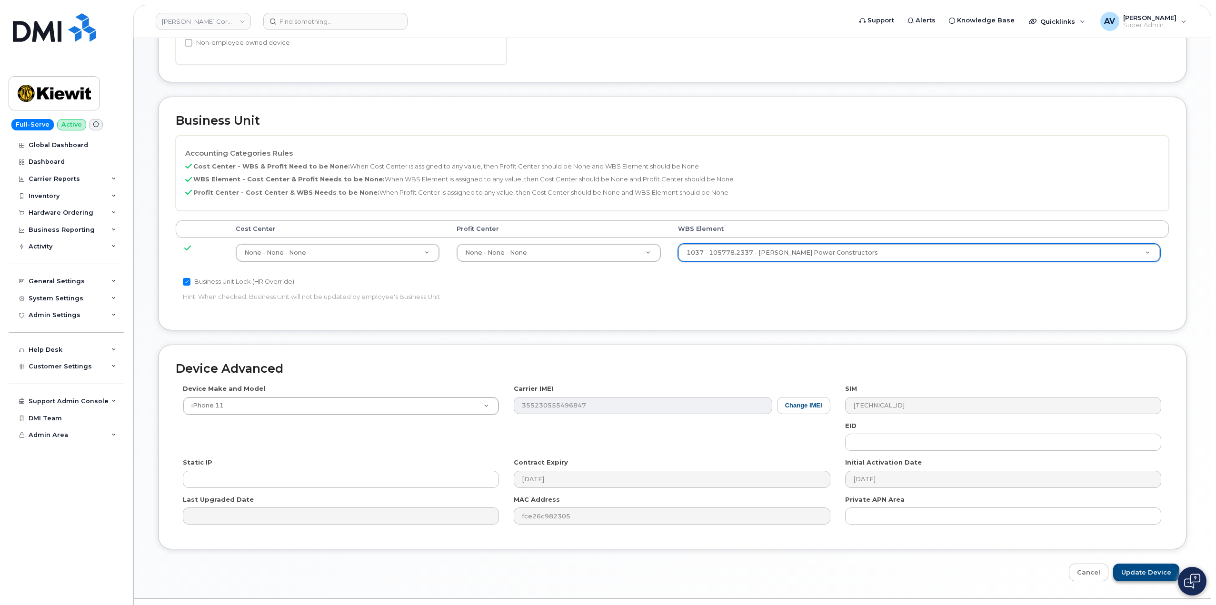
scroll to position [373, 0]
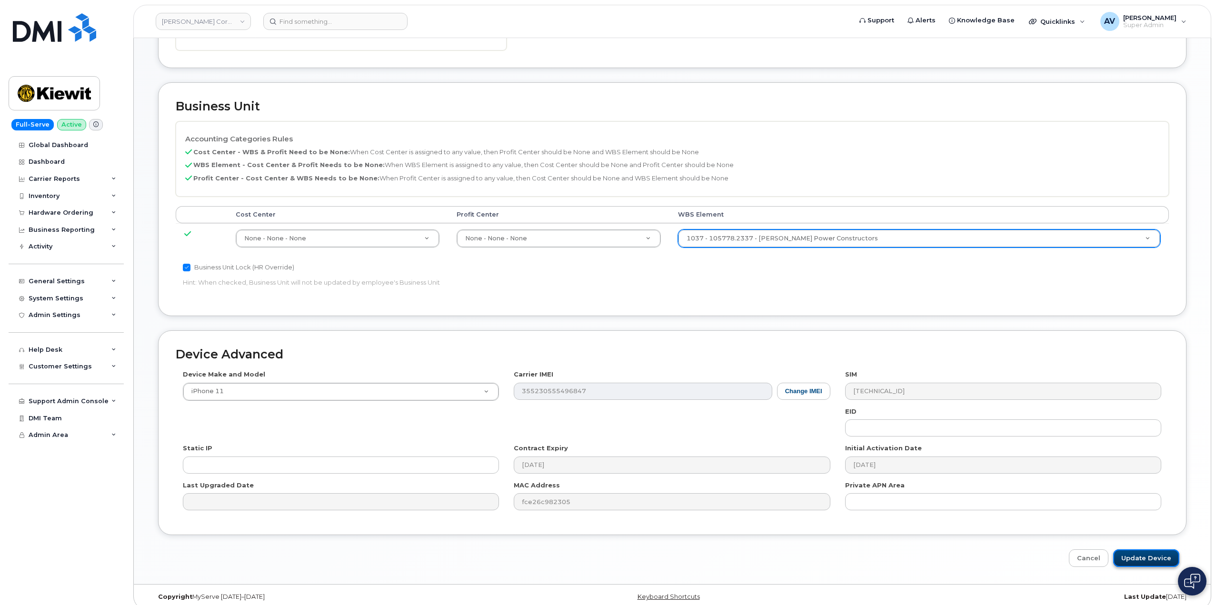
click at [1145, 549] on input "Update Device" at bounding box center [1146, 558] width 66 height 18
type input "Saving..."
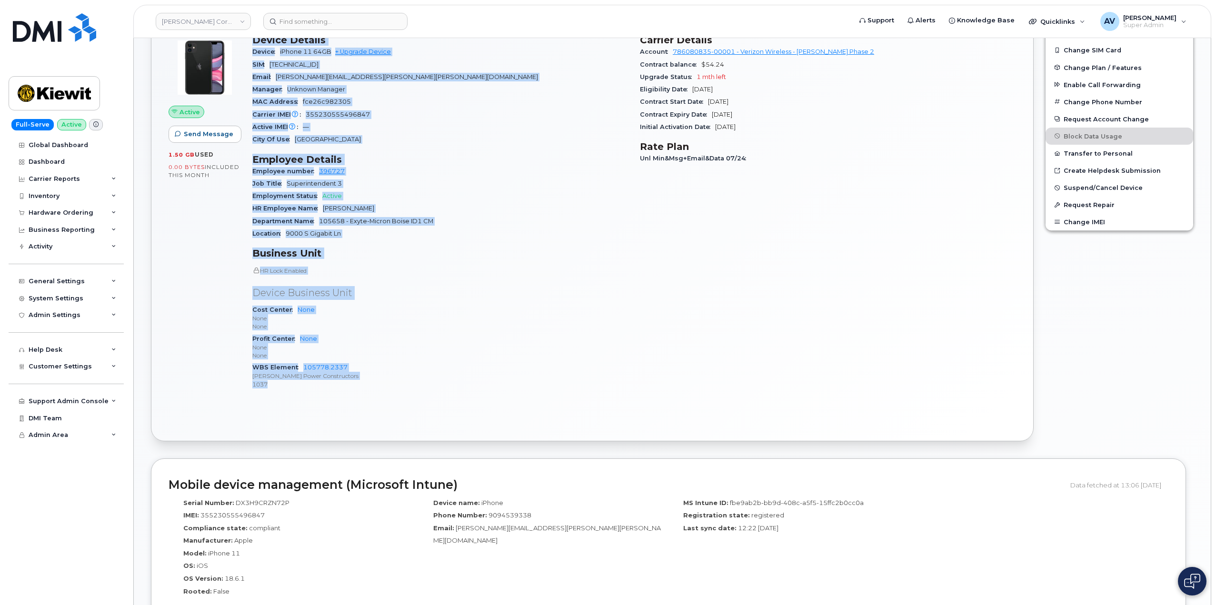
scroll to position [238, 0]
drag, startPoint x: 247, startPoint y: 277, endPoint x: 397, endPoint y: 390, distance: 187.5
click at [397, 390] on div "Device Details Device iPhone 11 64GB + Upgrade Device SIM 89148000007610564151 …" at bounding box center [440, 215] width 387 height 375
copy div "Device Details Device iPhone 11 64GB + Upgrade Device SIM 89148000007610564151 …"
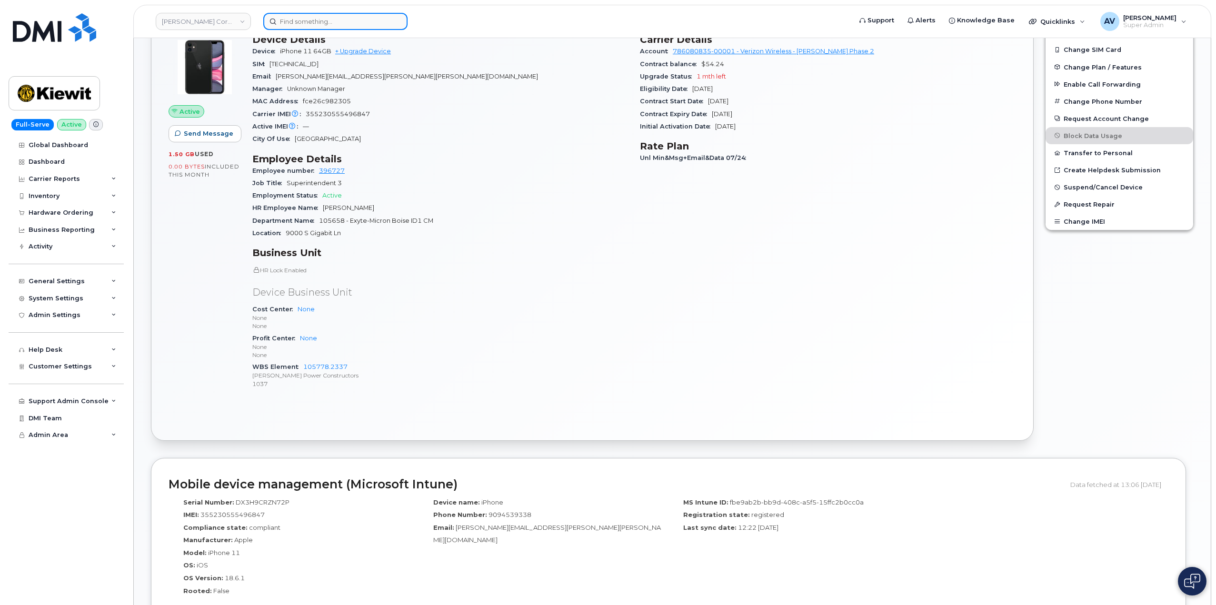
click at [320, 28] on input at bounding box center [335, 21] width 144 height 17
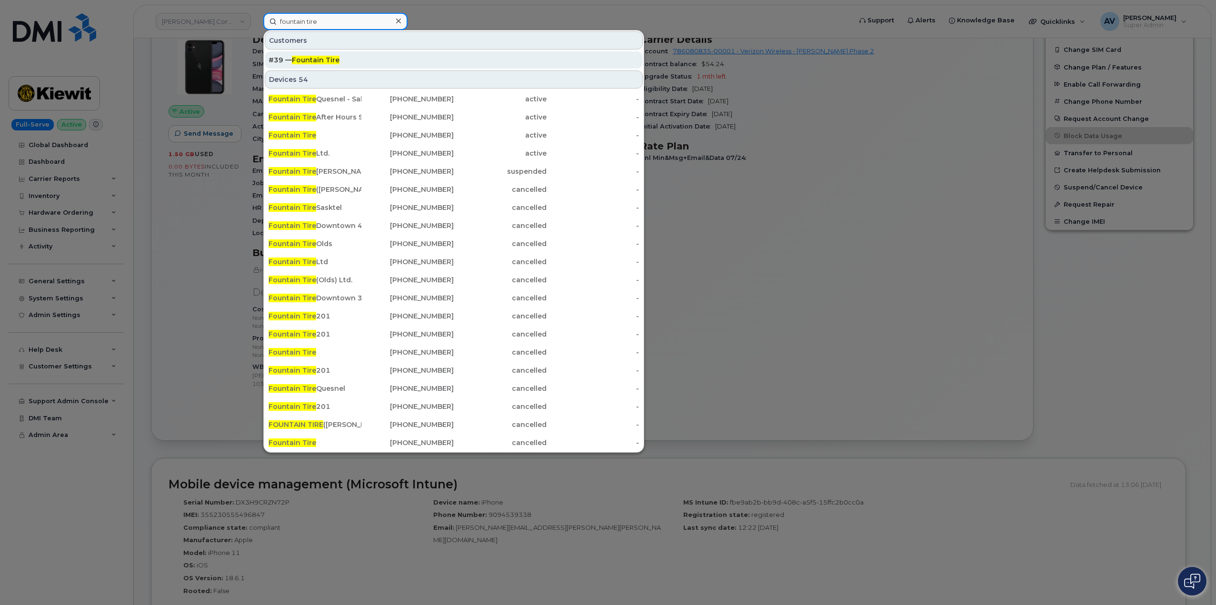
type input "fountain tire"
click at [360, 61] on div "#39 — Fountain Tire" at bounding box center [453, 60] width 370 height 10
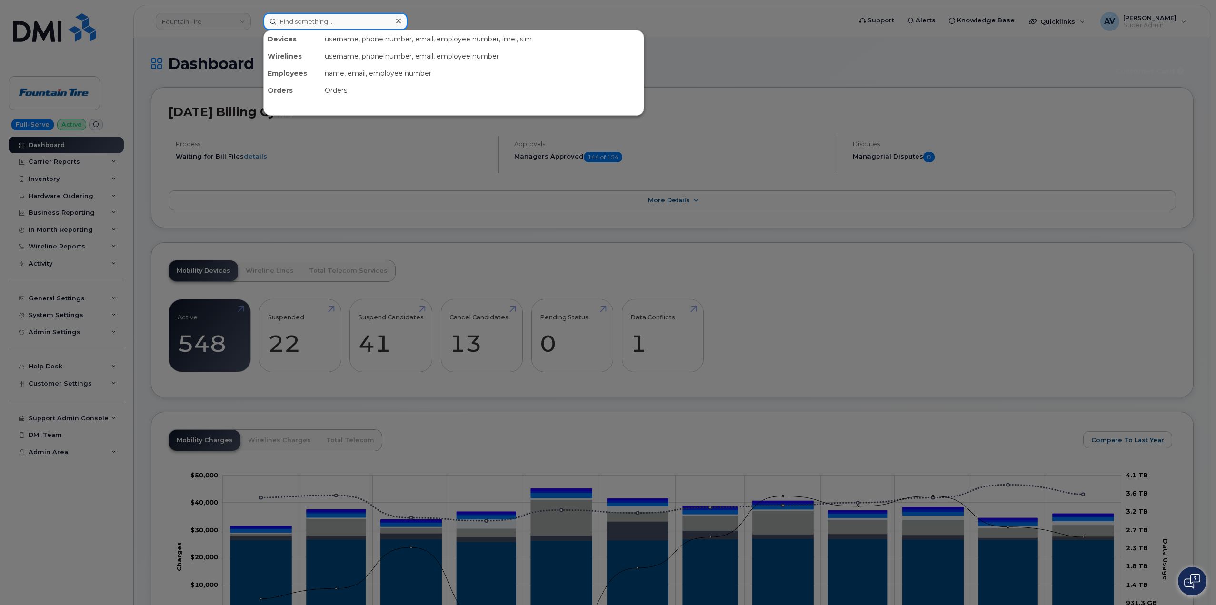
click at [329, 23] on input at bounding box center [335, 21] width 144 height 17
paste input "artin Brown"
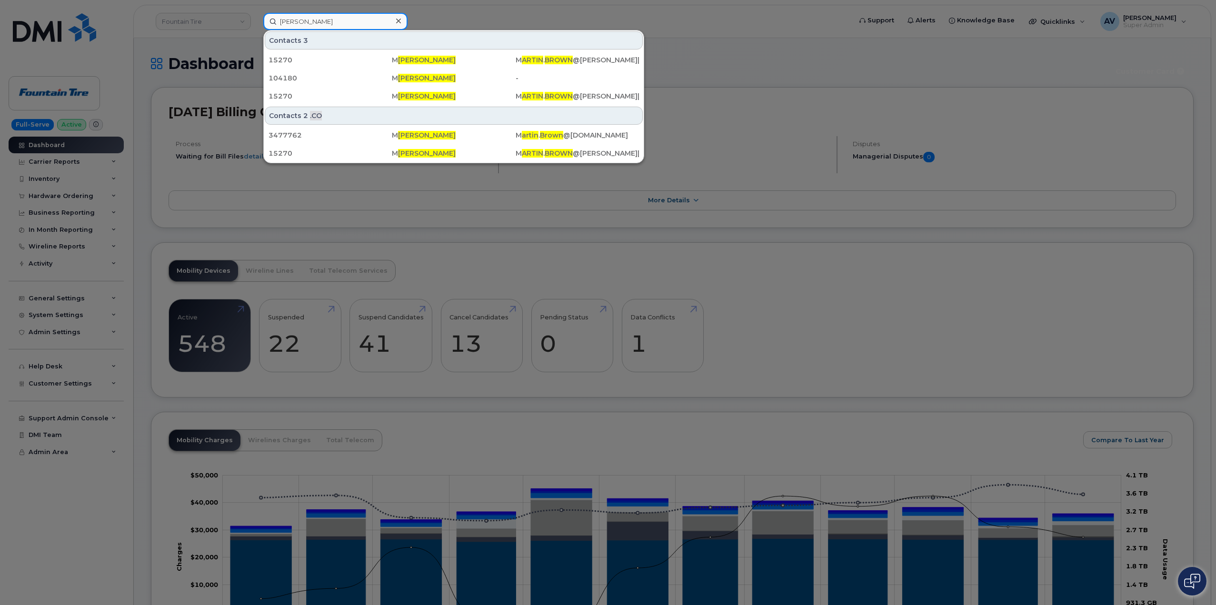
click at [278, 21] on input "artin Brown" at bounding box center [335, 21] width 144 height 17
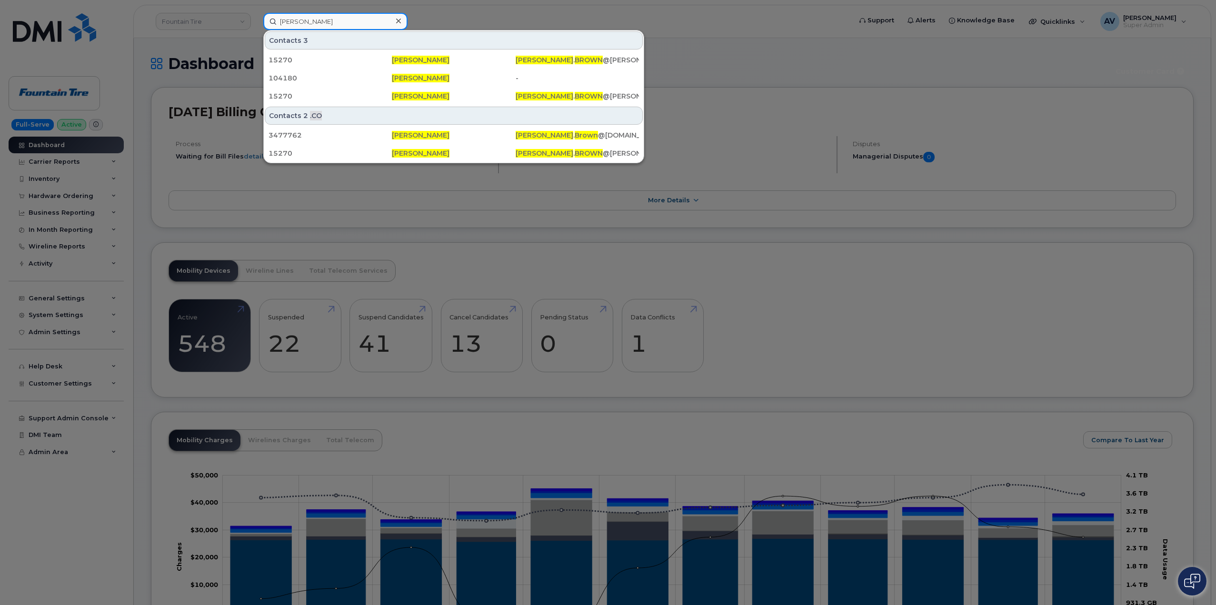
click at [347, 23] on input "martin Brown" at bounding box center [335, 21] width 144 height 17
type input "martin Brown"
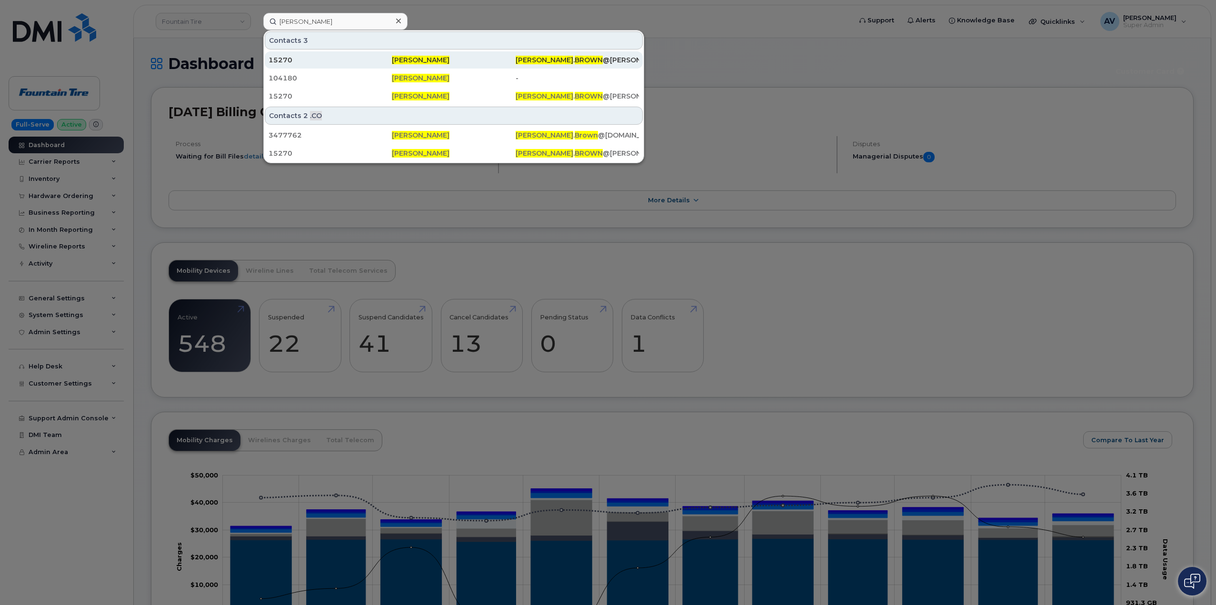
click at [366, 59] on div "15270" at bounding box center [329, 60] width 123 height 10
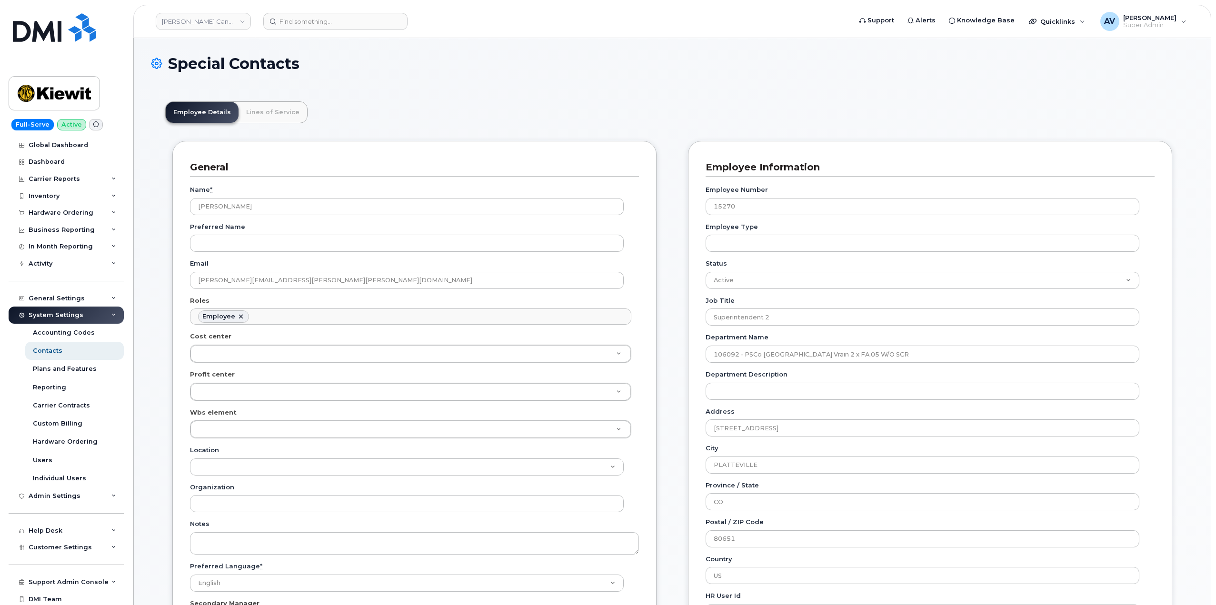
scroll to position [28, 0]
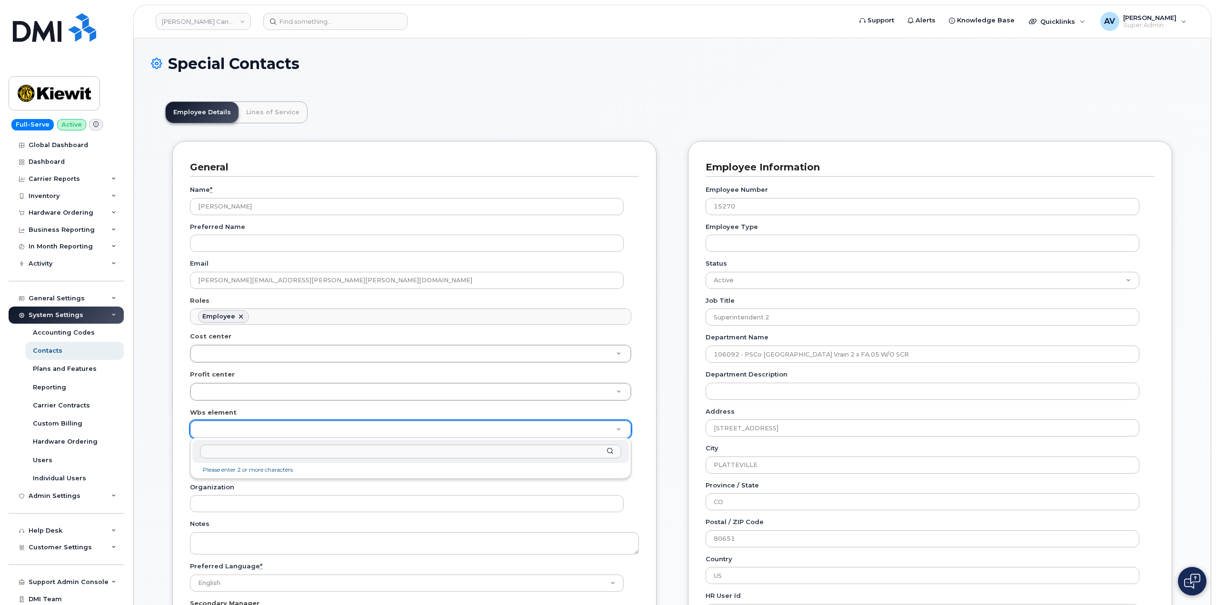
click at [310, 455] on input "text" at bounding box center [410, 452] width 421 height 14
type input "106092.1194"
type input "31930333"
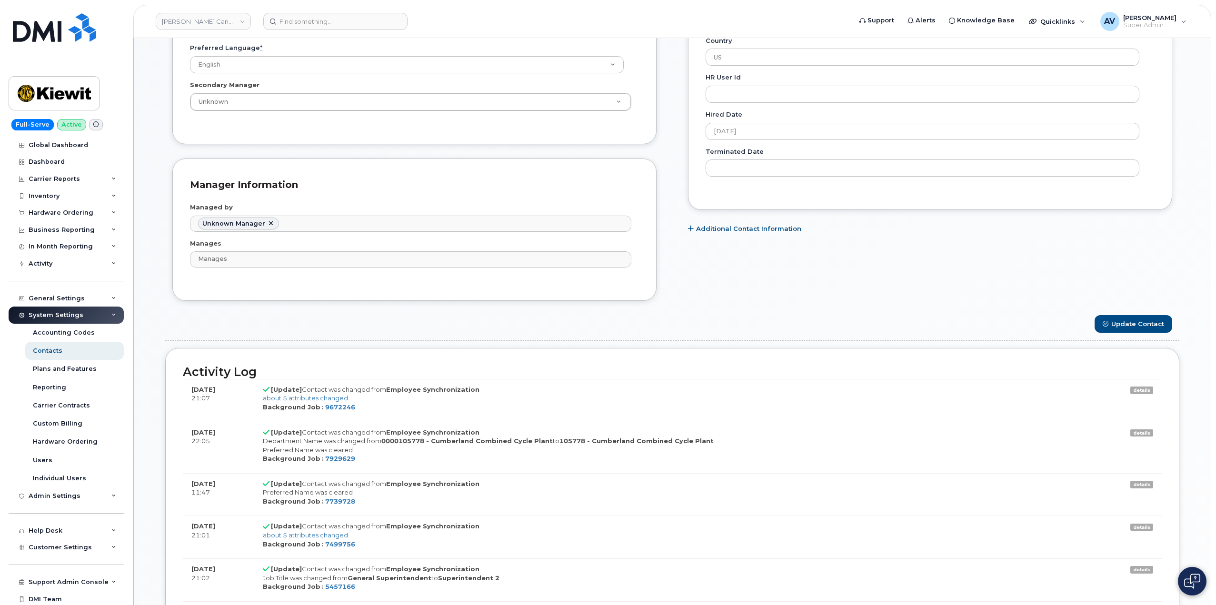
scroll to position [524, 0]
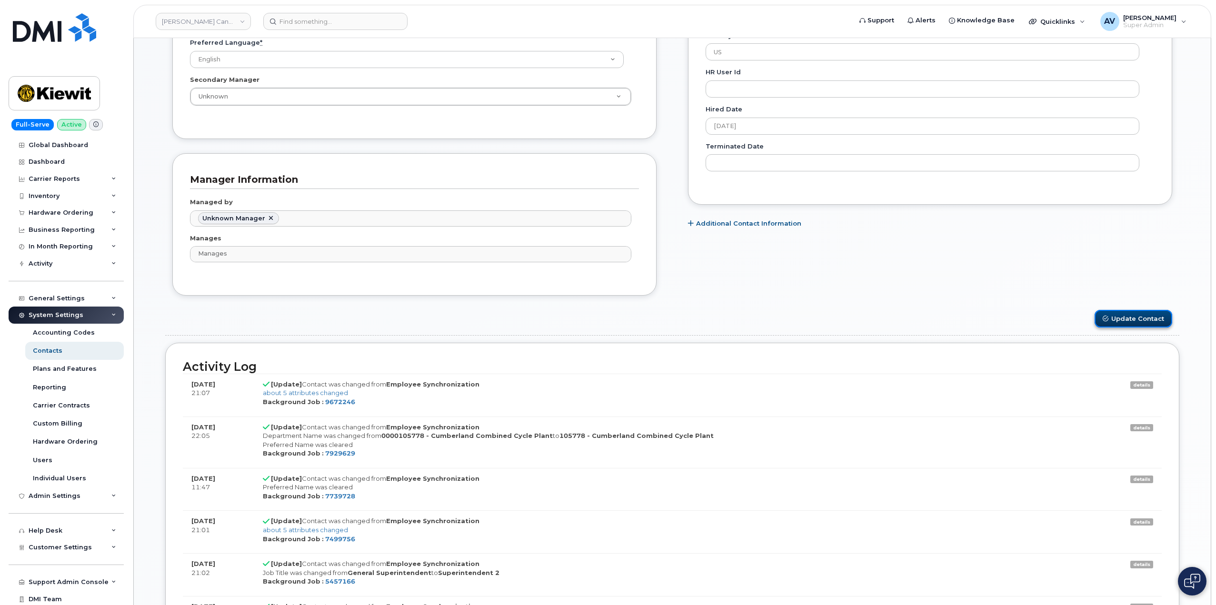
click at [1142, 314] on button "Update Contact" at bounding box center [1133, 319] width 78 height 18
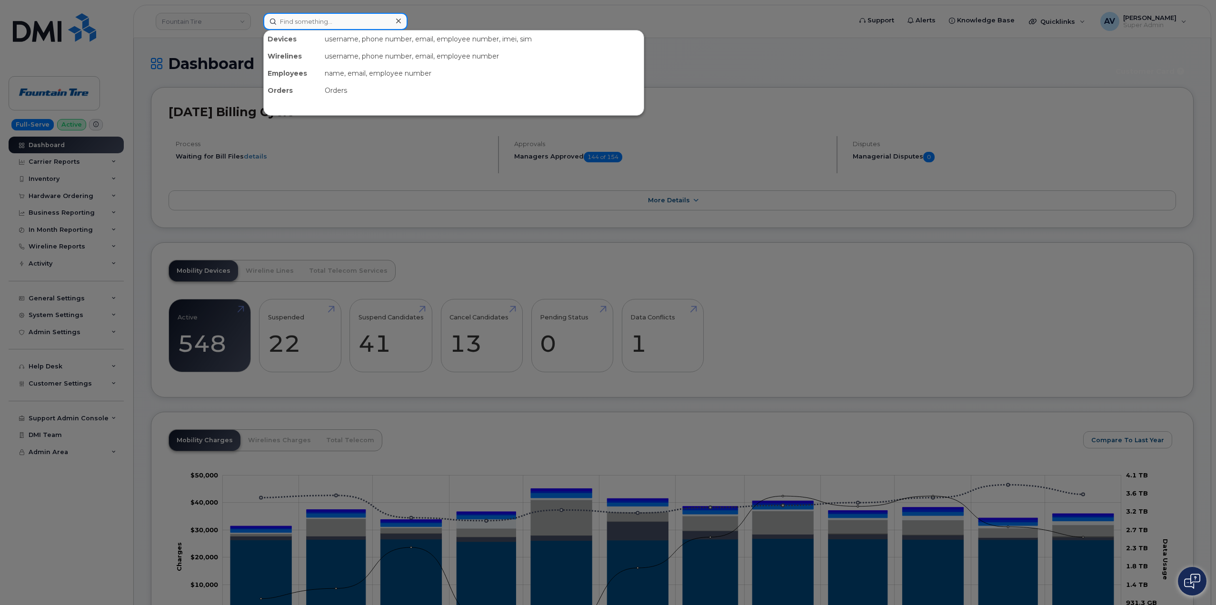
click at [333, 18] on input at bounding box center [335, 21] width 144 height 17
paste input "298105"
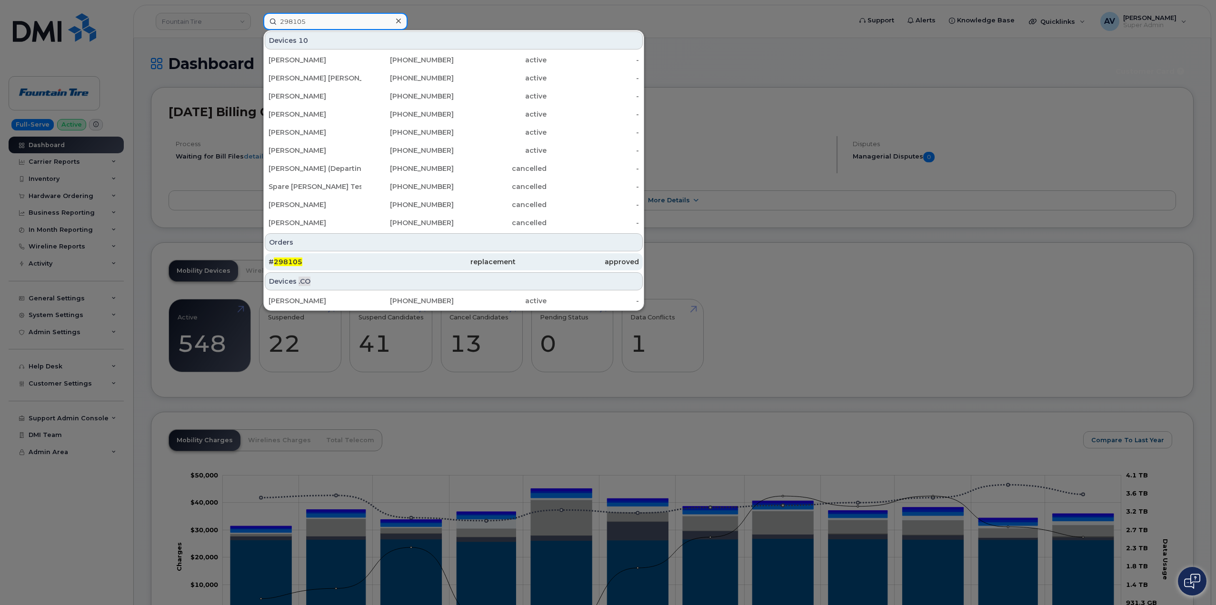
type input "298105"
click at [366, 263] on div "# 298105" at bounding box center [329, 262] width 123 height 10
